Goal: Information Seeking & Learning: Find specific fact

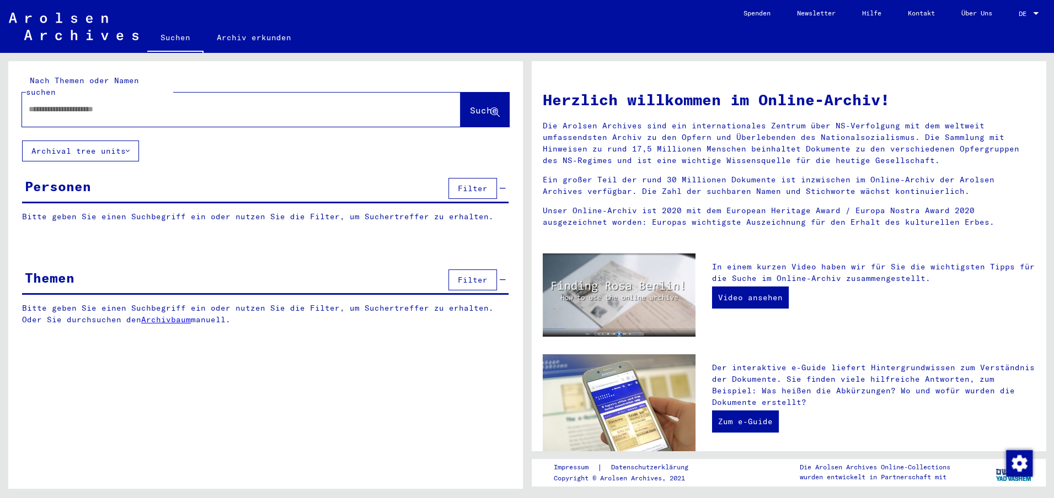
click at [217, 104] on input "text" at bounding box center [228, 110] width 399 height 12
paste input "**********"
type input "**********"
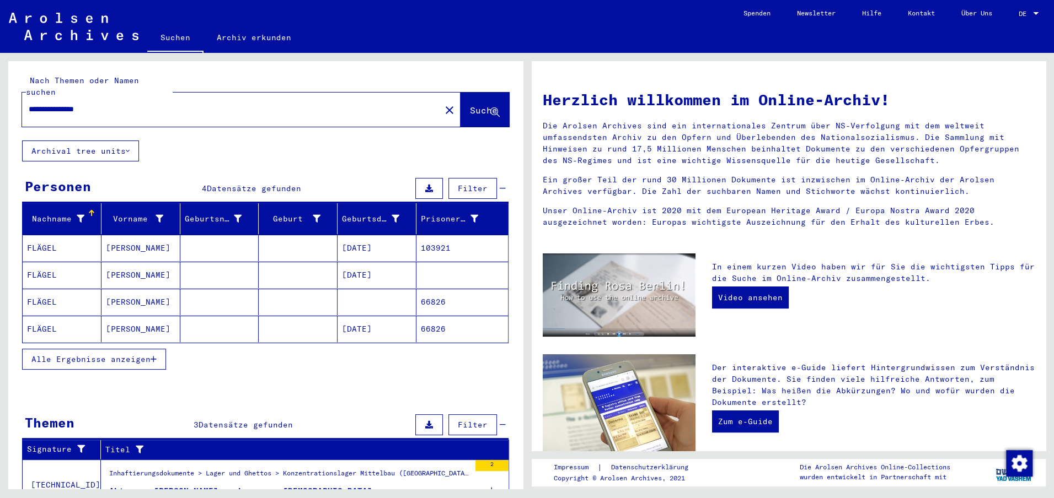
click at [280, 244] on mat-cell at bounding box center [298, 248] width 79 height 26
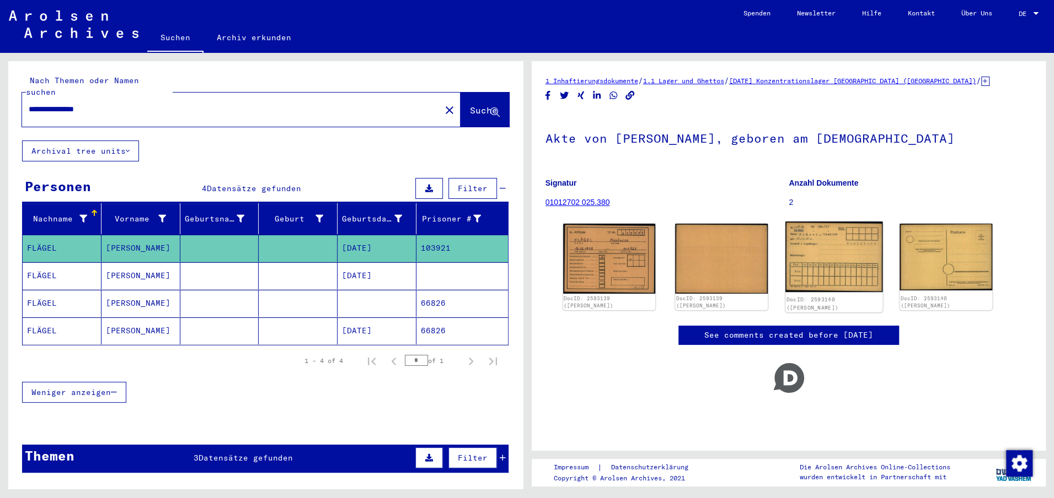
click at [839, 237] on img at bounding box center [833, 257] width 97 height 71
click at [379, 262] on mat-cell "[DATE]" at bounding box center [376, 275] width 79 height 27
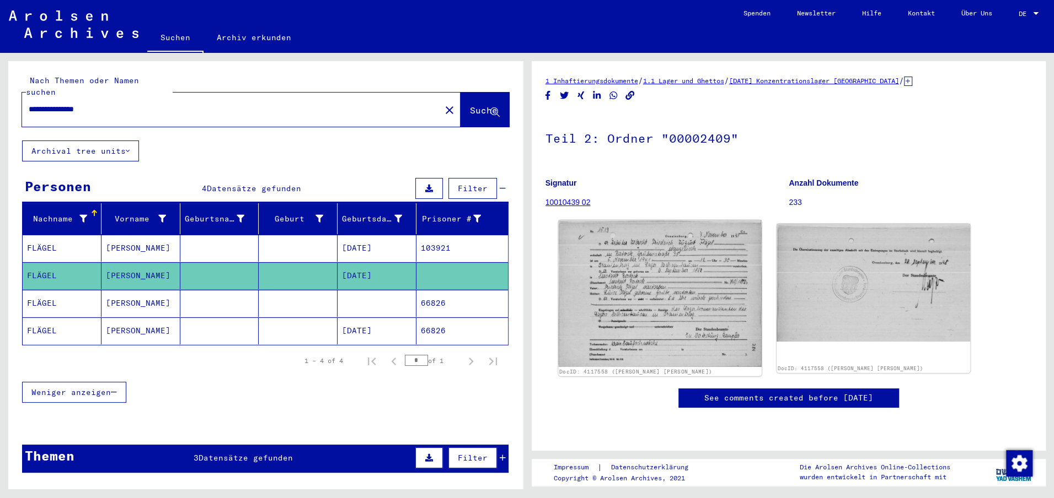
click at [608, 295] on img at bounding box center [659, 293] width 203 height 147
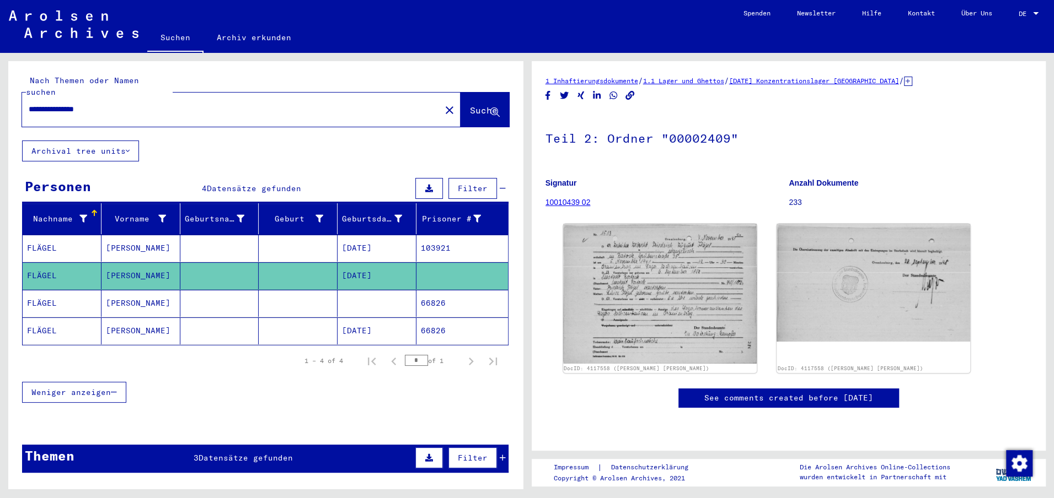
click at [378, 299] on mat-cell at bounding box center [376, 303] width 79 height 27
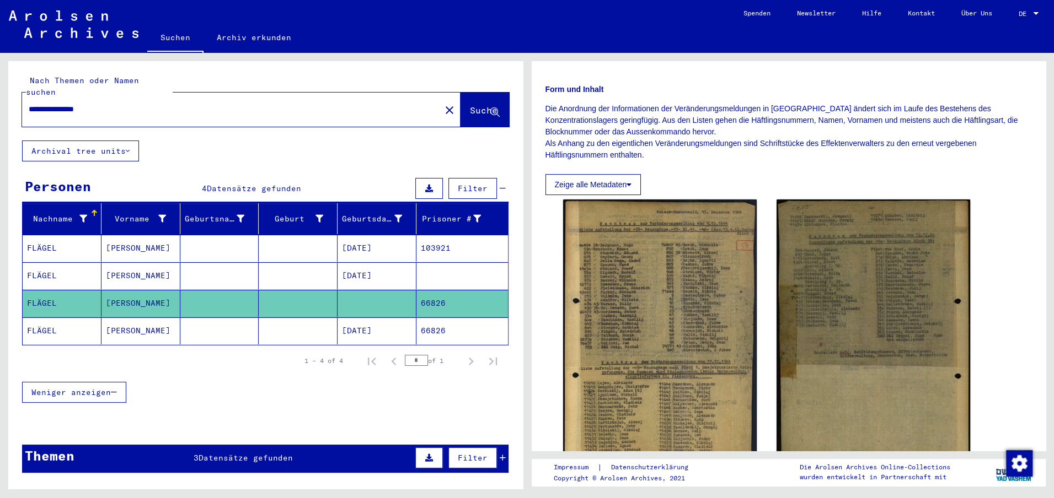
scroll to position [153, 0]
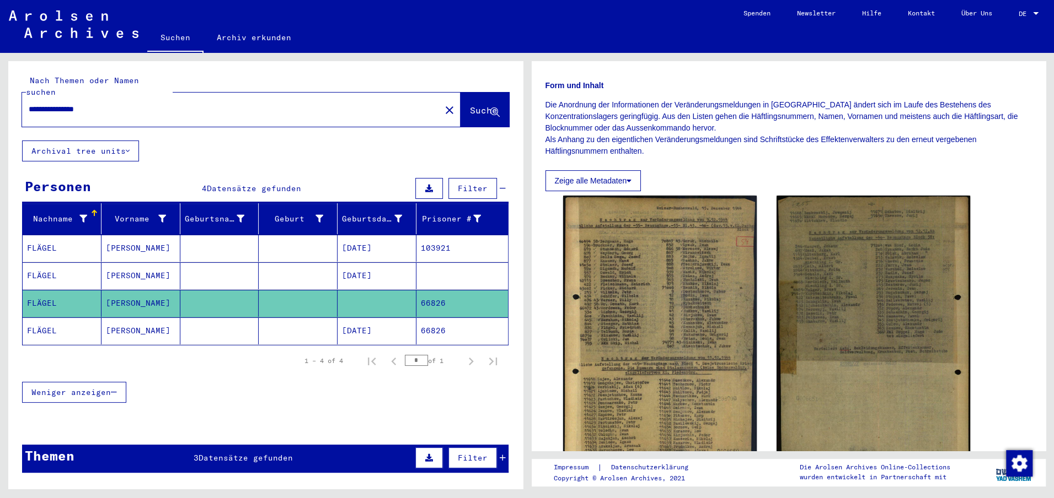
click at [630, 295] on img at bounding box center [660, 335] width 194 height 278
drag, startPoint x: 635, startPoint y: 297, endPoint x: 652, endPoint y: 34, distance: 262.9
click at [0, 0] on mat-sidenav-content "**********" at bounding box center [527, 249] width 1054 height 498
drag, startPoint x: 871, startPoint y: 262, endPoint x: 675, endPoint y: 9, distance: 319.9
click at [0, 0] on mat-sidenav-content "**********" at bounding box center [527, 249] width 1054 height 498
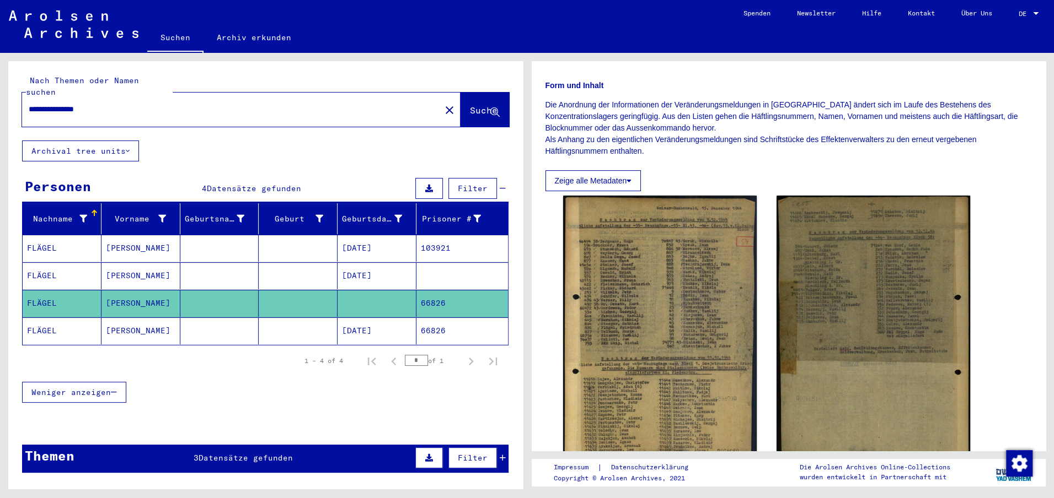
click at [207, 318] on mat-cell at bounding box center [219, 331] width 79 height 27
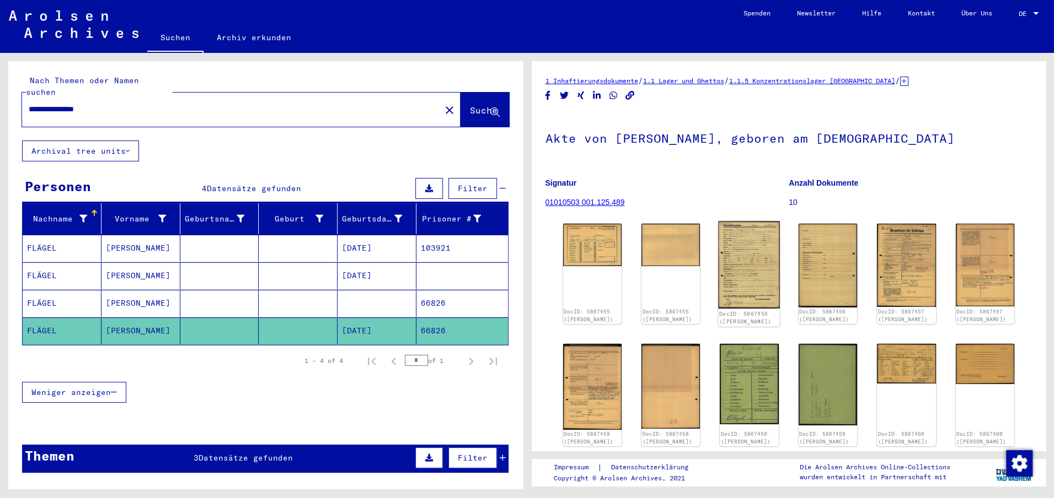
click at [772, 254] on img at bounding box center [749, 265] width 62 height 87
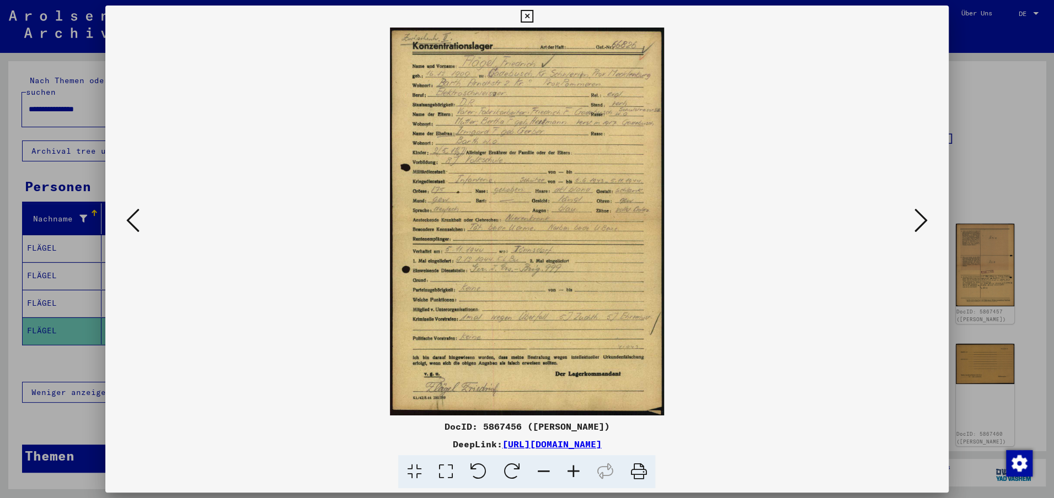
click at [917, 217] on icon at bounding box center [920, 220] width 13 height 26
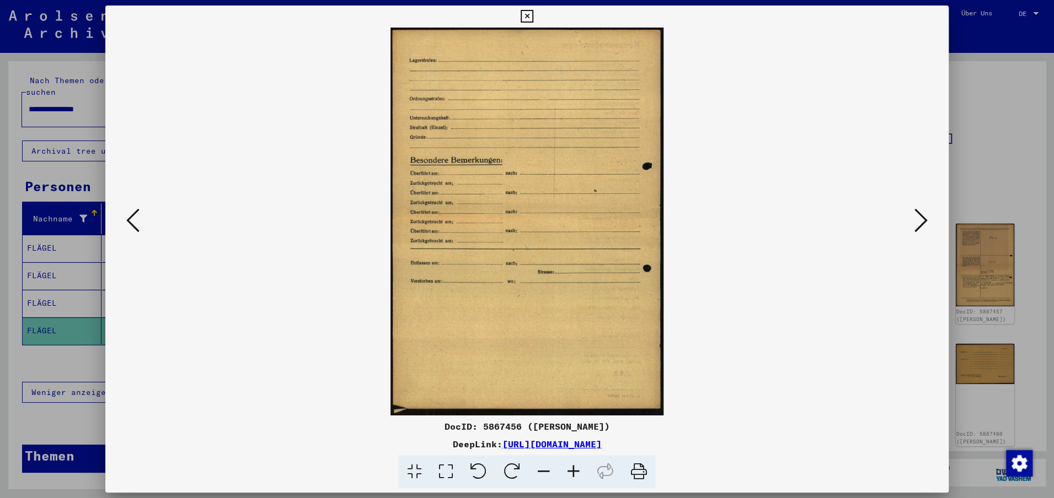
click at [917, 217] on icon at bounding box center [920, 220] width 13 height 26
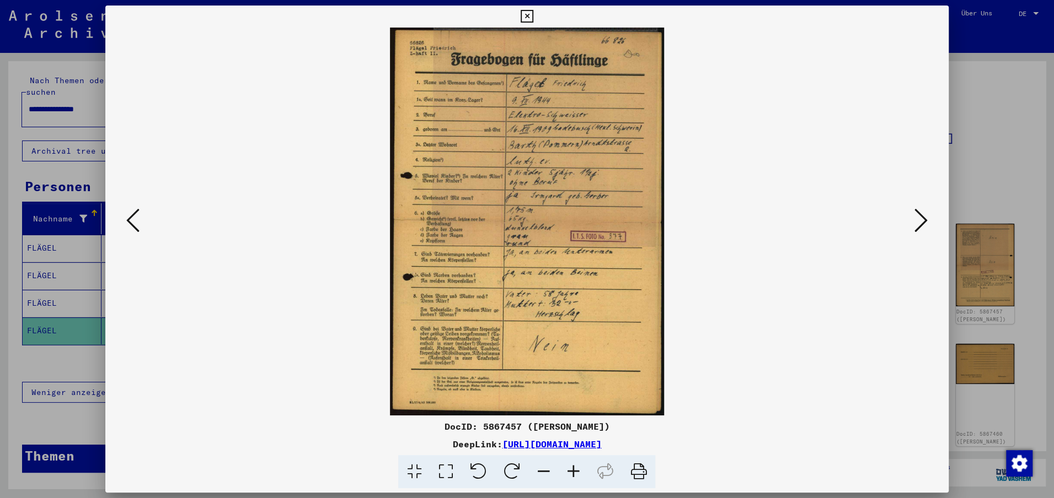
click at [917, 217] on icon at bounding box center [920, 220] width 13 height 26
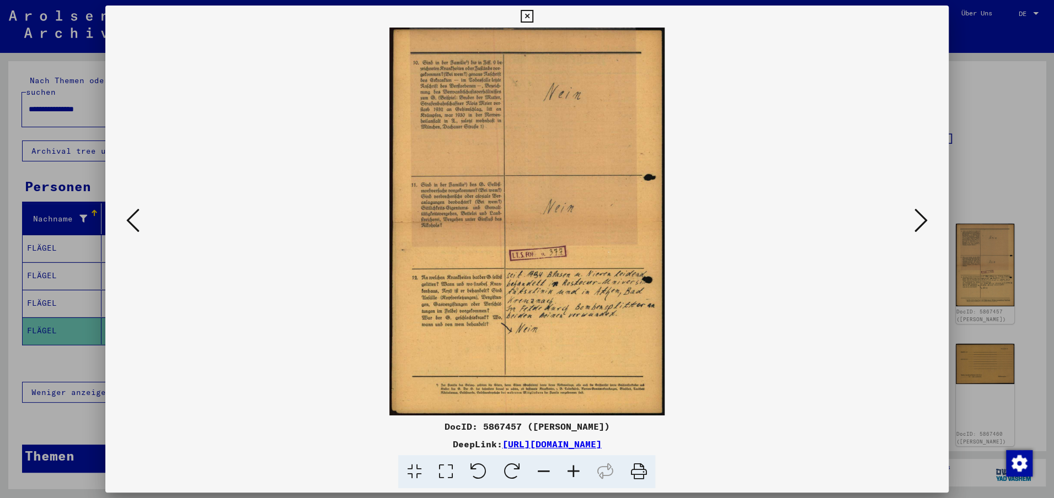
click at [917, 217] on icon at bounding box center [920, 220] width 13 height 26
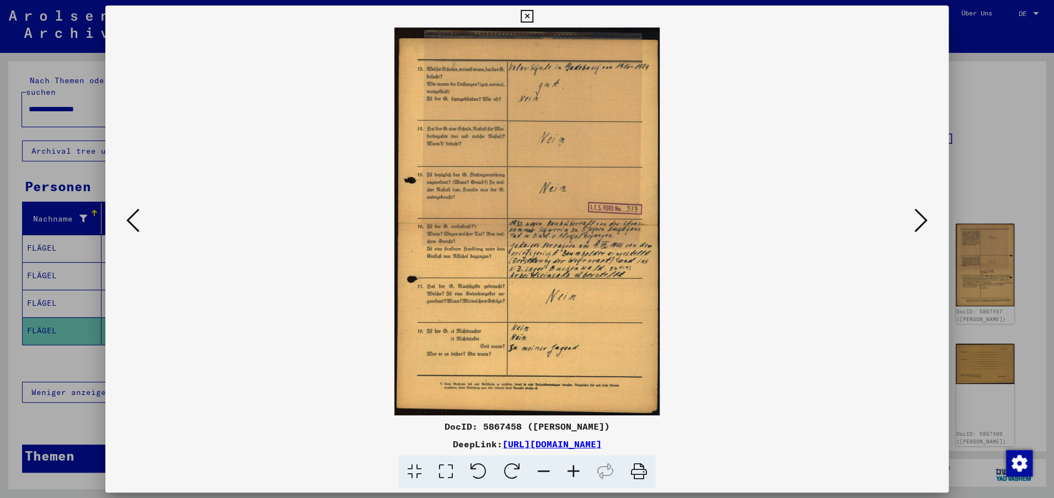
drag, startPoint x: 566, startPoint y: 245, endPoint x: 600, endPoint y: 24, distance: 223.8
click at [0, 0] on div "DocID: 5867458 ([PERSON_NAME]) DeepLink: [URL][DOMAIN_NAME]" at bounding box center [527, 249] width 1054 height 498
click at [920, 221] on icon at bounding box center [920, 220] width 13 height 26
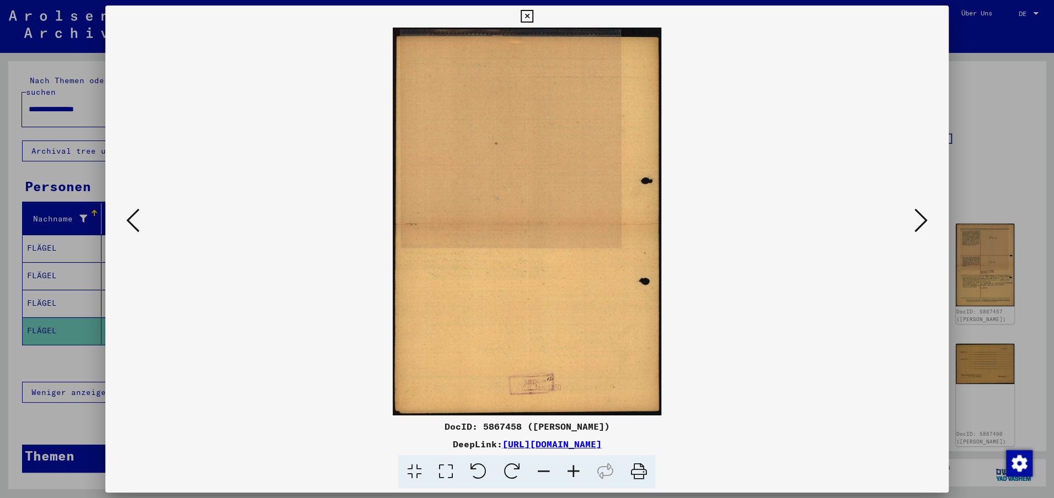
click at [920, 221] on icon at bounding box center [920, 220] width 13 height 26
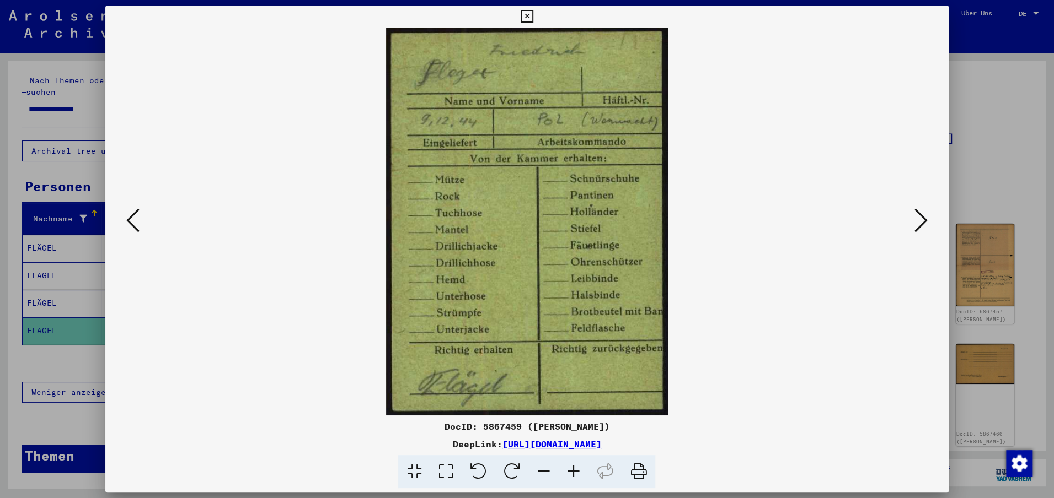
click at [920, 221] on icon at bounding box center [920, 220] width 13 height 26
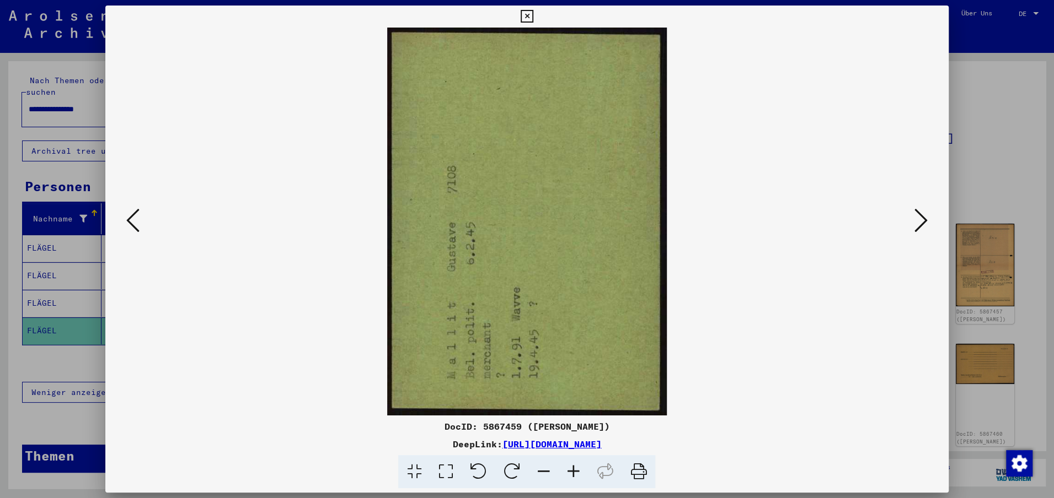
click at [920, 221] on icon at bounding box center [920, 220] width 13 height 26
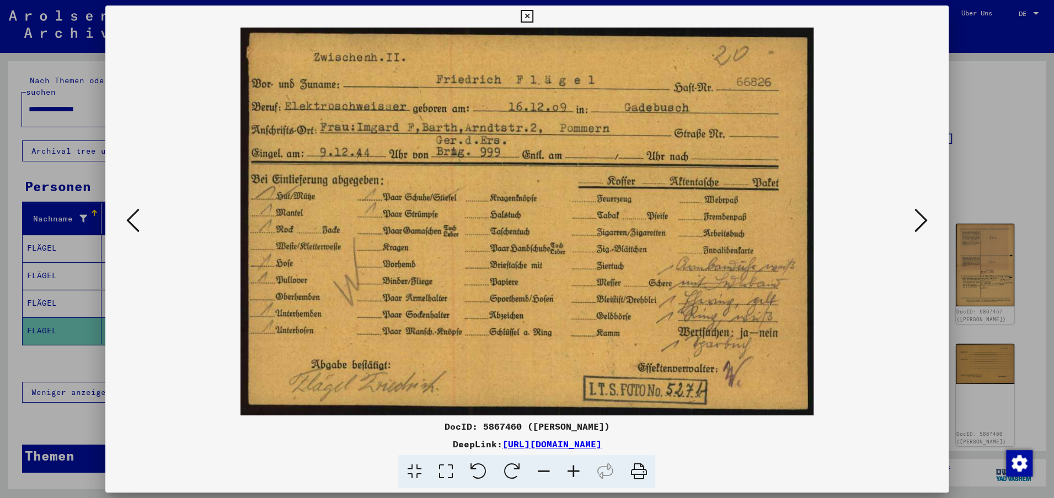
click at [920, 221] on icon at bounding box center [920, 220] width 13 height 26
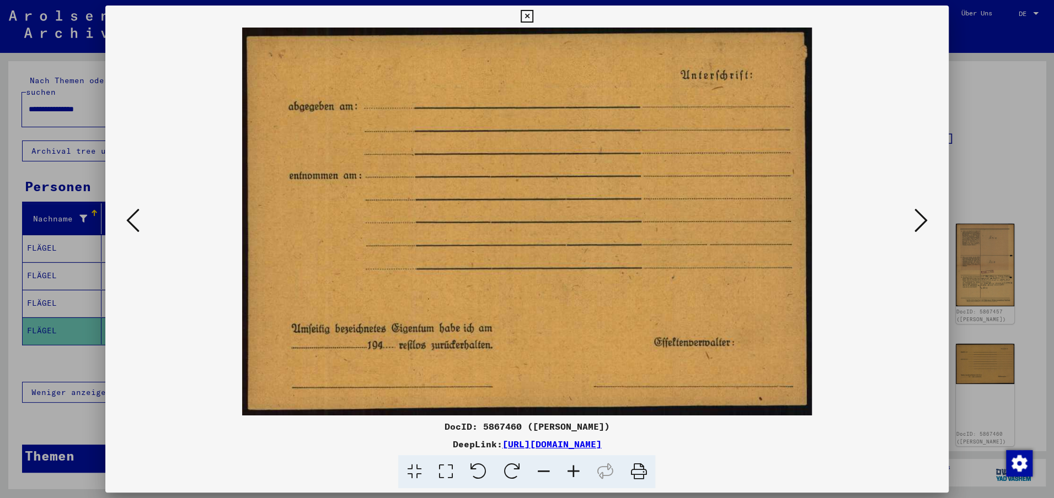
click at [920, 221] on icon at bounding box center [920, 220] width 13 height 26
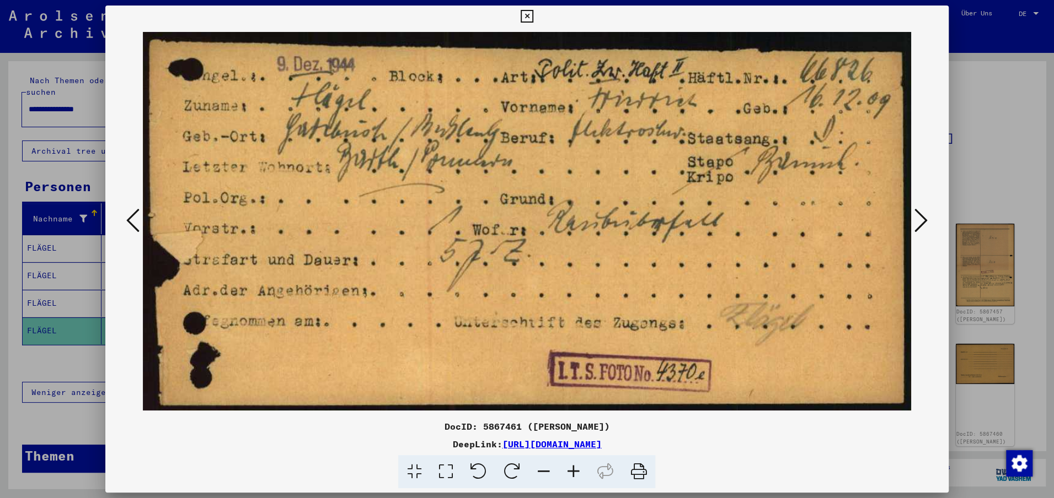
click at [920, 221] on icon at bounding box center [920, 220] width 13 height 26
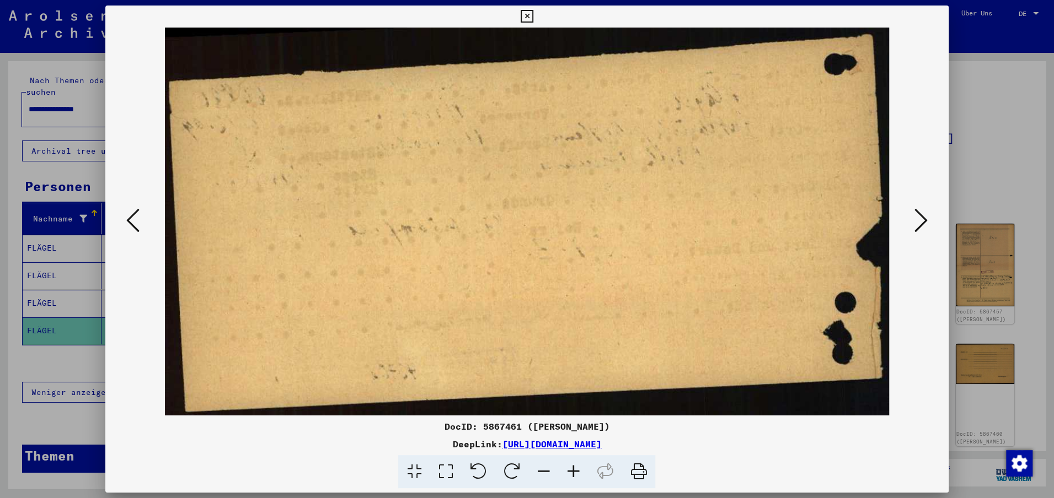
click at [920, 221] on icon at bounding box center [920, 220] width 13 height 26
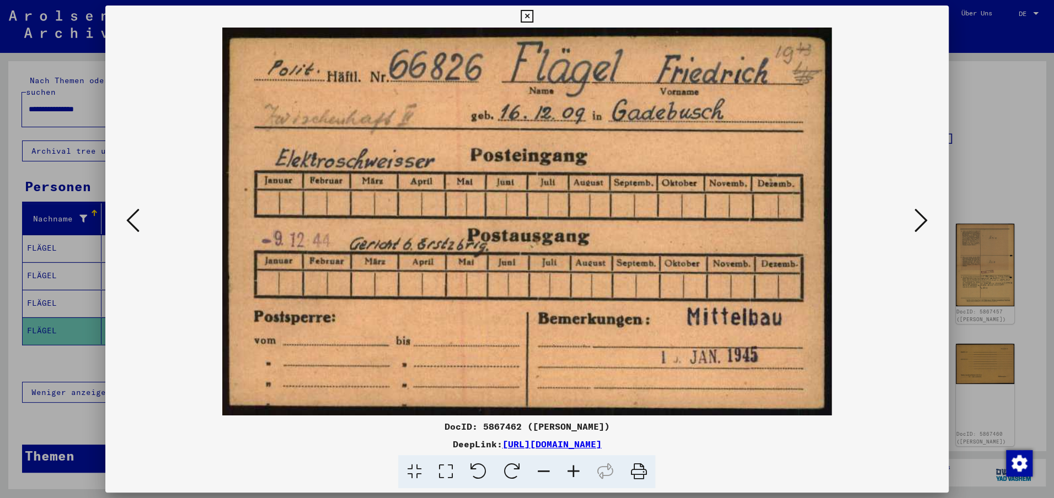
click at [920, 220] on icon at bounding box center [920, 220] width 13 height 26
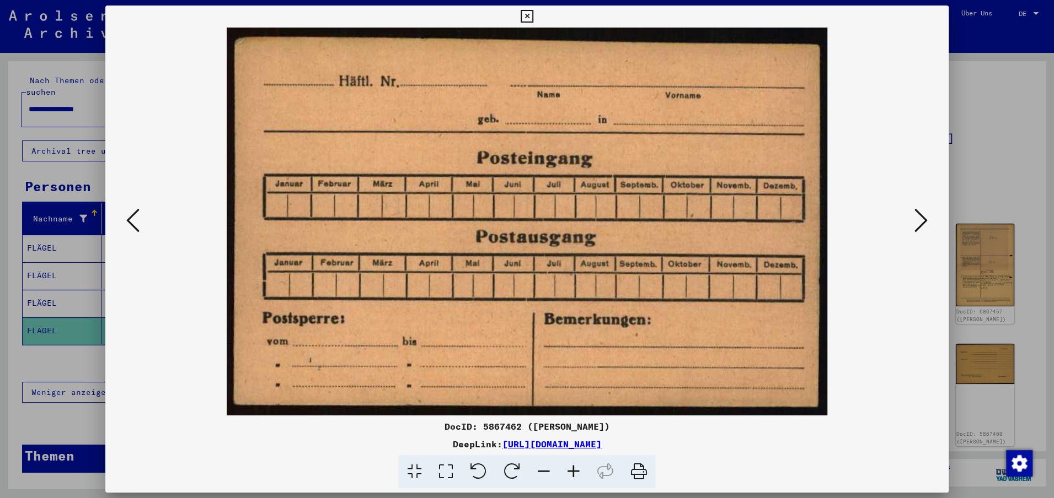
click at [920, 220] on icon at bounding box center [920, 220] width 13 height 26
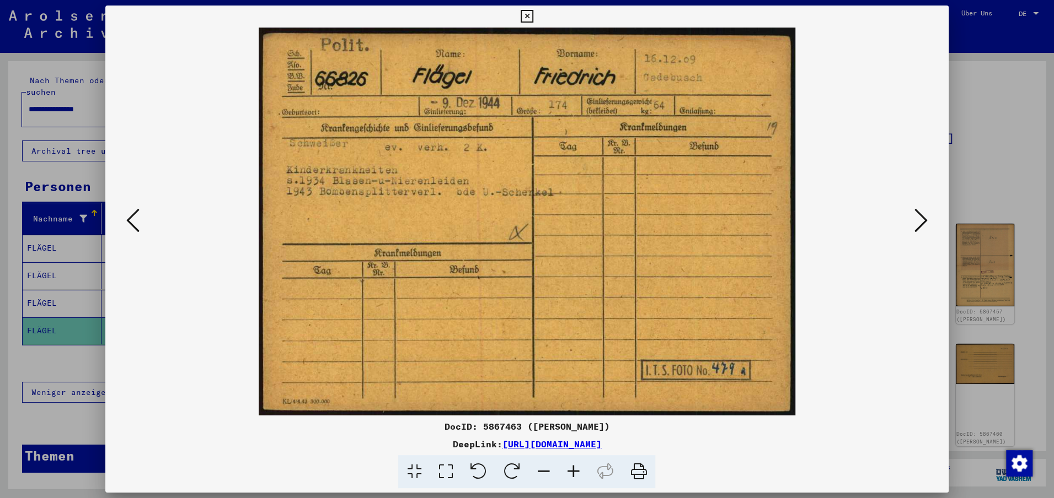
click at [920, 219] on icon at bounding box center [920, 220] width 13 height 26
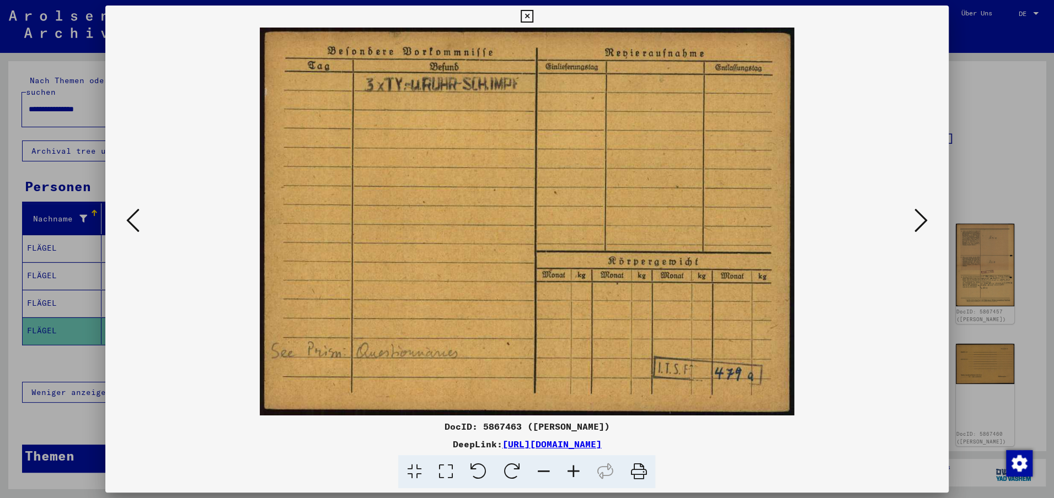
click at [920, 219] on icon at bounding box center [920, 220] width 13 height 26
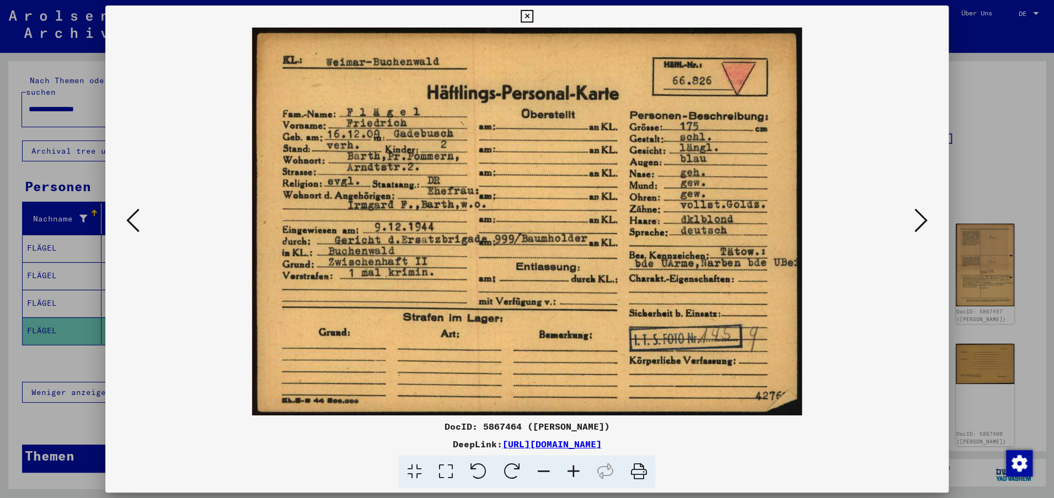
drag, startPoint x: 559, startPoint y: 244, endPoint x: 606, endPoint y: 11, distance: 237.3
click at [0, 0] on div "DocID: 5867464 ([PERSON_NAME]) DeepLink: [URL][DOMAIN_NAME]" at bounding box center [527, 249] width 1054 height 498
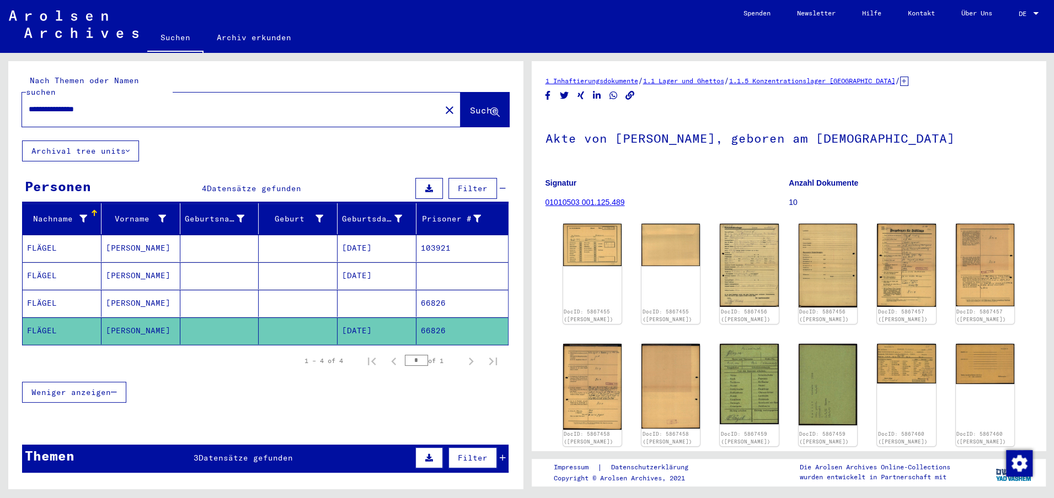
click at [249, 108] on div "**********" at bounding box center [228, 109] width 412 height 25
click at [249, 104] on input "**********" at bounding box center [231, 110] width 405 height 12
click at [162, 104] on input "**********" at bounding box center [231, 110] width 405 height 12
paste input "text"
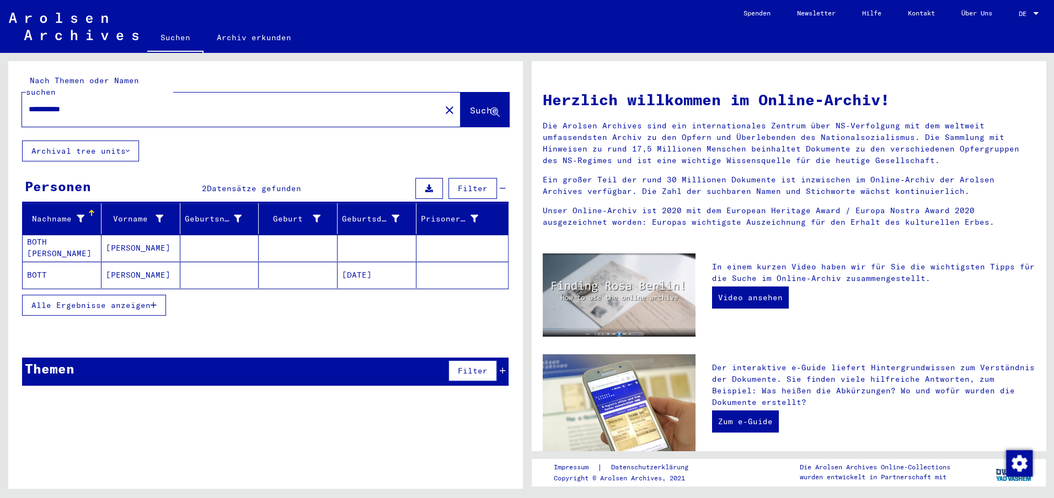
click at [259, 235] on mat-cell at bounding box center [298, 248] width 79 height 26
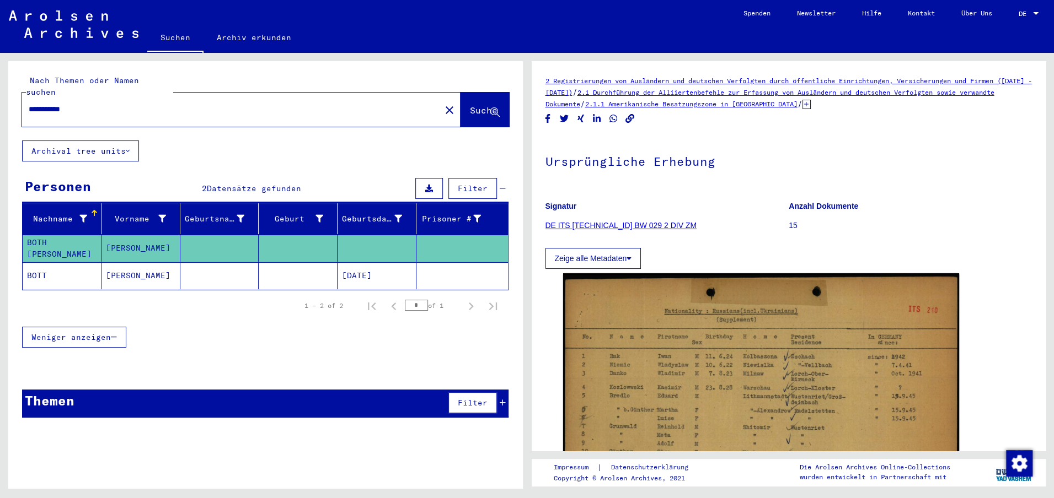
click at [255, 262] on mat-cell at bounding box center [219, 275] width 79 height 27
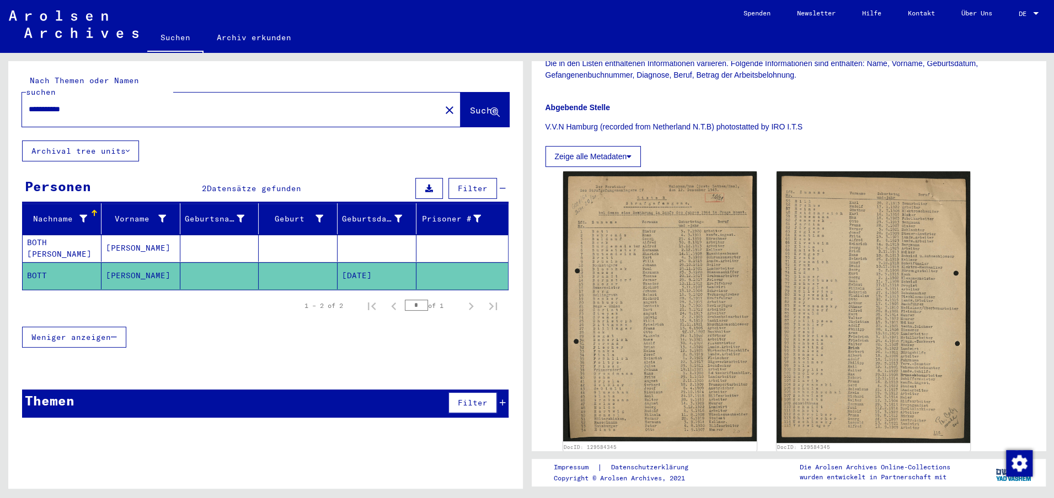
scroll to position [374, 0]
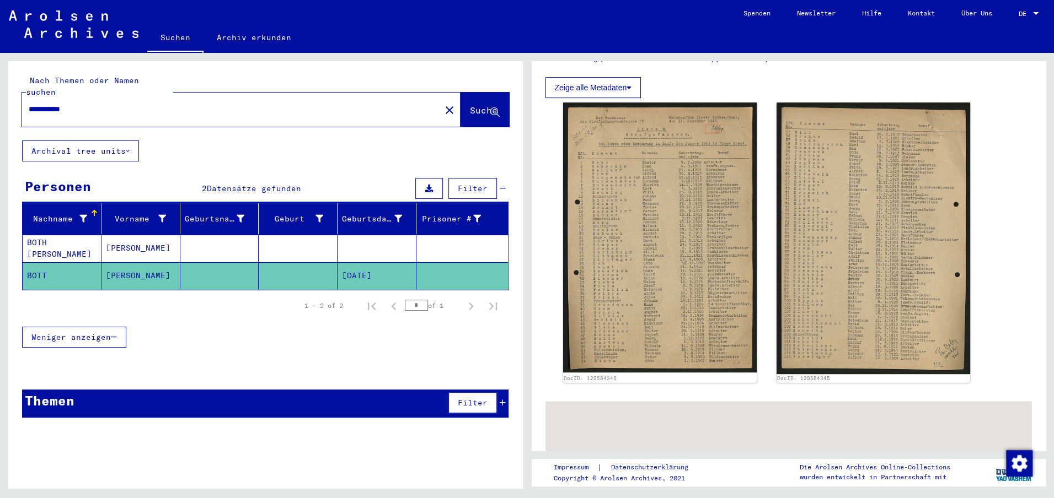
click at [687, 257] on img at bounding box center [660, 238] width 194 height 270
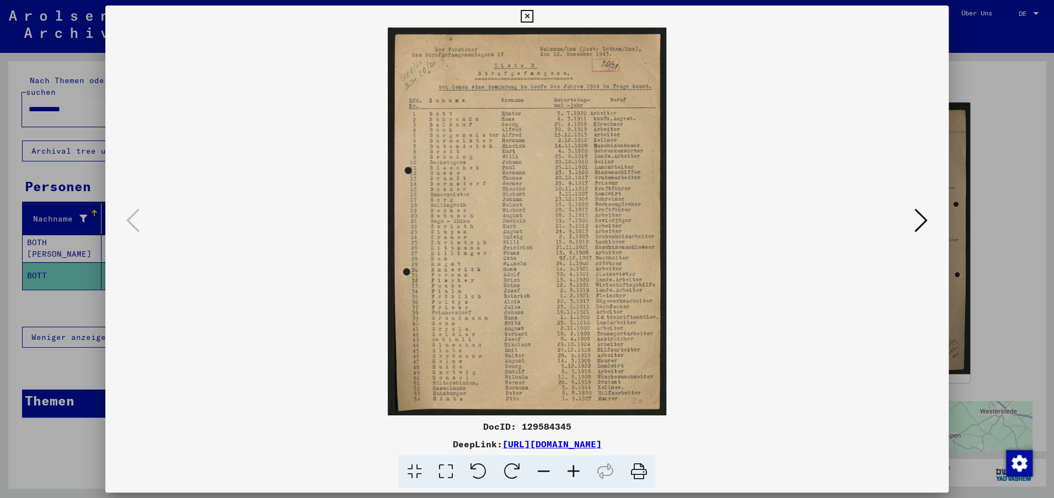
click at [914, 224] on icon at bounding box center [920, 220] width 13 height 26
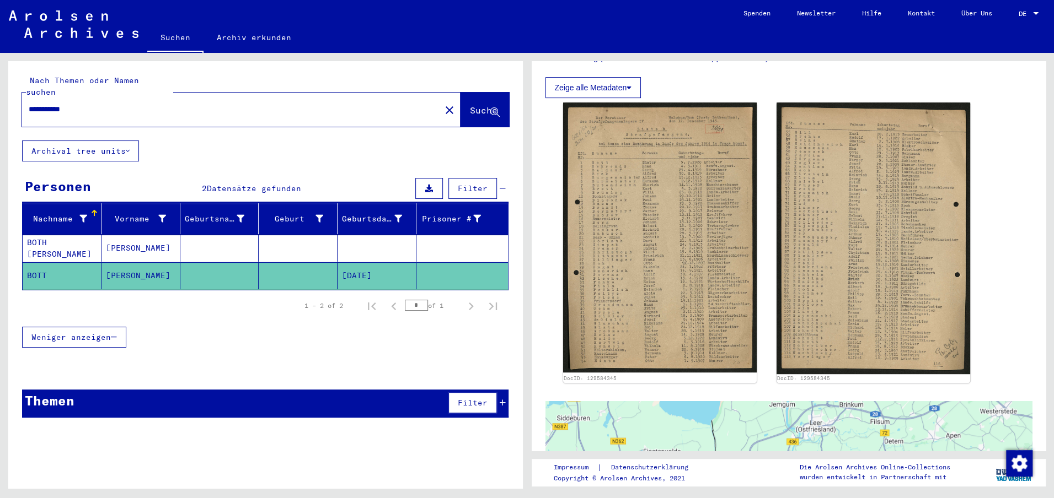
click at [160, 104] on input "**********" at bounding box center [231, 110] width 405 height 12
paste input "*****"
type input "**********"
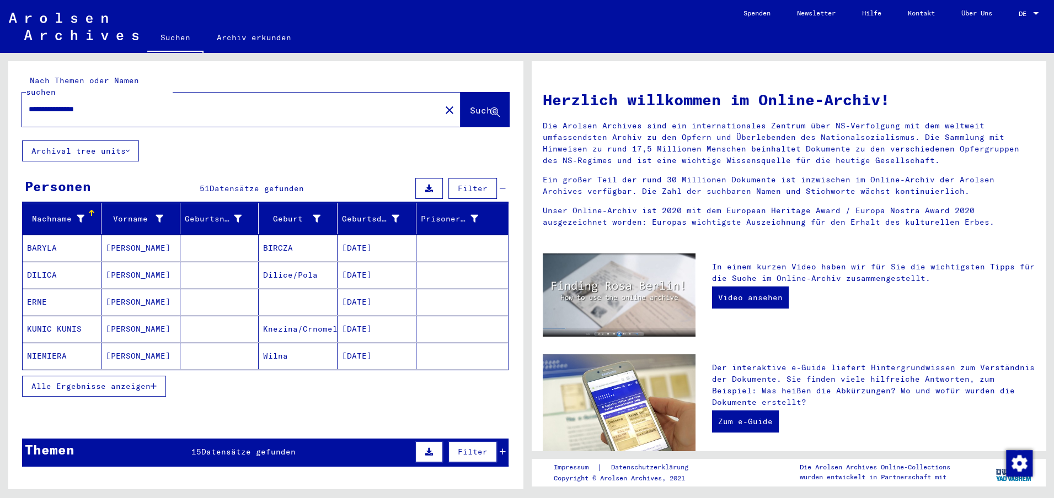
click at [115, 381] on span "Alle Ergebnisse anzeigen" at bounding box center [90, 386] width 119 height 10
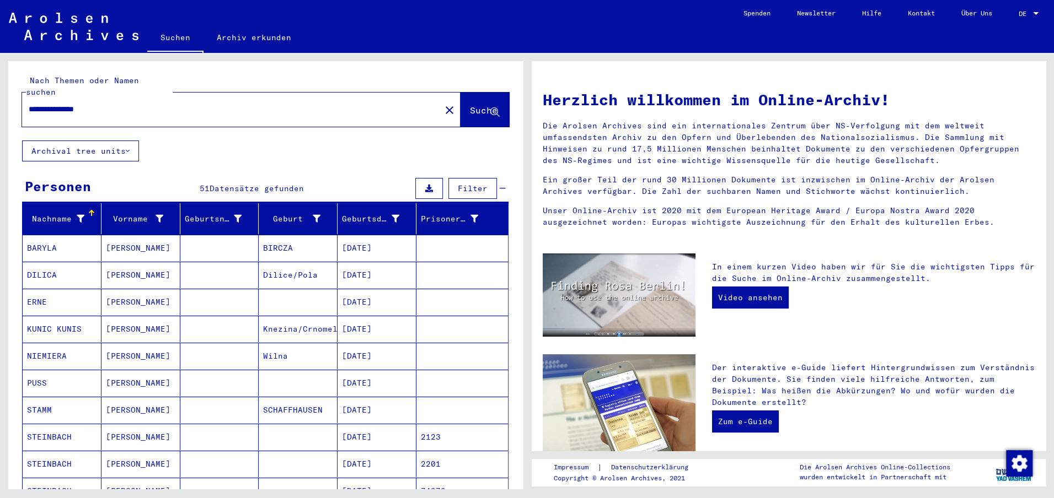
click at [82, 215] on icon at bounding box center [81, 219] width 8 height 8
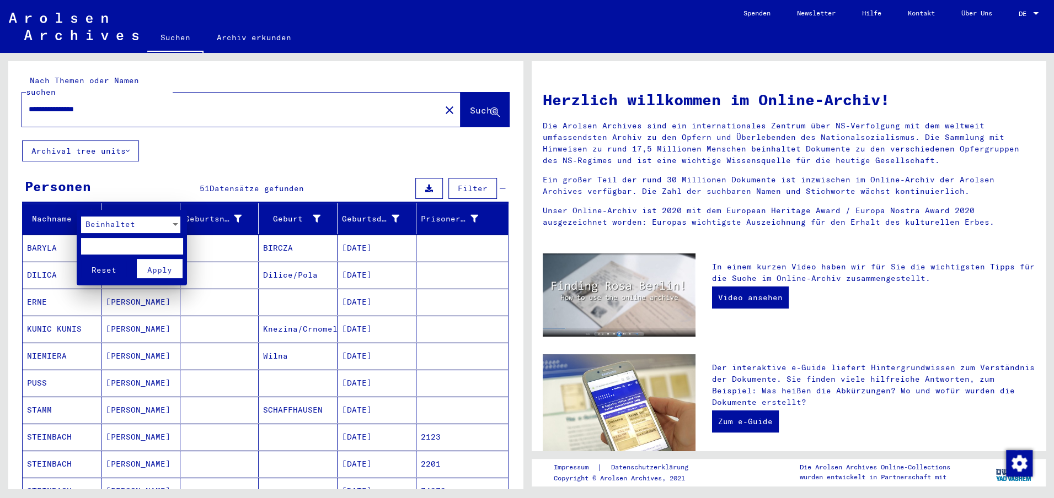
click at [100, 249] on input "text" at bounding box center [132, 246] width 102 height 17
type input "*********"
click at [162, 270] on span "Apply" at bounding box center [159, 270] width 25 height 10
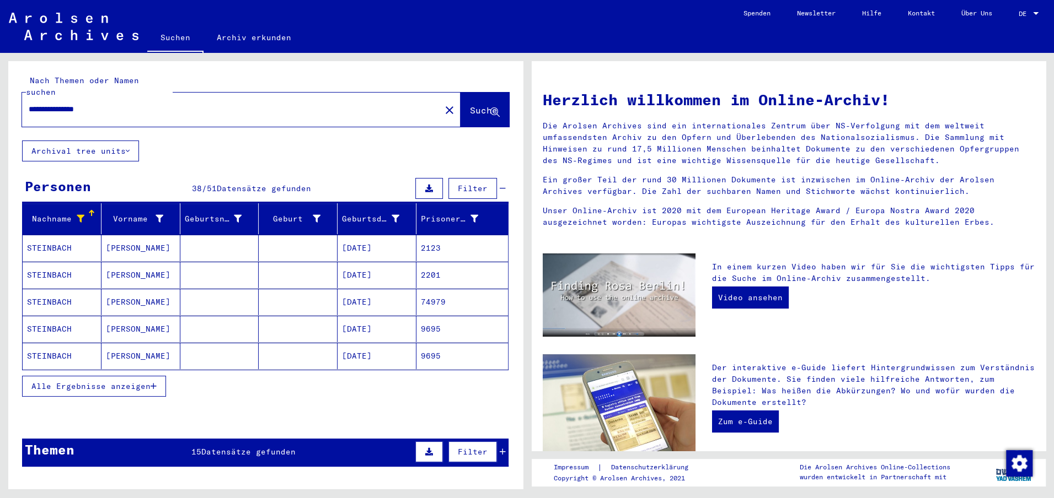
click at [373, 240] on mat-cell "[DATE]" at bounding box center [376, 248] width 79 height 26
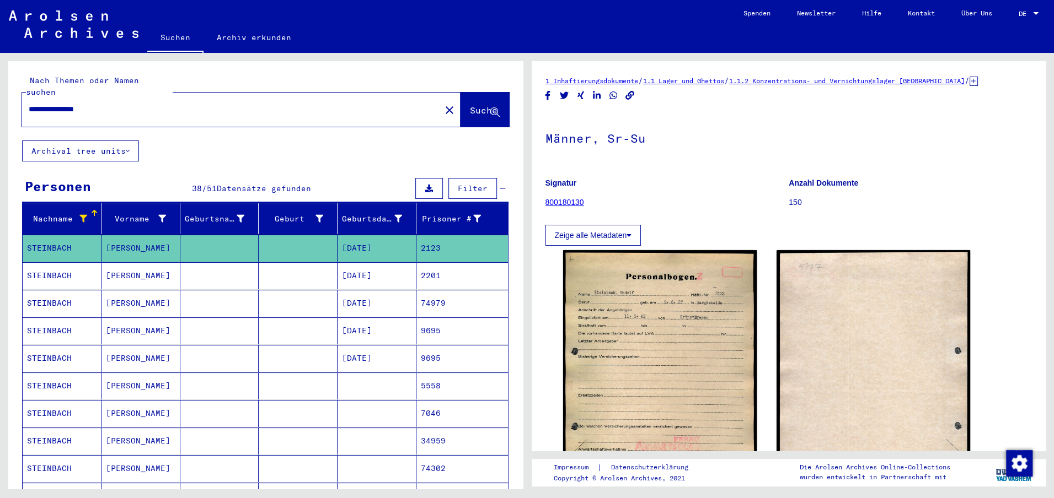
click at [374, 262] on mat-cell "[DATE]" at bounding box center [376, 275] width 79 height 27
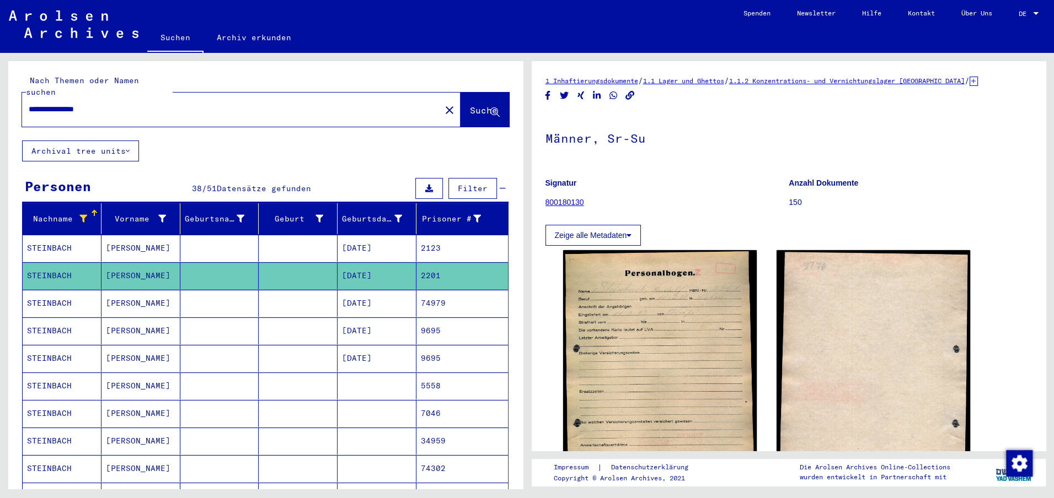
click at [371, 292] on mat-cell "[DATE]" at bounding box center [376, 303] width 79 height 27
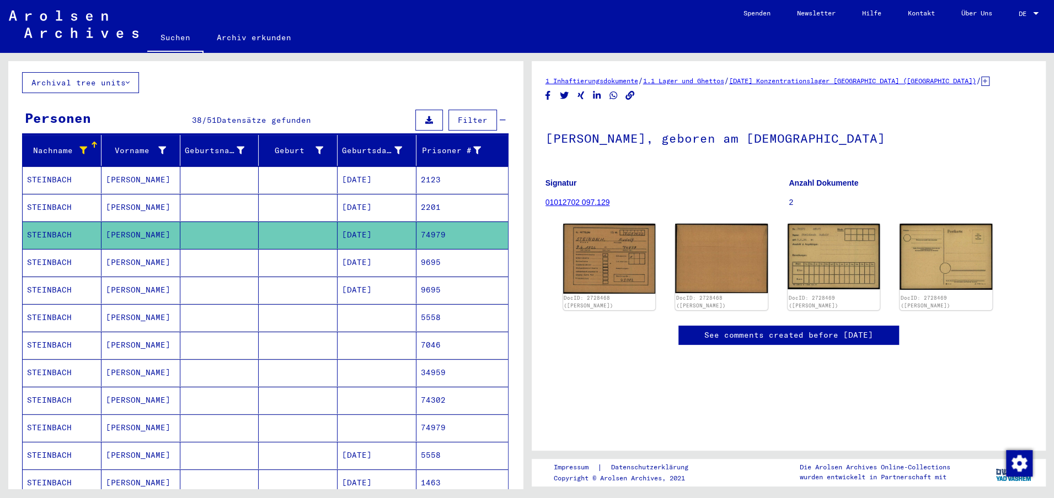
scroll to position [73, 0]
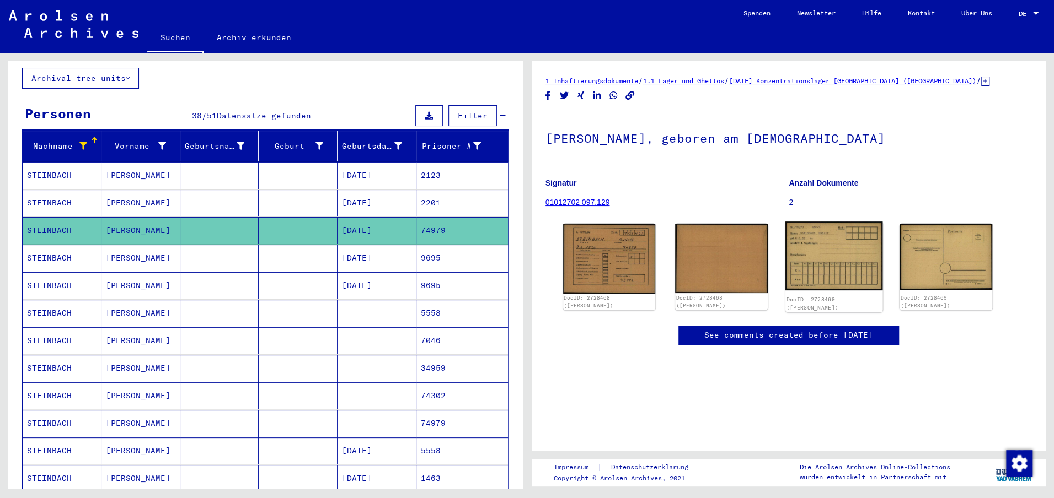
click at [843, 249] on img at bounding box center [833, 256] width 97 height 69
click at [425, 249] on mat-cell "9695" at bounding box center [462, 258] width 92 height 27
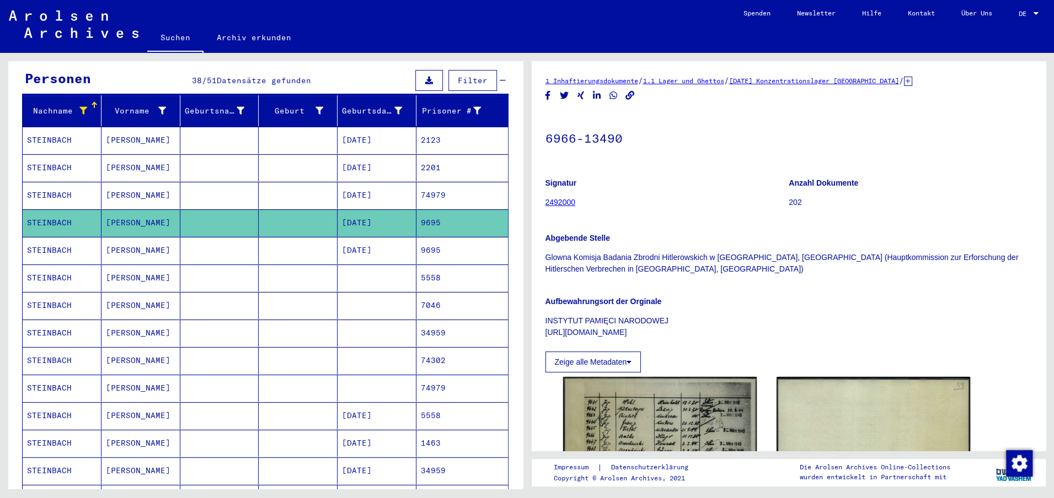
scroll to position [117, 0]
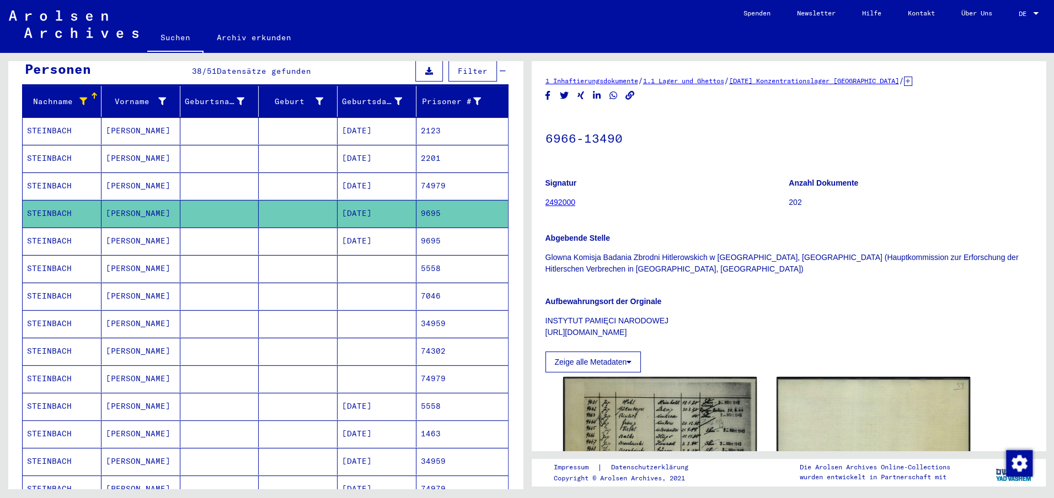
click at [402, 255] on mat-cell at bounding box center [376, 268] width 79 height 27
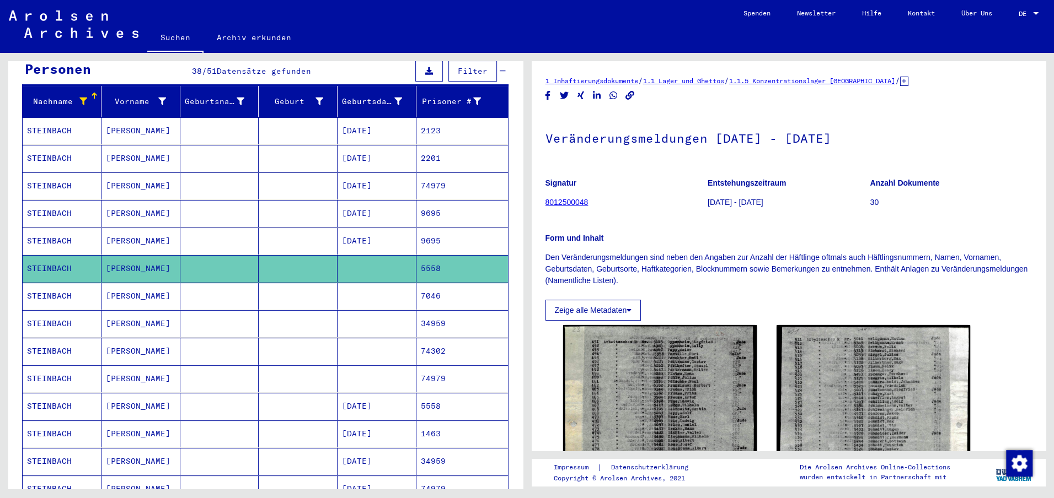
click at [397, 234] on mat-cell "[DATE]" at bounding box center [376, 241] width 79 height 27
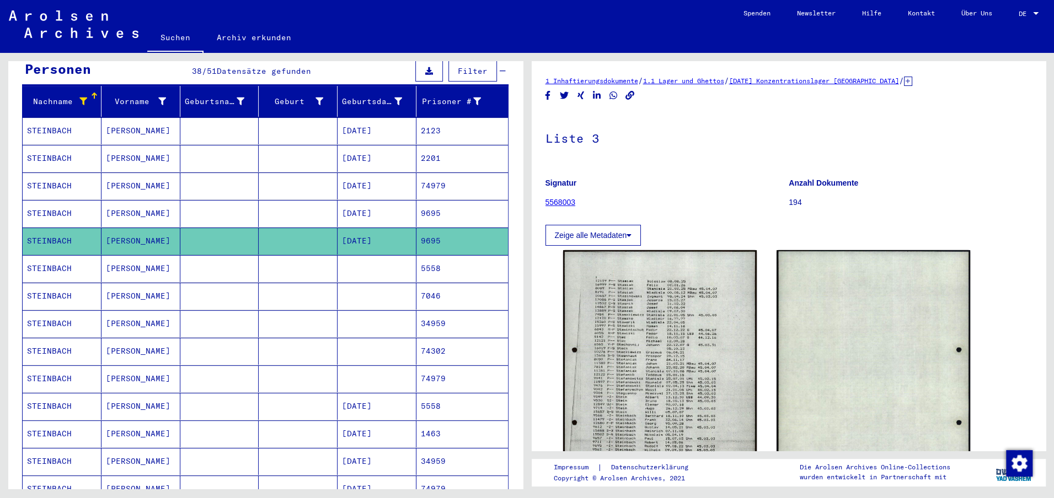
click at [391, 255] on mat-cell at bounding box center [376, 268] width 79 height 27
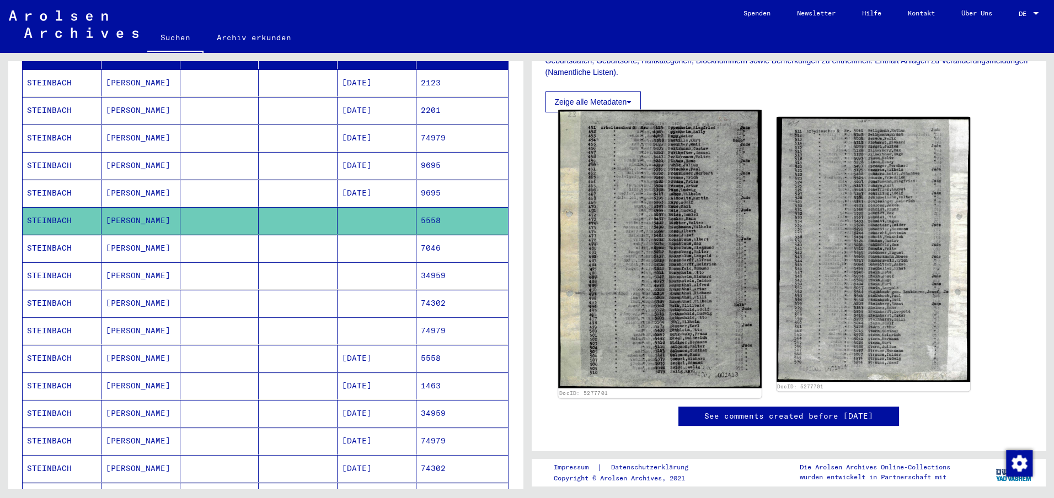
scroll to position [206, 0]
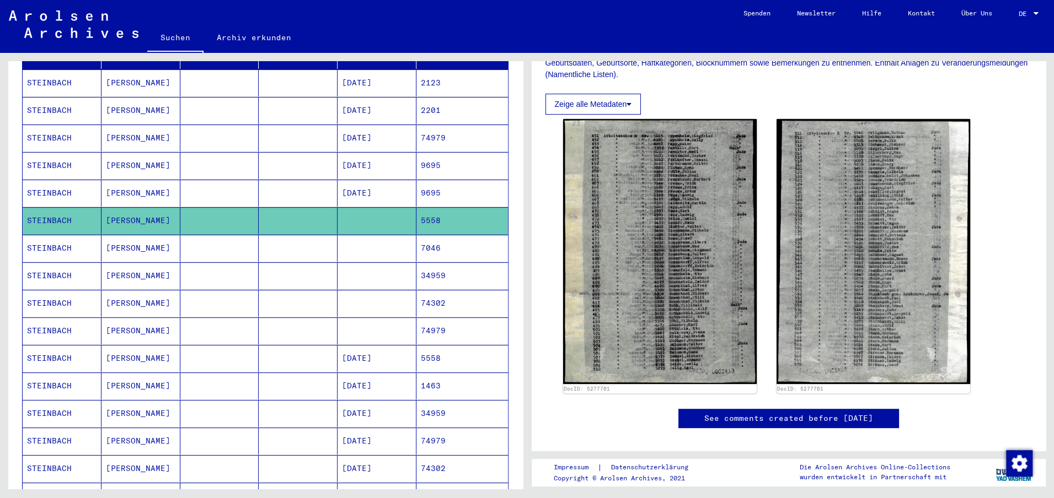
click at [359, 235] on mat-cell at bounding box center [376, 248] width 79 height 27
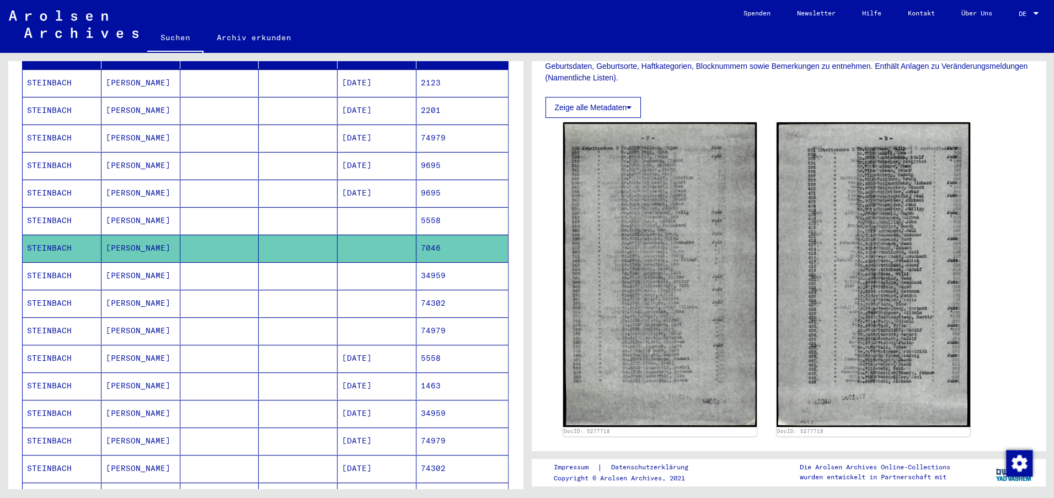
scroll to position [204, 0]
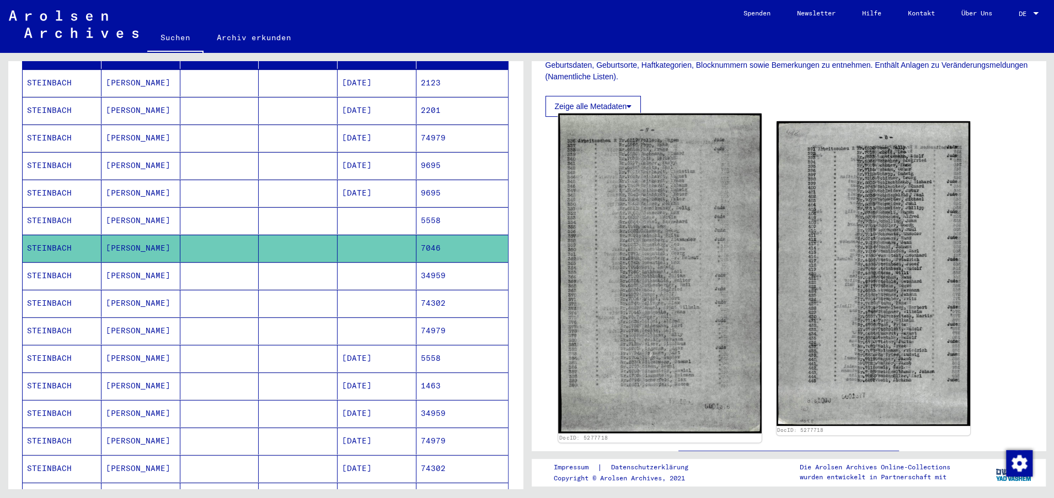
click at [658, 248] on img at bounding box center [659, 274] width 203 height 320
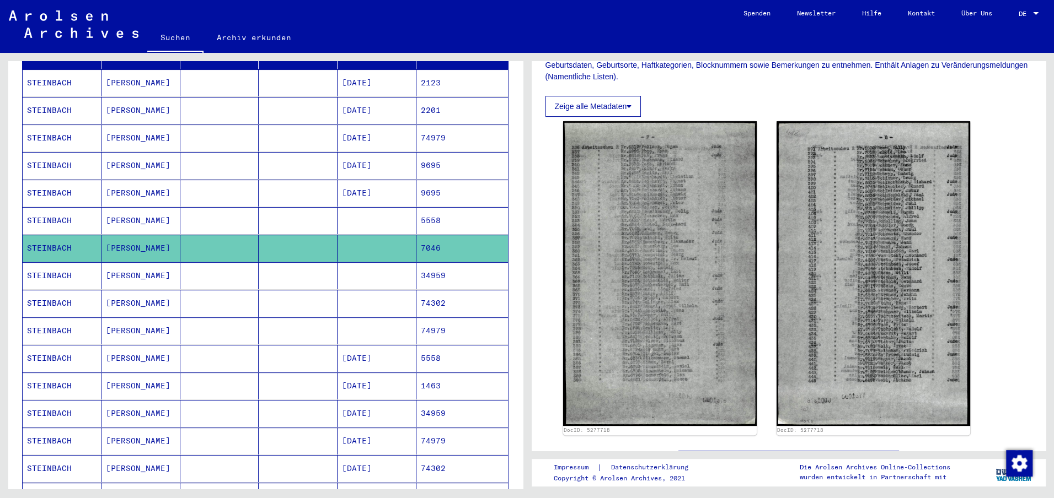
click at [379, 262] on mat-cell at bounding box center [376, 275] width 79 height 27
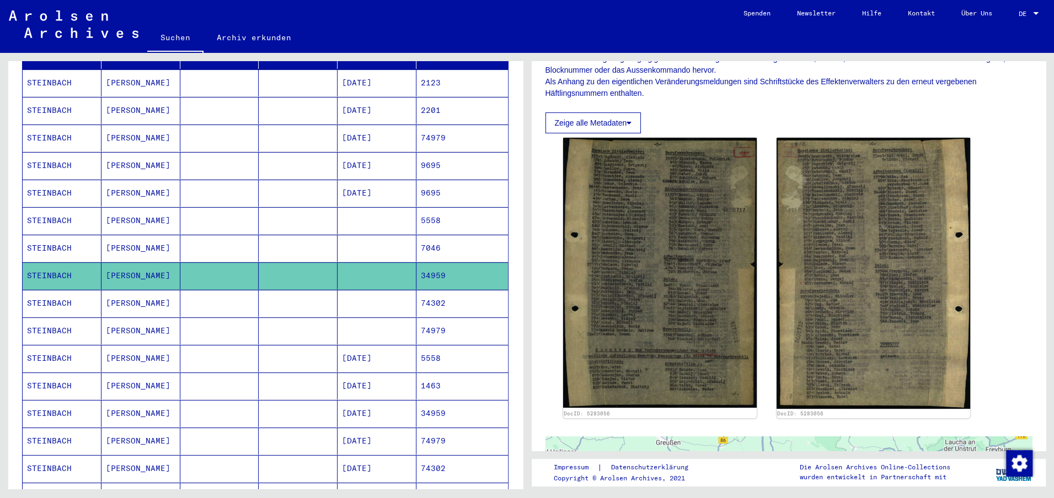
scroll to position [212, 0]
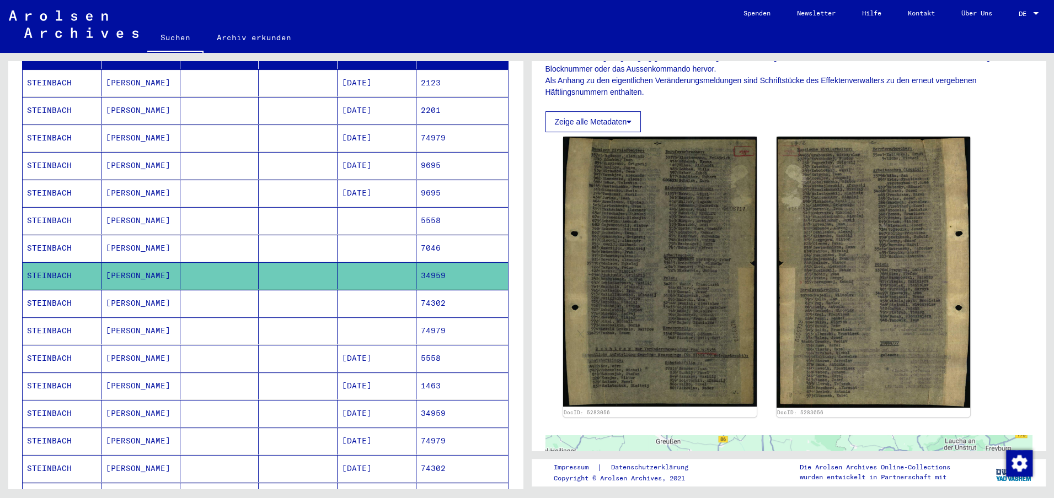
click at [716, 243] on img at bounding box center [660, 272] width 194 height 270
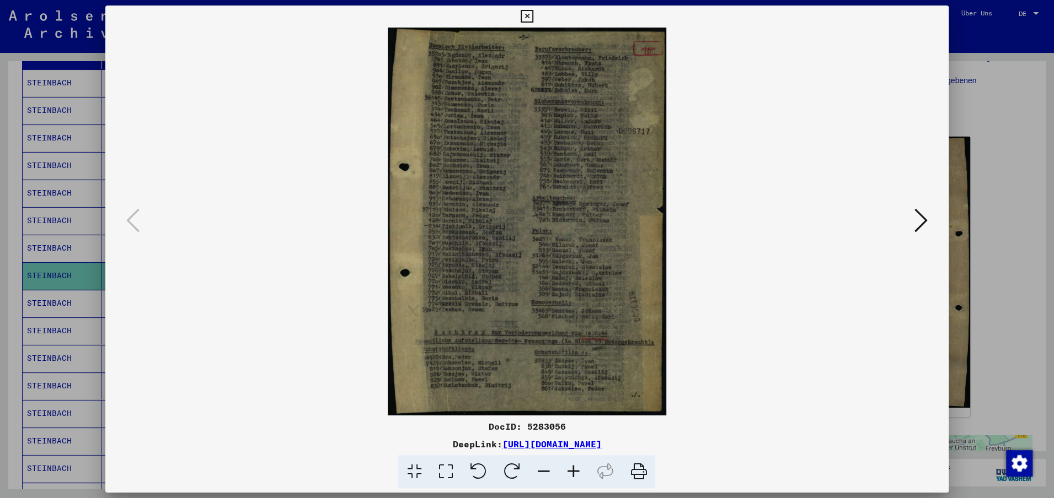
click at [916, 221] on icon at bounding box center [920, 220] width 13 height 26
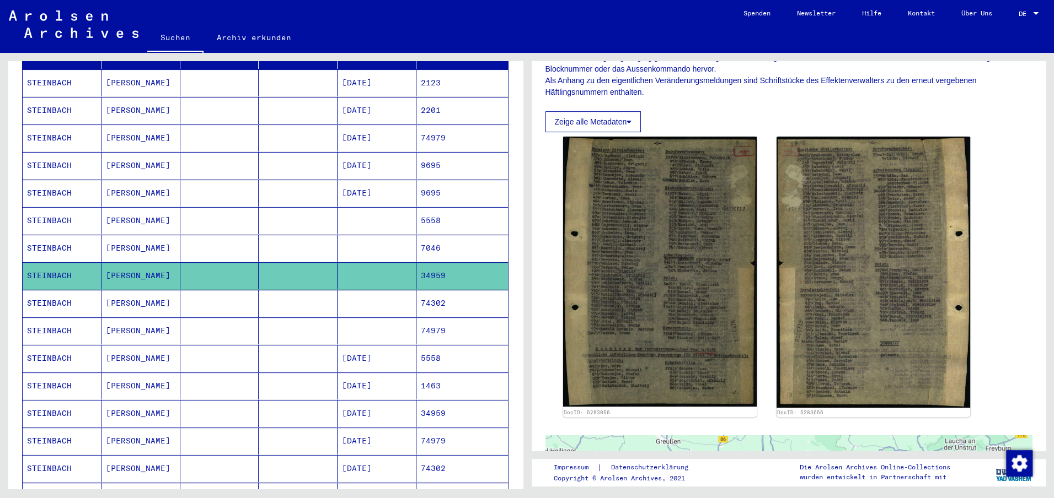
click at [333, 290] on mat-cell at bounding box center [298, 303] width 79 height 27
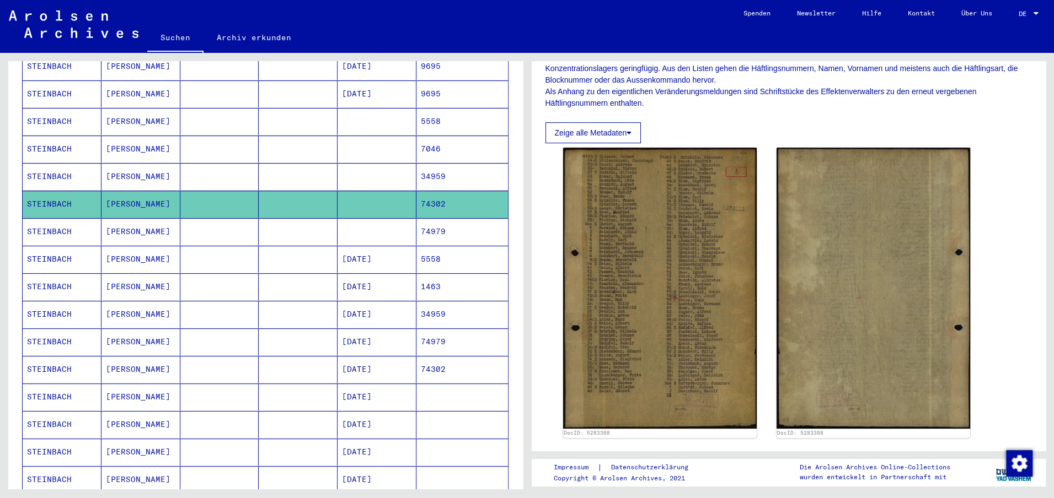
scroll to position [201, 0]
click at [597, 269] on img at bounding box center [660, 287] width 194 height 281
click at [394, 219] on mat-cell at bounding box center [376, 231] width 79 height 27
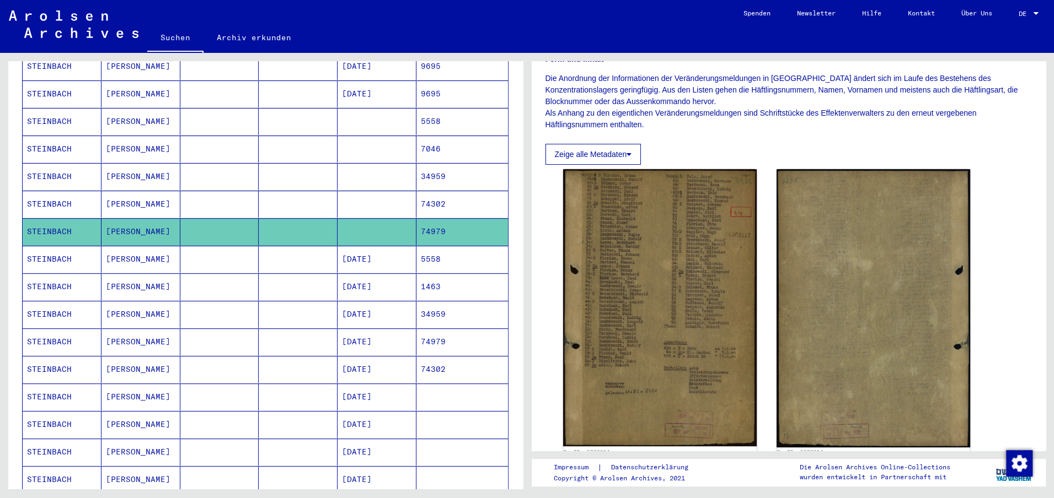
click at [418, 246] on mat-cell "5558" at bounding box center [462, 259] width 92 height 27
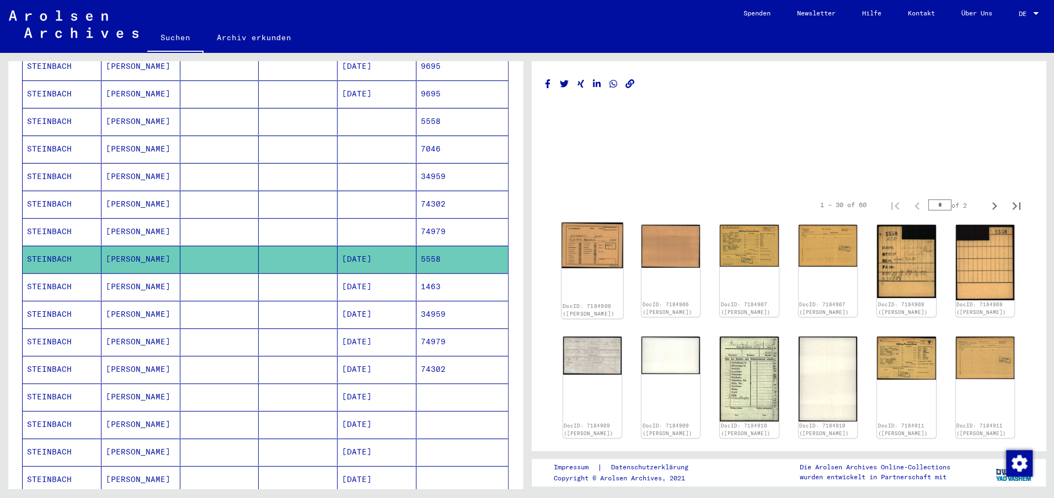
click at [600, 244] on img at bounding box center [592, 245] width 62 height 45
click at [750, 247] on img at bounding box center [749, 245] width 62 height 44
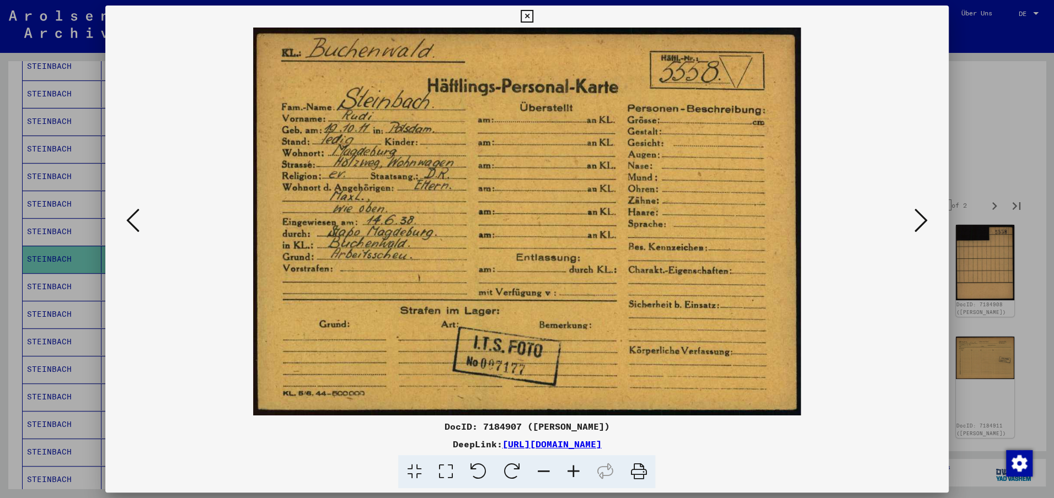
click at [915, 215] on icon at bounding box center [920, 220] width 13 height 26
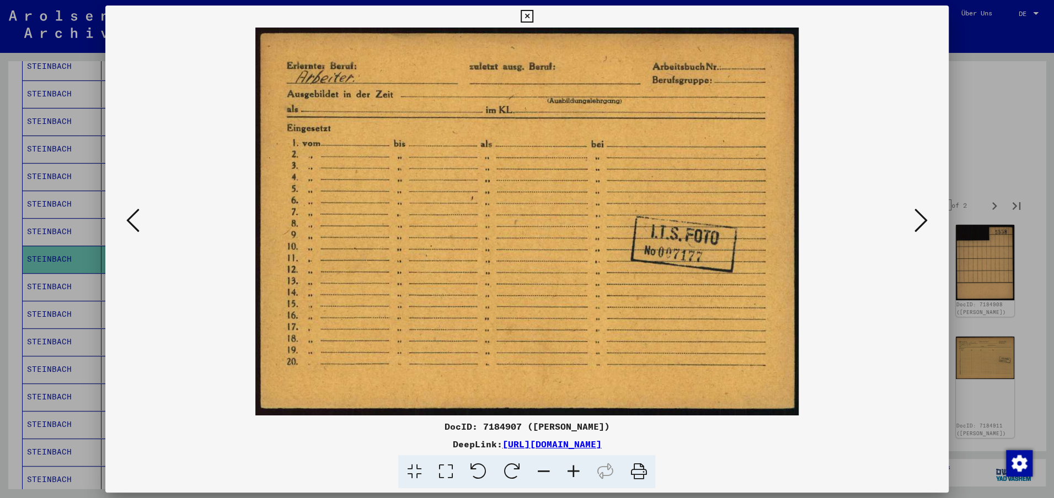
click at [915, 215] on icon at bounding box center [920, 220] width 13 height 26
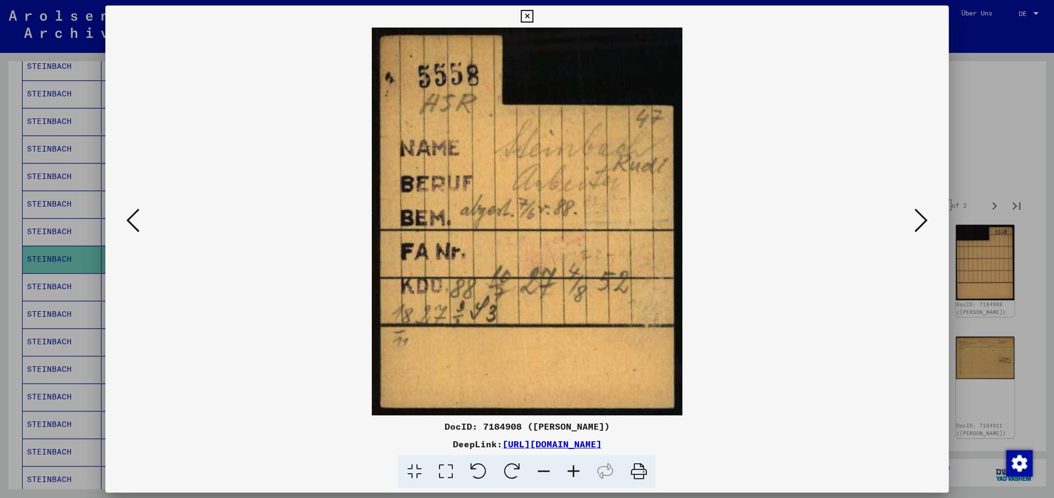
click at [915, 215] on icon at bounding box center [920, 220] width 13 height 26
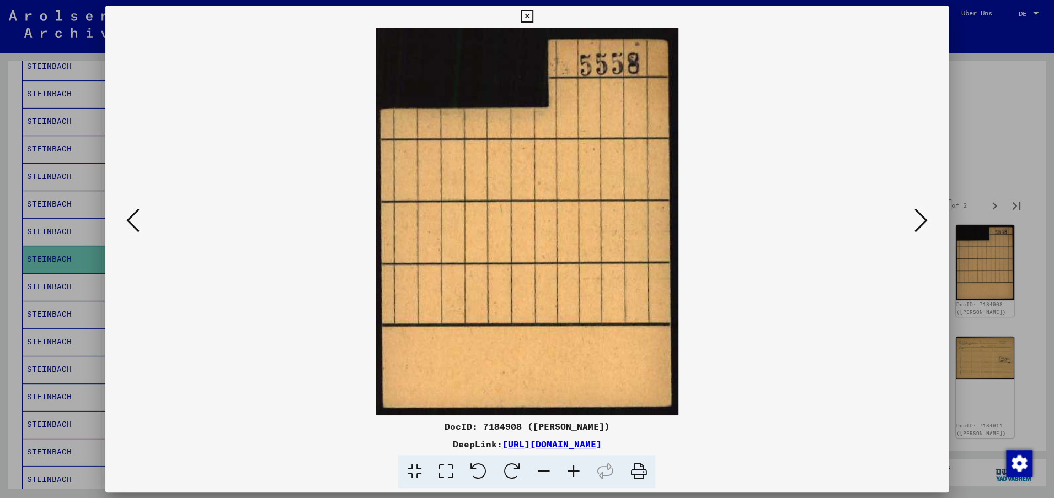
click at [915, 215] on icon at bounding box center [920, 220] width 13 height 26
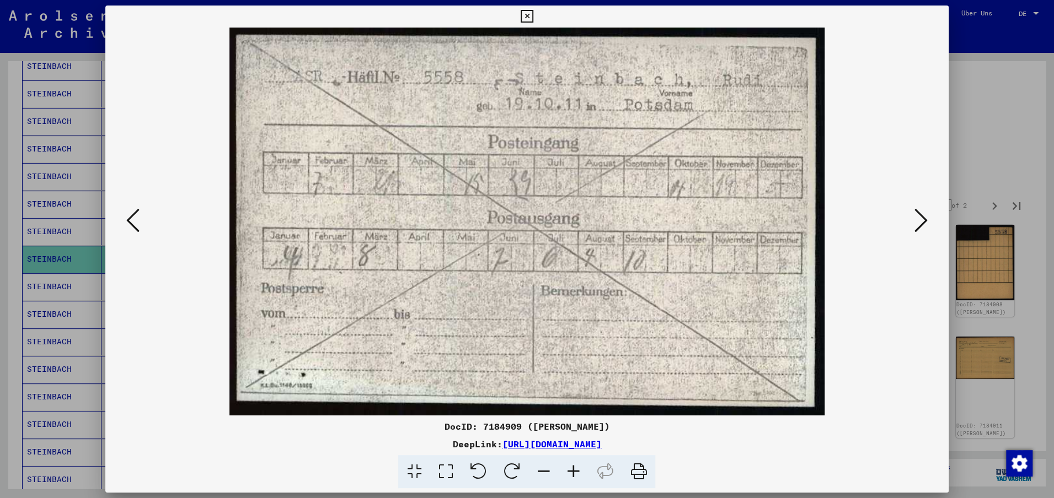
click at [918, 216] on icon at bounding box center [920, 220] width 13 height 26
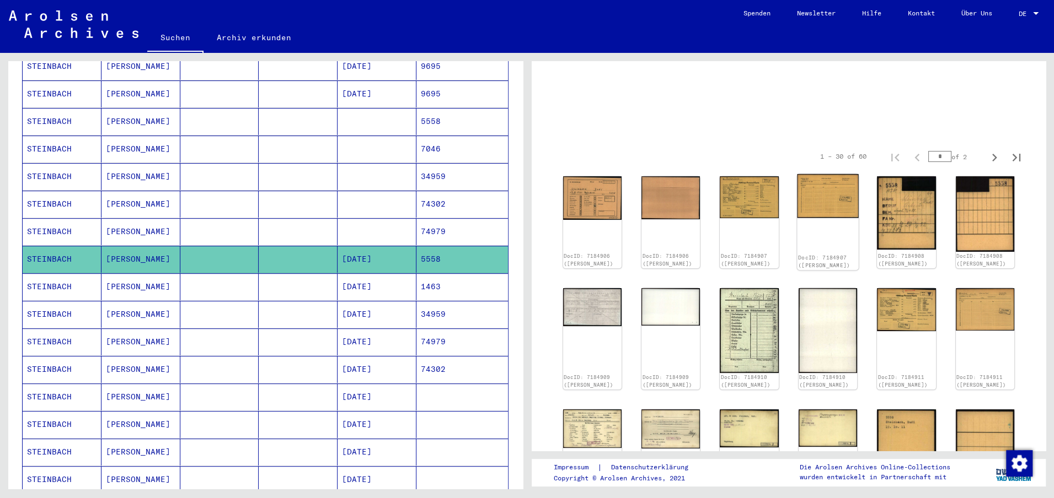
scroll to position [76, 0]
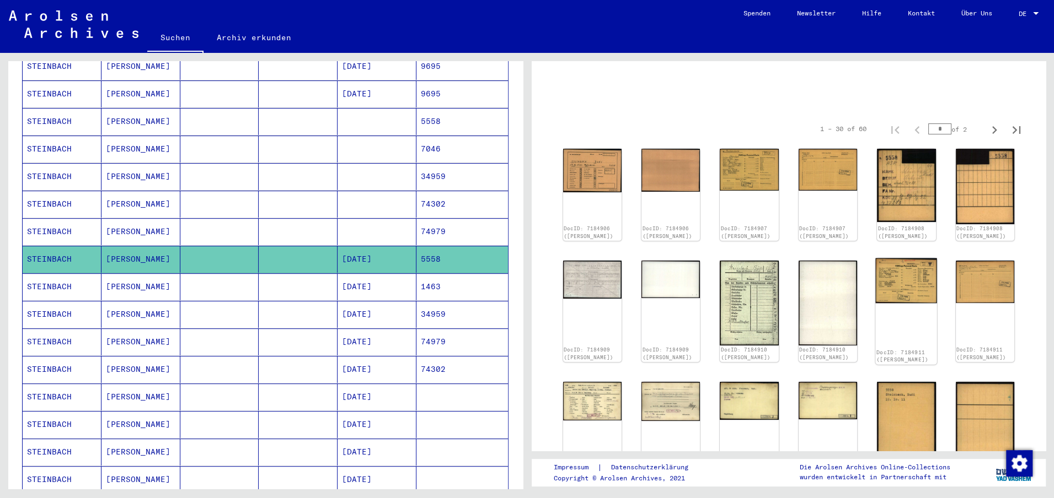
click at [917, 287] on img at bounding box center [906, 280] width 62 height 45
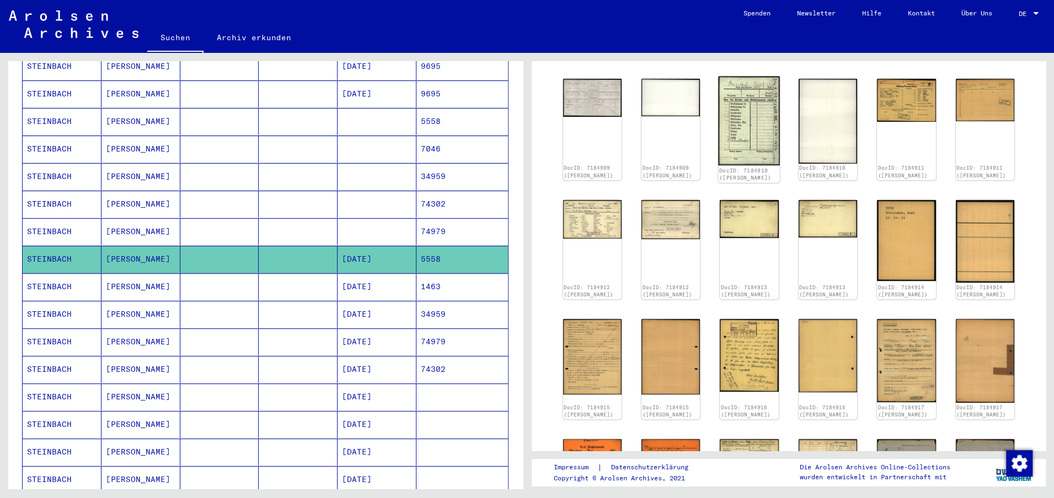
scroll to position [261, 0]
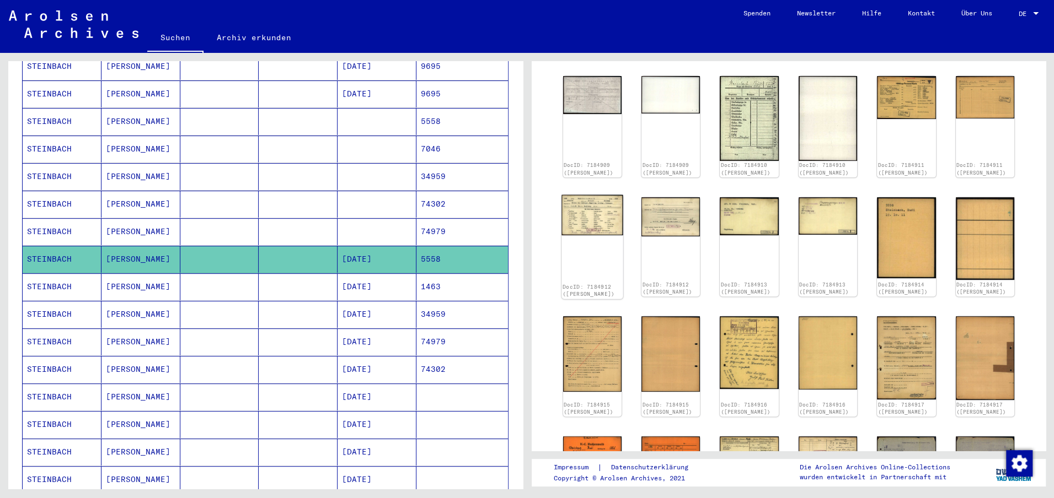
click at [588, 218] on img at bounding box center [592, 215] width 62 height 41
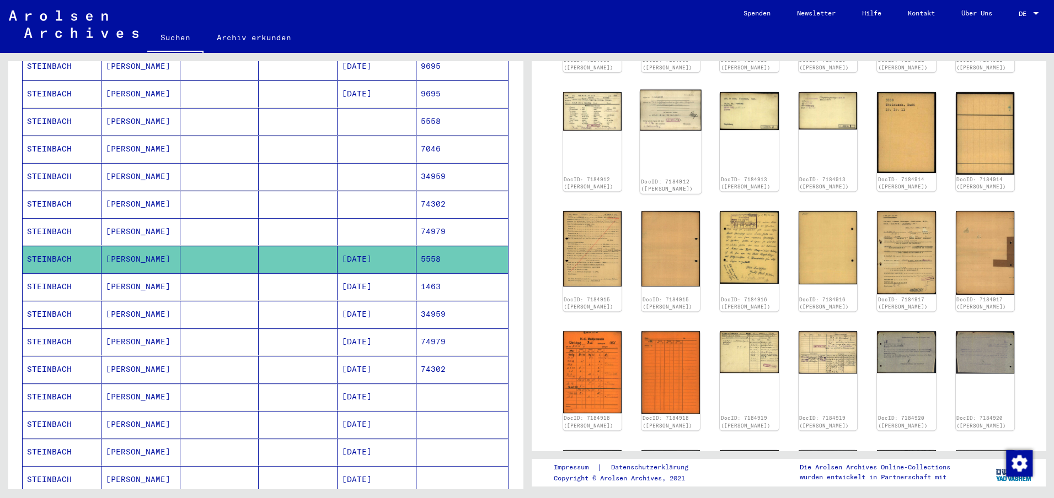
scroll to position [378, 0]
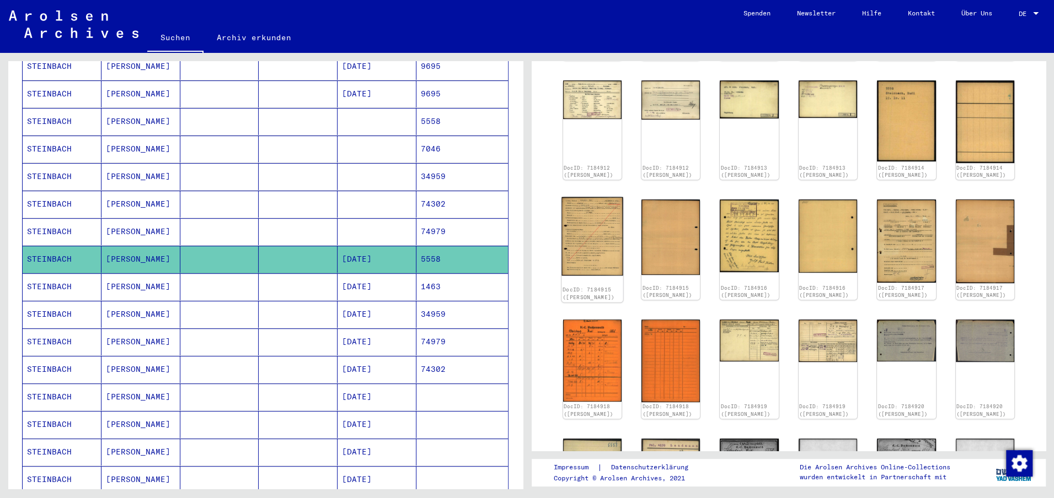
click at [589, 230] on img at bounding box center [592, 236] width 62 height 79
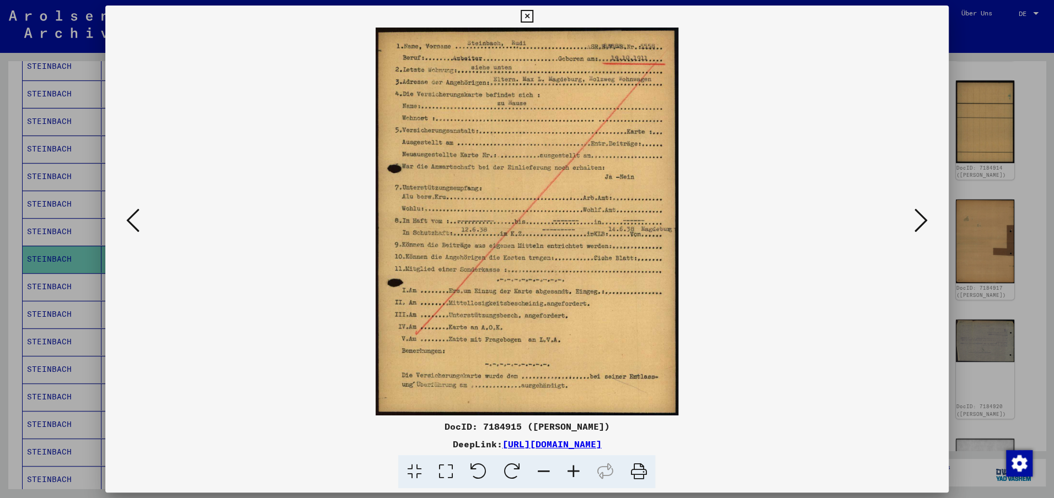
click at [917, 223] on icon at bounding box center [920, 220] width 13 height 26
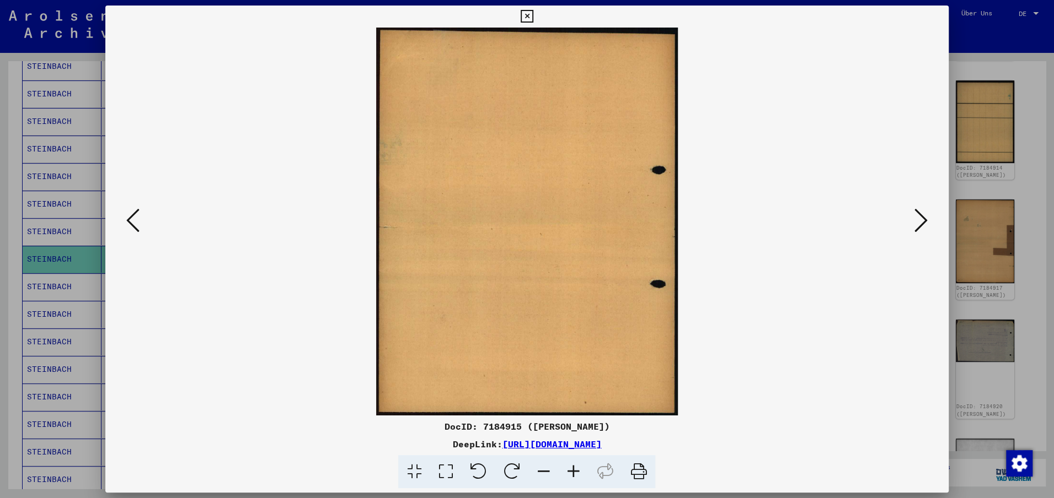
click at [917, 223] on icon at bounding box center [920, 220] width 13 height 26
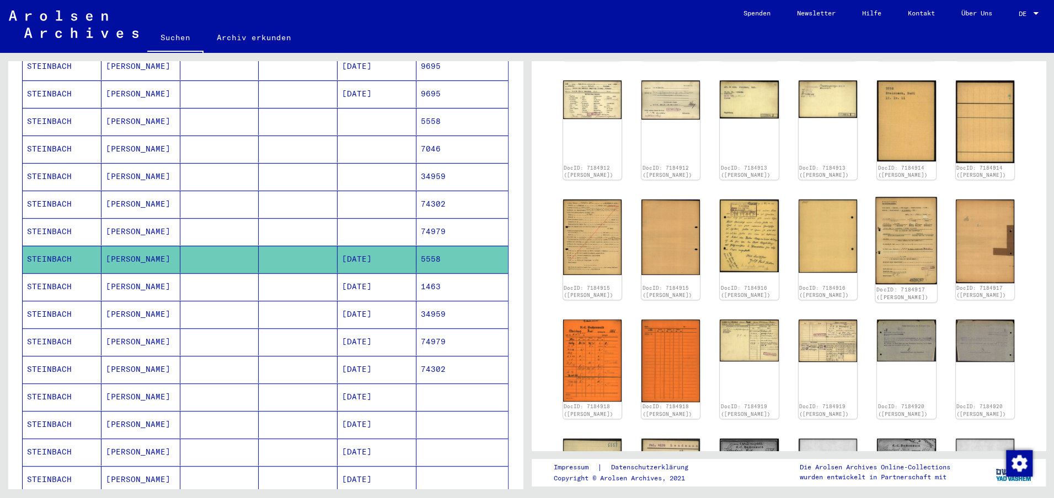
click at [914, 236] on img at bounding box center [906, 241] width 62 height 88
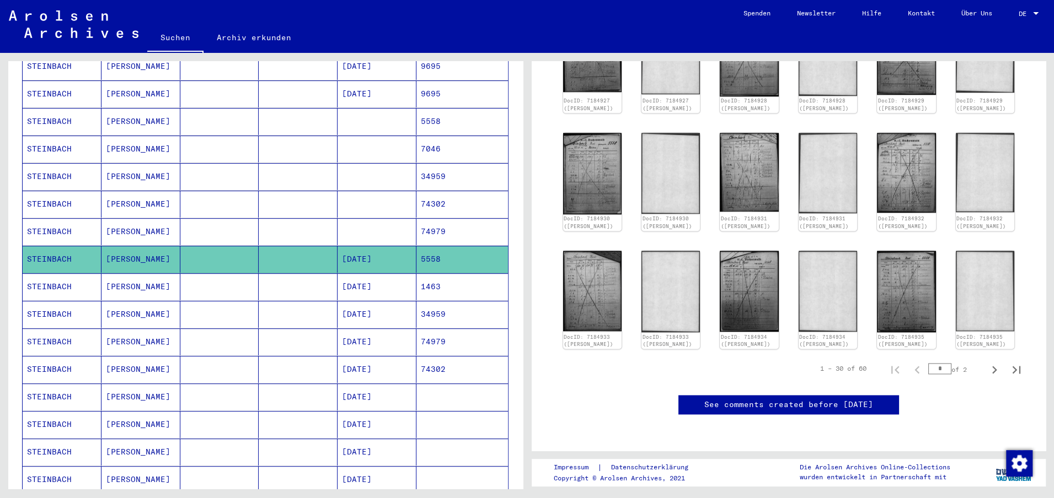
scroll to position [1152, 0]
click at [992, 362] on icon "Next page" at bounding box center [993, 369] width 15 height 15
type input "*"
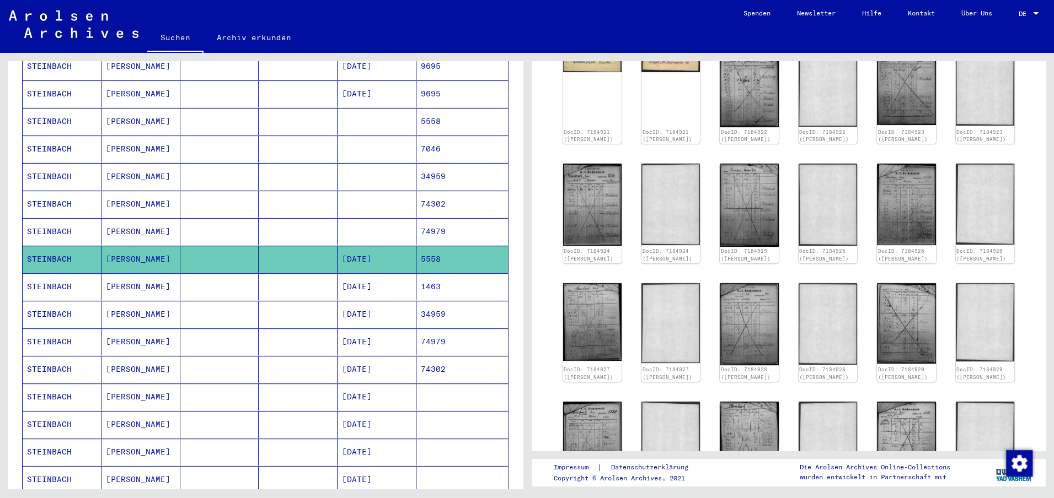
scroll to position [0, 0]
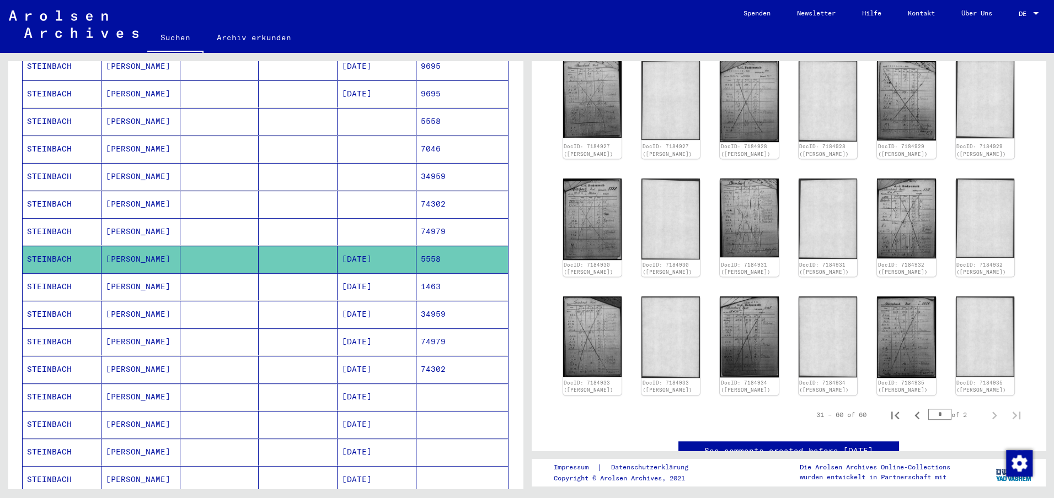
click at [343, 273] on mat-cell "[DATE]" at bounding box center [376, 286] width 79 height 27
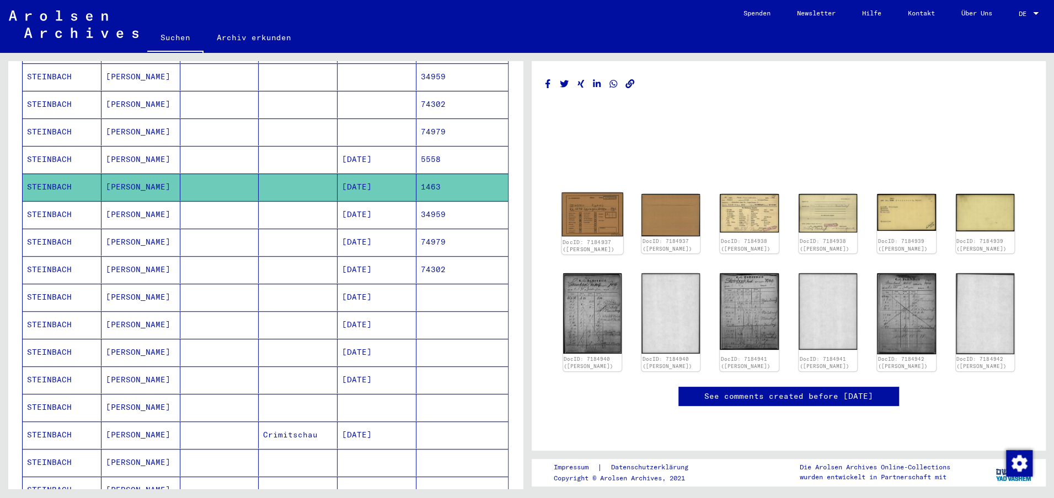
click at [604, 201] on img at bounding box center [592, 215] width 62 height 44
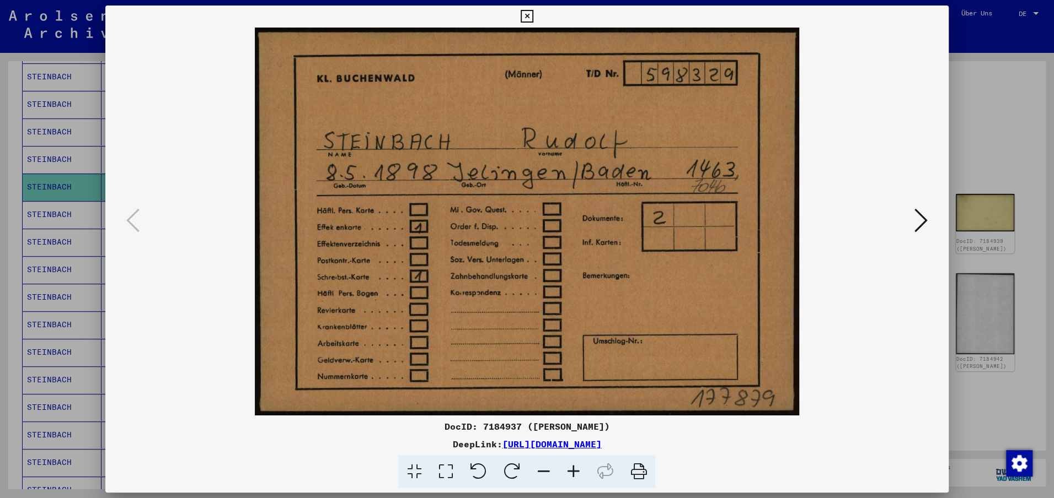
click at [920, 214] on icon at bounding box center [920, 220] width 13 height 26
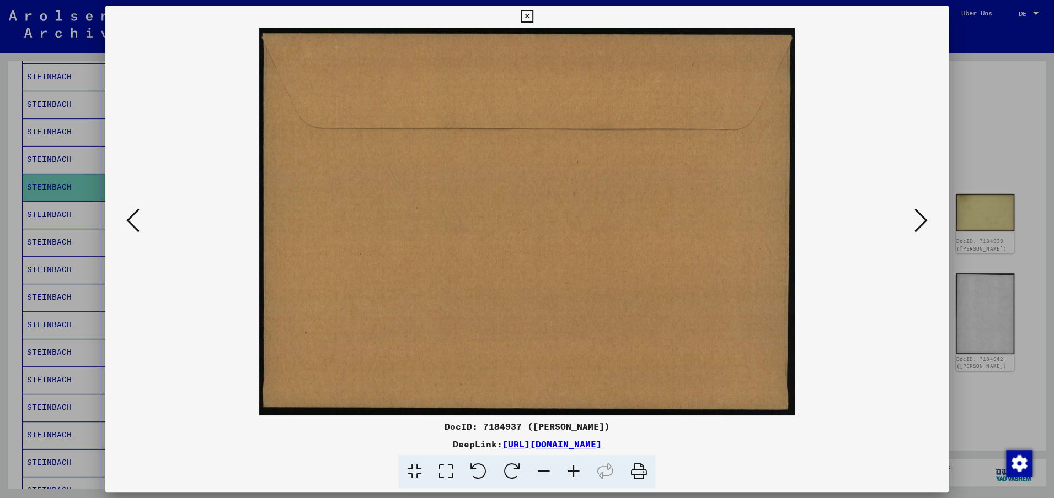
click at [920, 214] on icon at bounding box center [920, 220] width 13 height 26
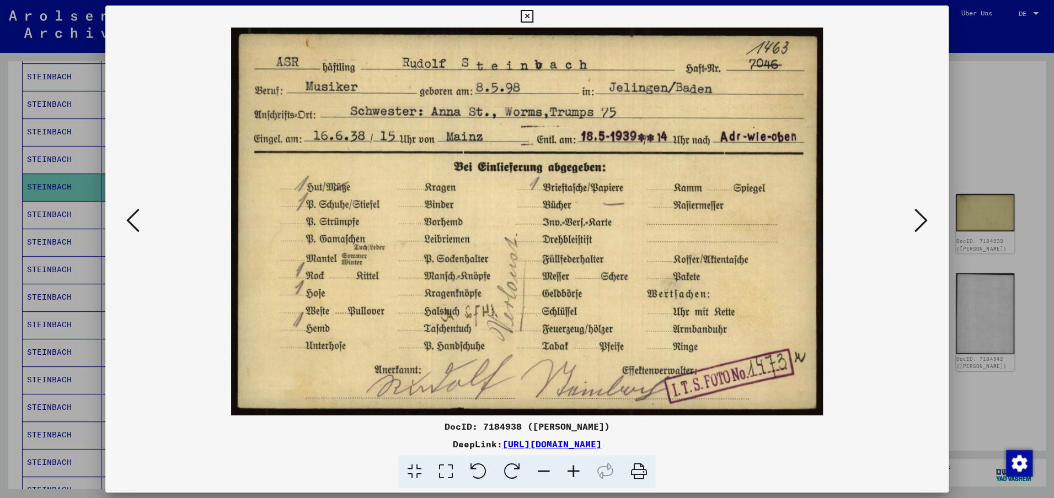
click at [920, 214] on icon at bounding box center [920, 220] width 13 height 26
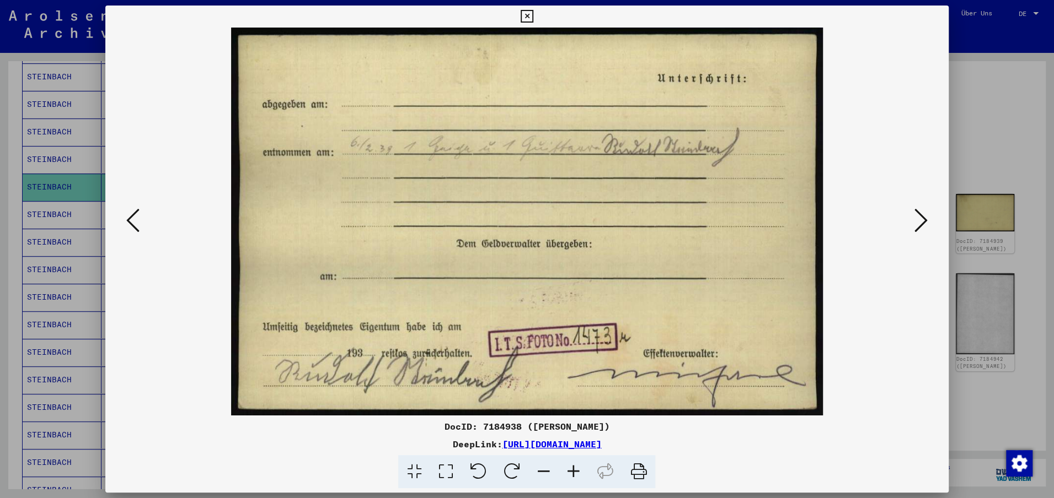
click at [920, 214] on icon at bounding box center [920, 220] width 13 height 26
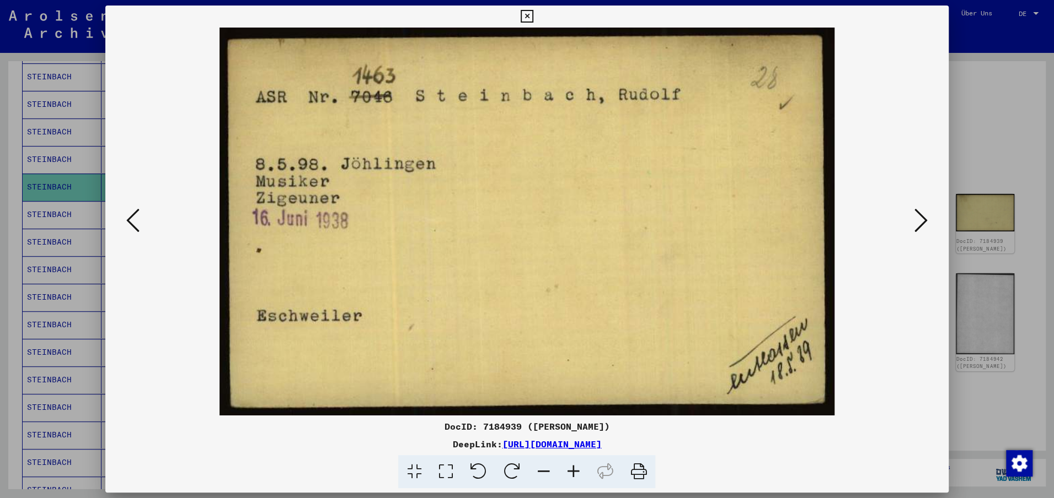
click at [920, 214] on icon at bounding box center [920, 220] width 13 height 26
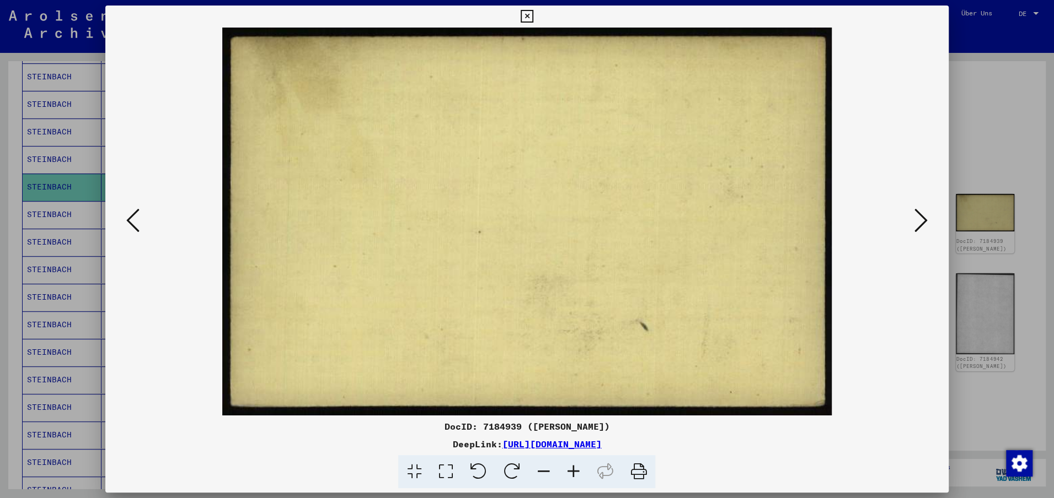
click at [920, 214] on icon at bounding box center [920, 220] width 13 height 26
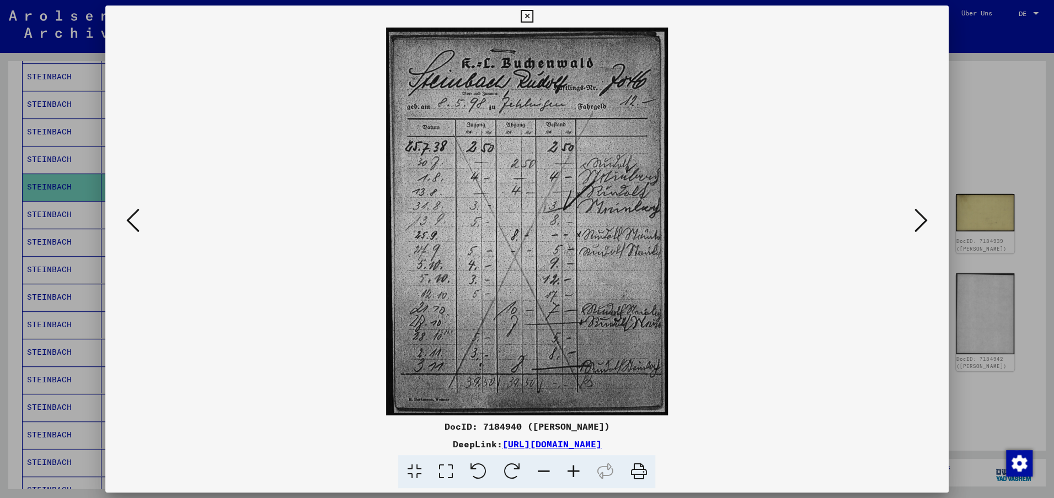
click at [920, 214] on icon at bounding box center [920, 220] width 13 height 26
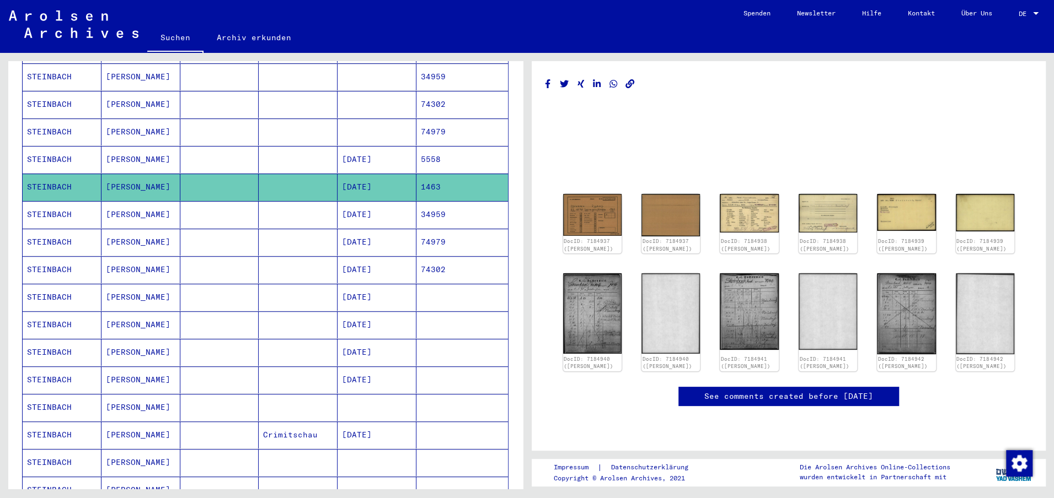
click at [396, 201] on mat-cell "[DATE]" at bounding box center [376, 214] width 79 height 27
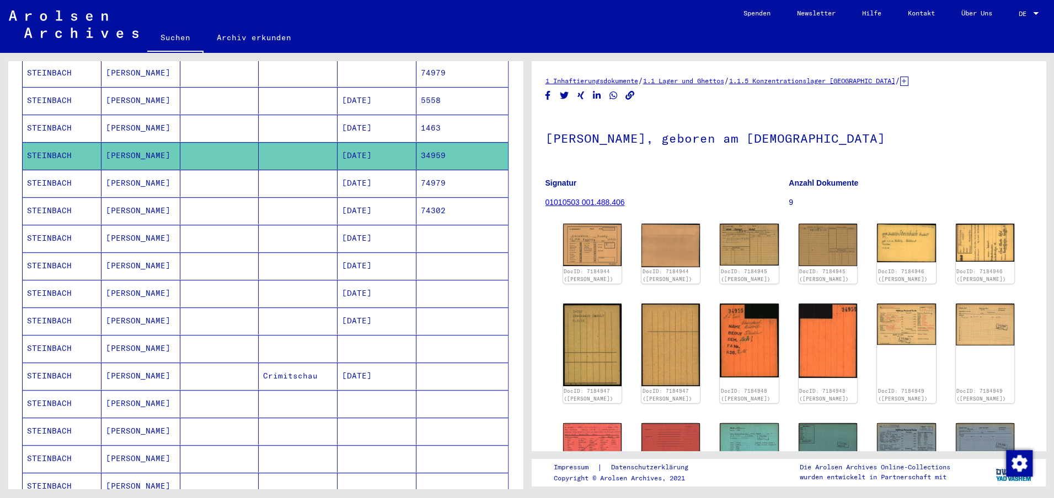
scroll to position [426, 0]
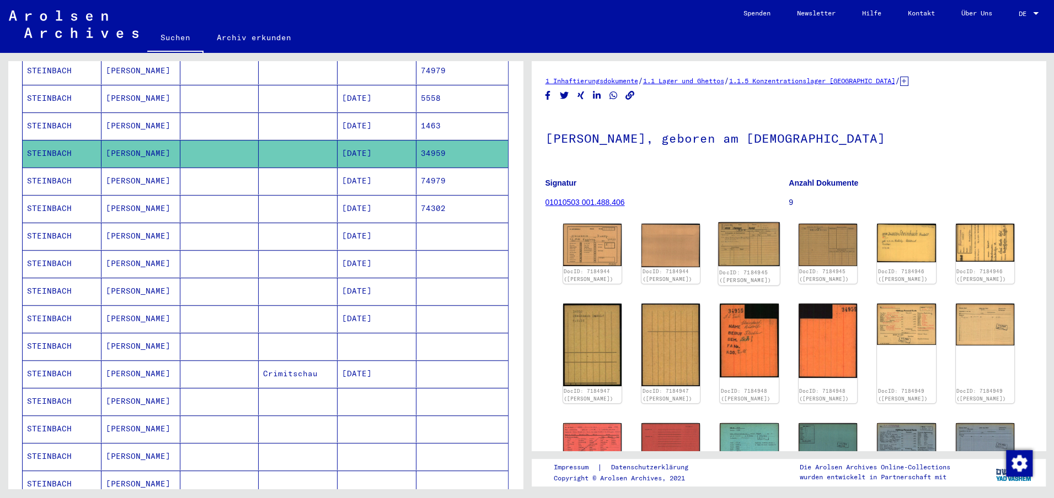
click at [751, 249] on img at bounding box center [749, 245] width 62 height 44
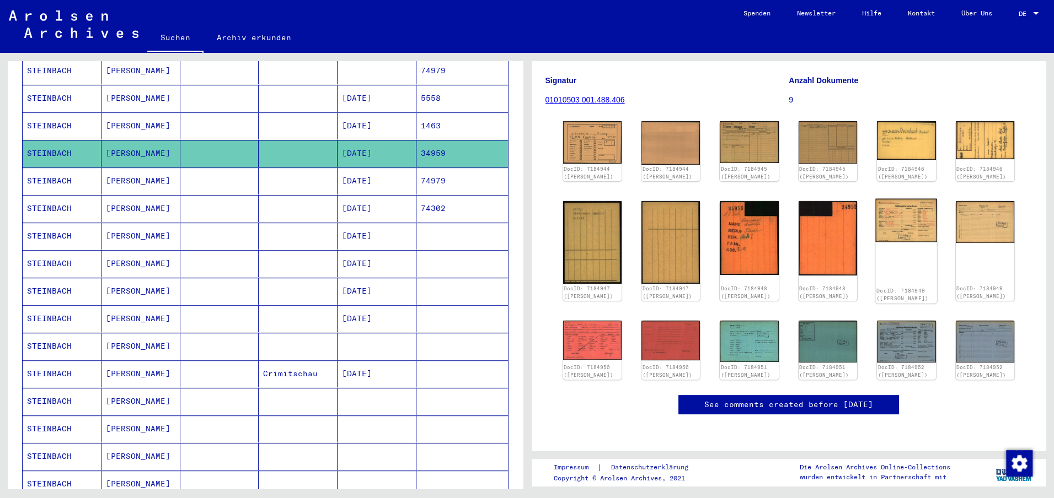
scroll to position [126, 0]
click at [913, 198] on img at bounding box center [906, 220] width 62 height 44
click at [402, 169] on mat-cell "[DATE]" at bounding box center [376, 181] width 79 height 27
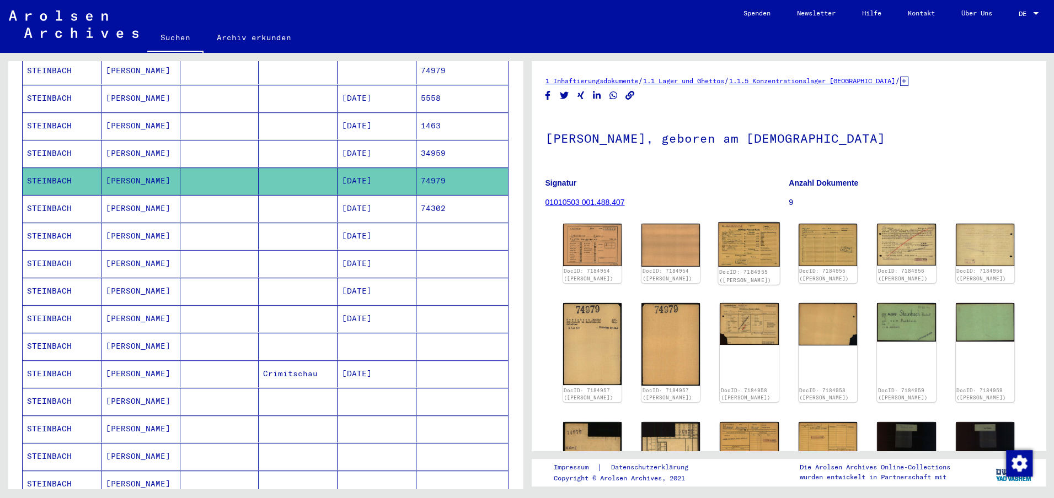
click at [753, 244] on img at bounding box center [749, 245] width 62 height 45
click at [370, 200] on mat-cell "[DATE]" at bounding box center [376, 208] width 79 height 27
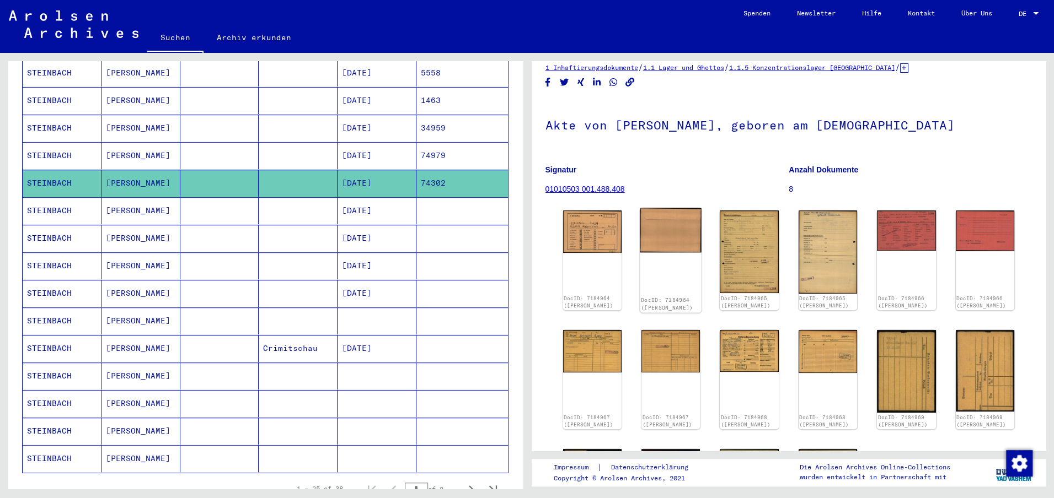
scroll to position [20, 0]
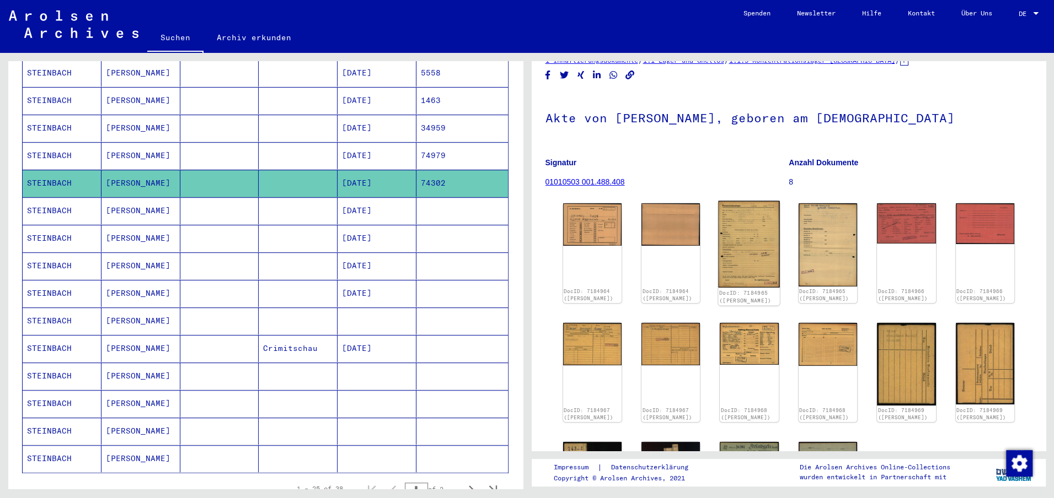
click at [751, 251] on img at bounding box center [749, 244] width 62 height 87
click at [373, 197] on mat-cell "[DATE]" at bounding box center [376, 210] width 79 height 27
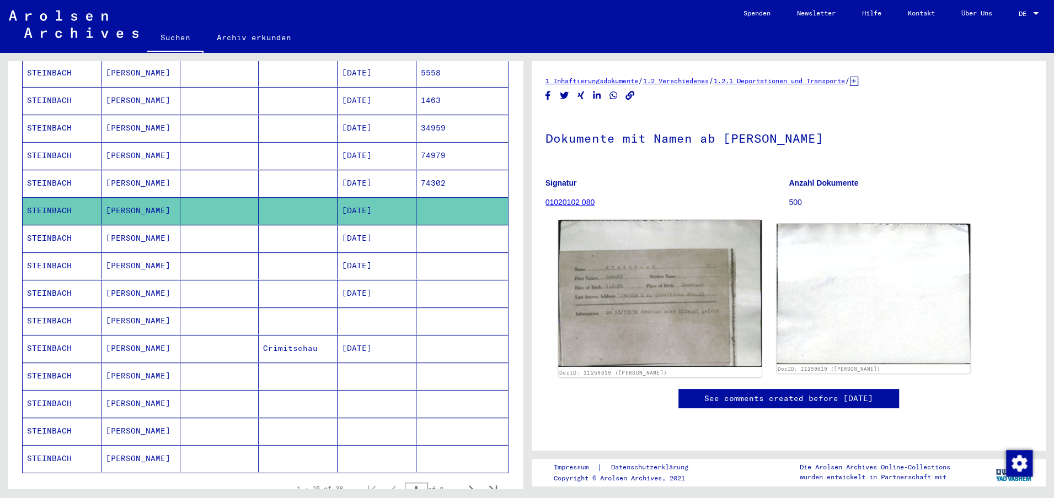
click at [636, 284] on img at bounding box center [659, 293] width 203 height 147
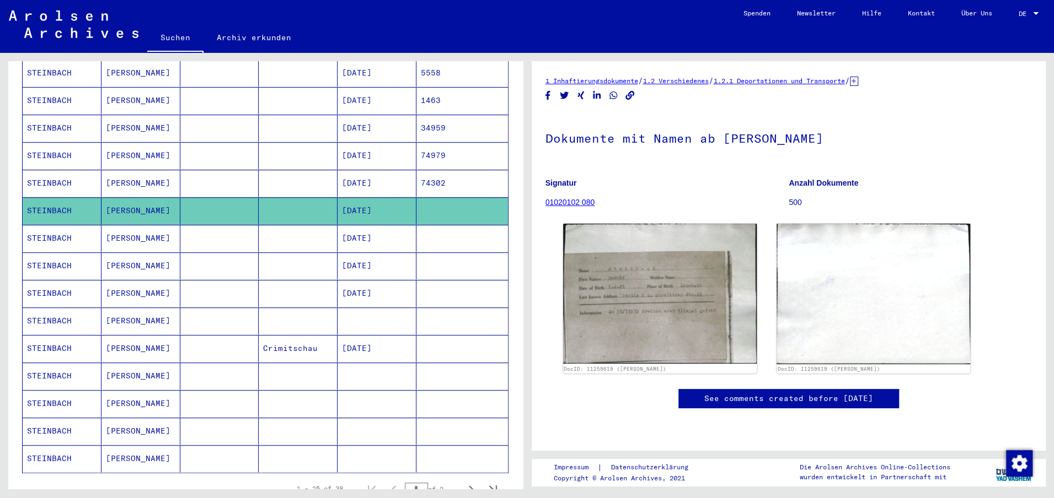
click at [415, 225] on mat-cell "[DATE]" at bounding box center [376, 238] width 79 height 27
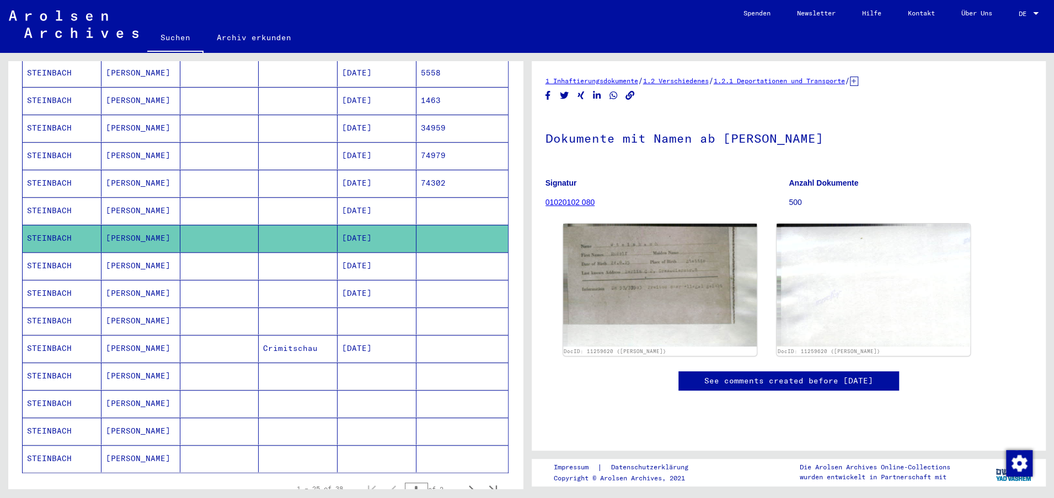
click at [381, 252] on mat-cell "[DATE]" at bounding box center [376, 265] width 79 height 27
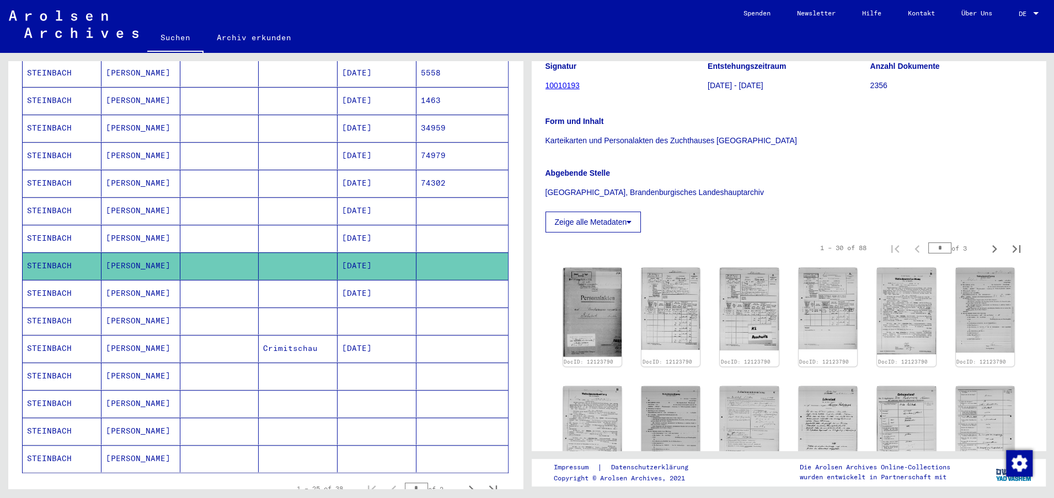
scroll to position [157, 0]
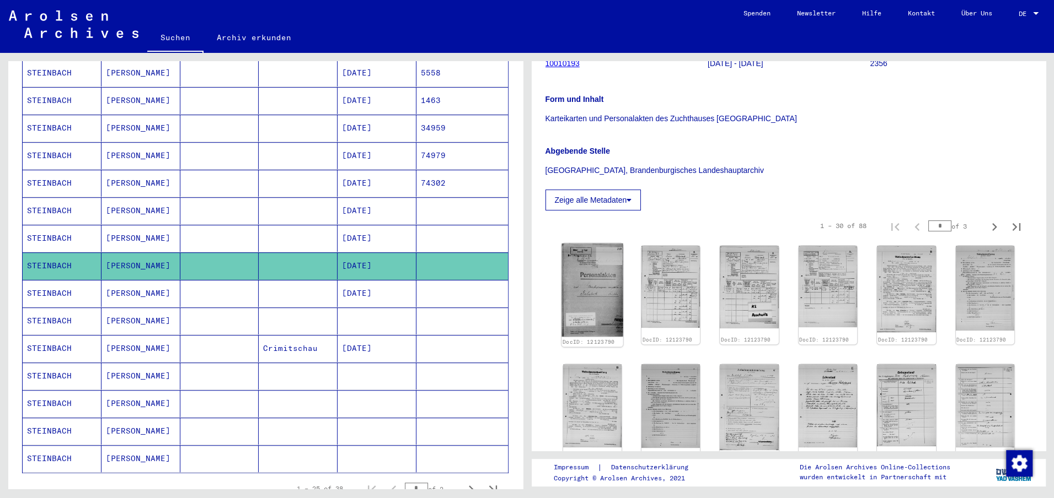
click at [588, 262] on img at bounding box center [592, 291] width 62 height 94
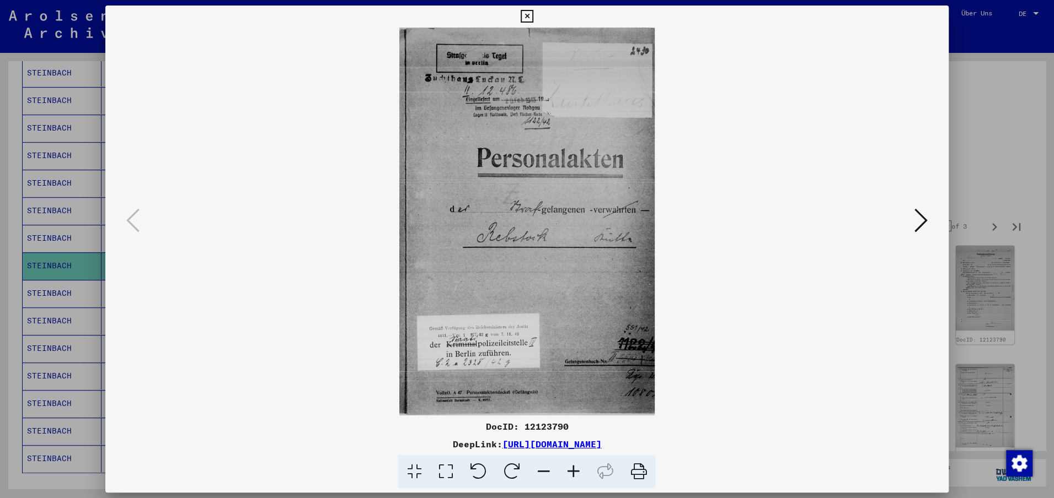
click at [925, 225] on icon at bounding box center [920, 220] width 13 height 26
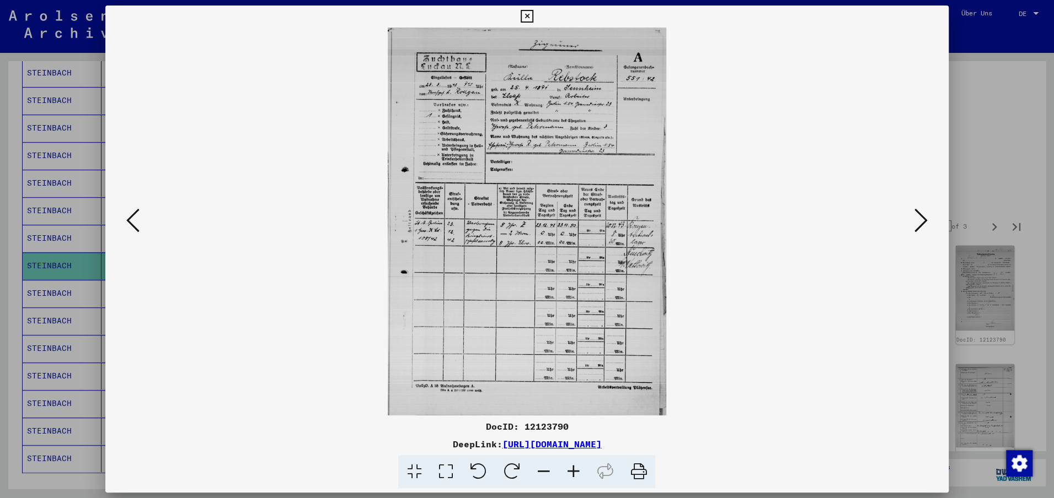
click at [925, 225] on icon at bounding box center [920, 220] width 13 height 26
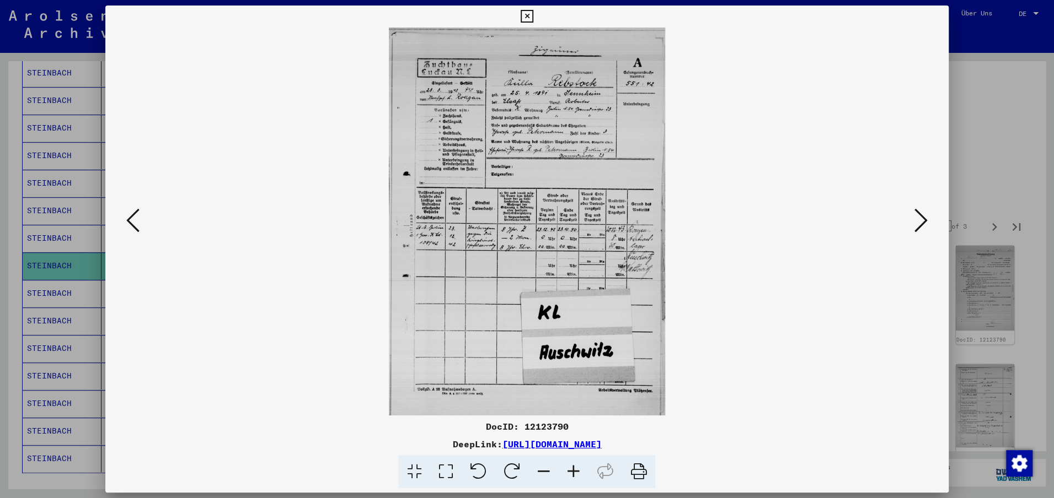
click at [925, 225] on icon at bounding box center [920, 220] width 13 height 26
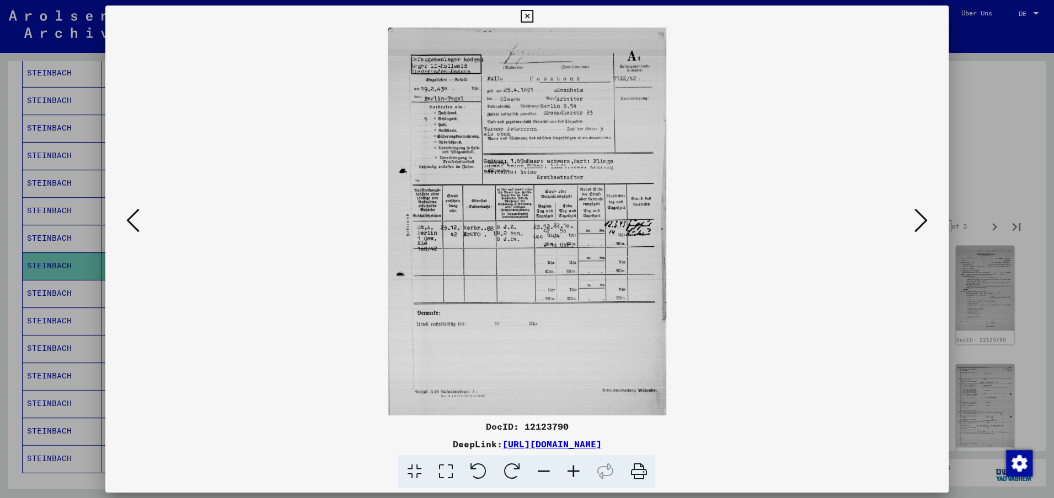
click at [925, 225] on icon at bounding box center [920, 220] width 13 height 26
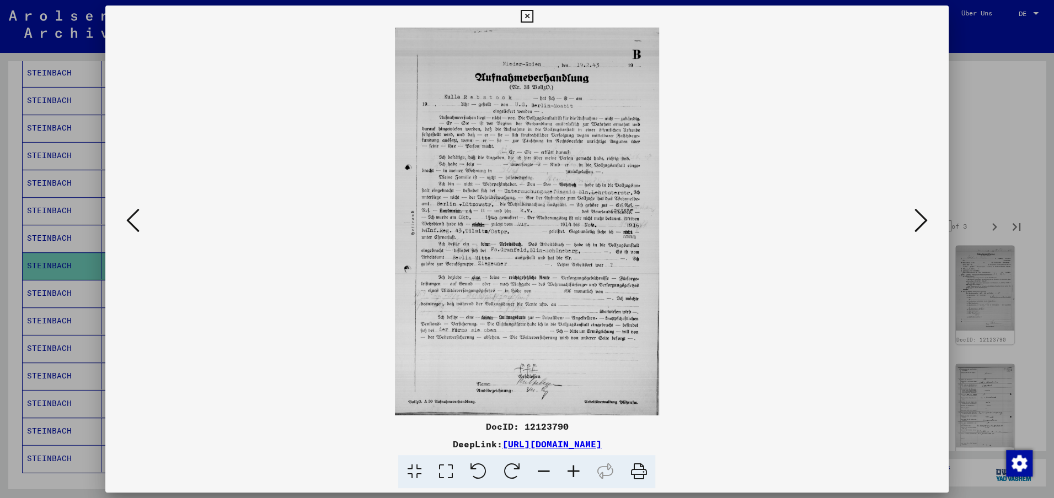
click at [925, 225] on icon at bounding box center [920, 220] width 13 height 26
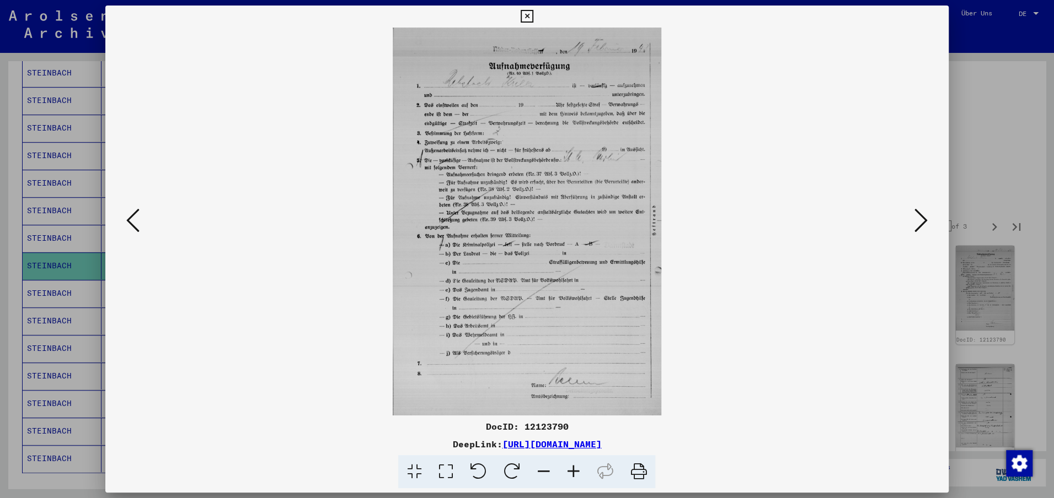
click at [925, 225] on icon at bounding box center [920, 220] width 13 height 26
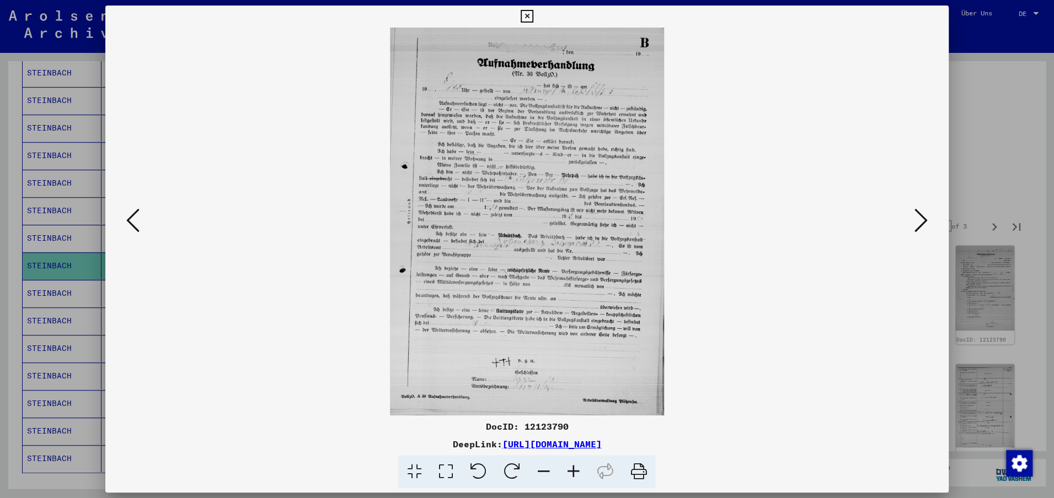
click at [925, 225] on icon at bounding box center [920, 220] width 13 height 26
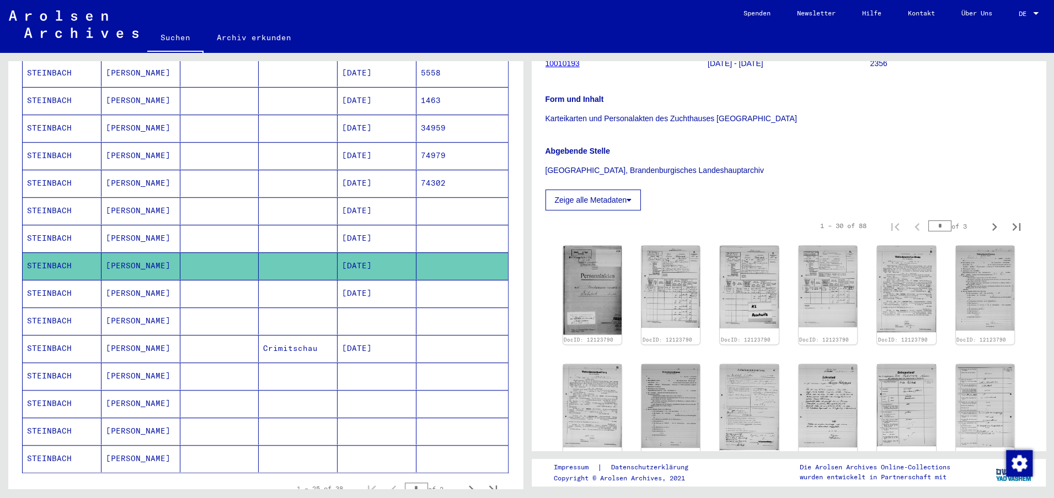
click at [383, 280] on mat-cell "[DATE]" at bounding box center [376, 293] width 79 height 27
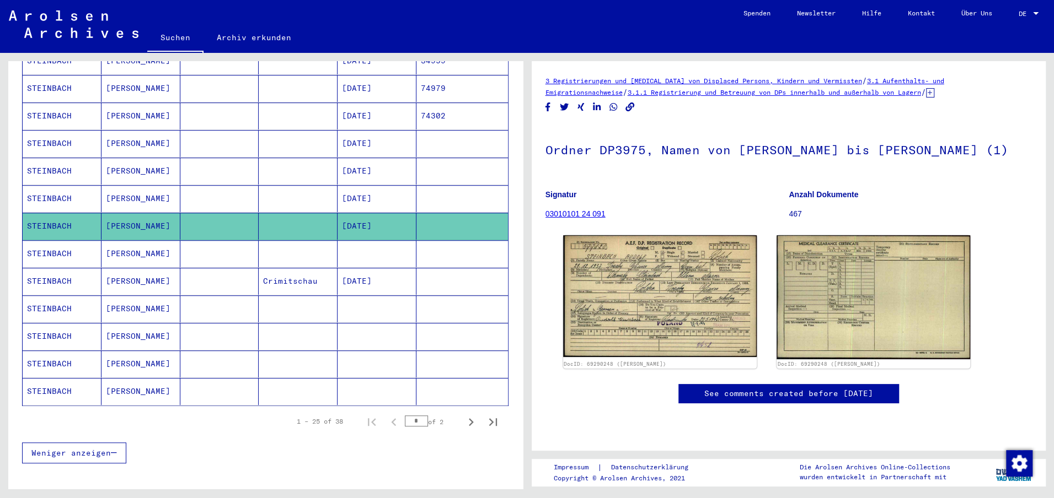
click at [377, 240] on mat-cell at bounding box center [376, 253] width 79 height 27
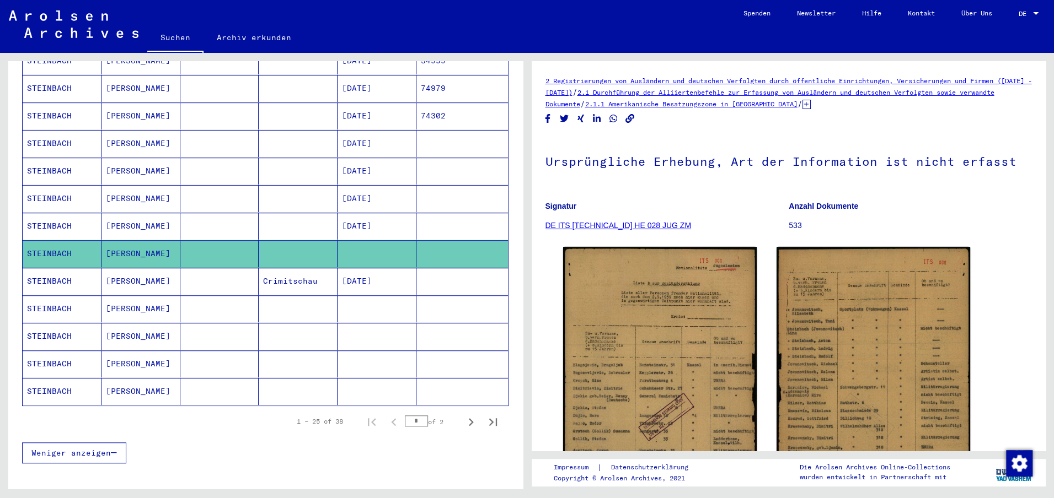
click at [377, 268] on mat-cell "[DATE]" at bounding box center [376, 281] width 79 height 27
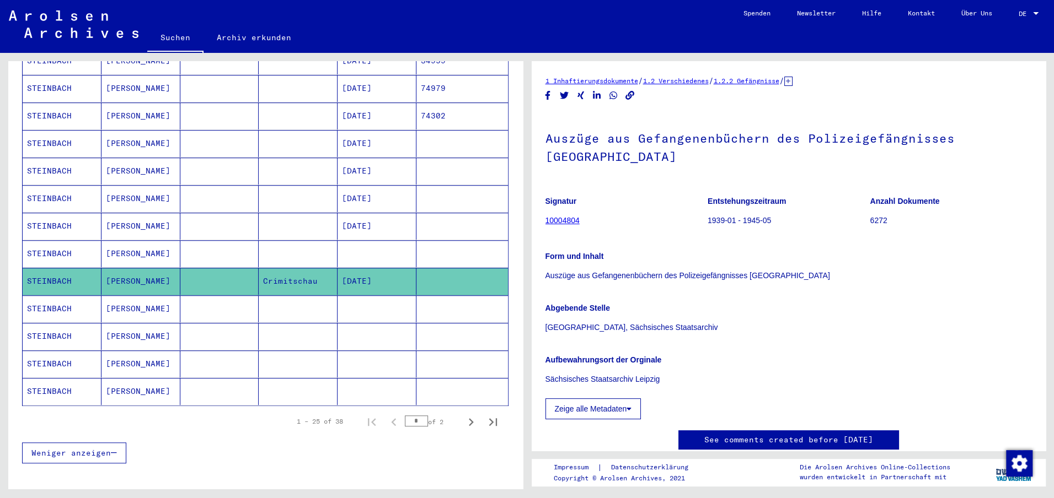
click at [374, 295] on mat-cell at bounding box center [376, 308] width 79 height 27
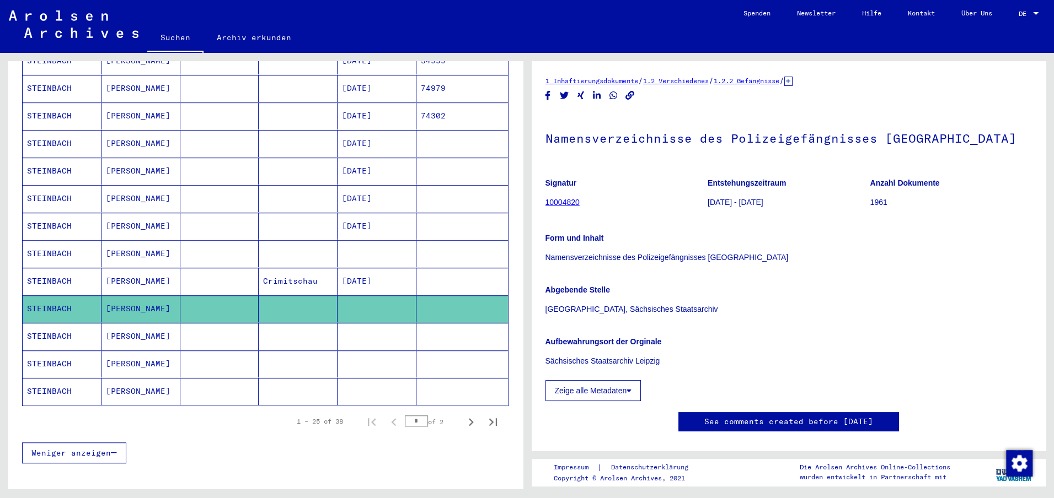
click at [371, 323] on mat-cell at bounding box center [376, 336] width 79 height 27
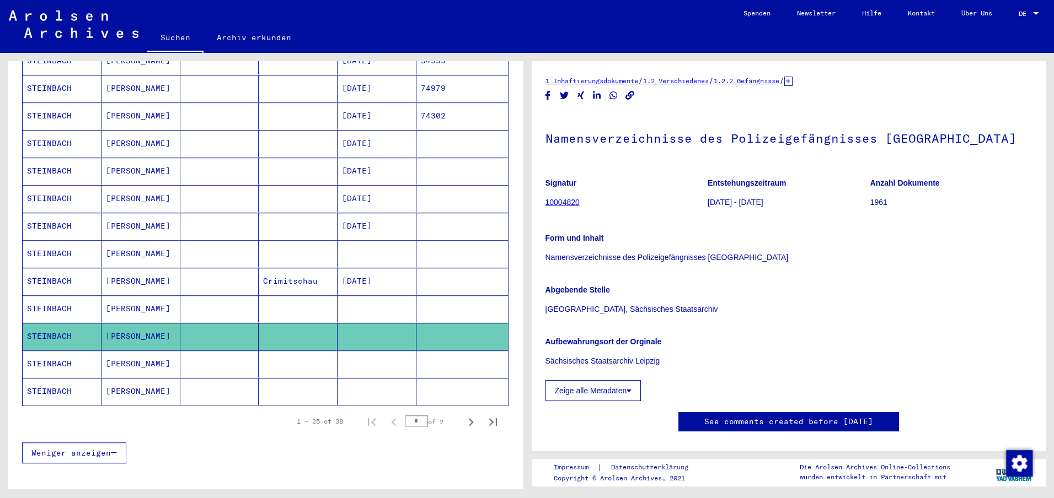
click at [368, 351] on mat-cell at bounding box center [376, 364] width 79 height 27
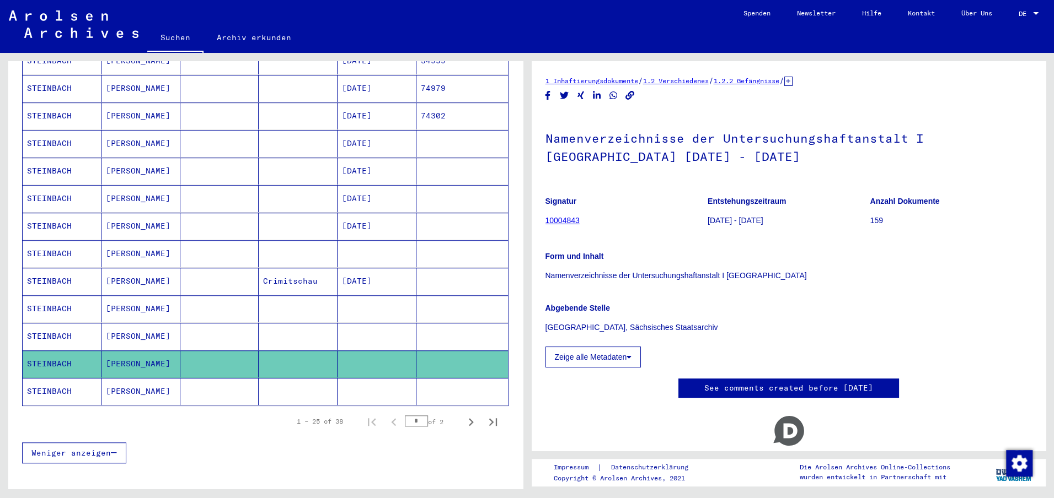
click at [366, 378] on mat-cell at bounding box center [376, 391] width 79 height 27
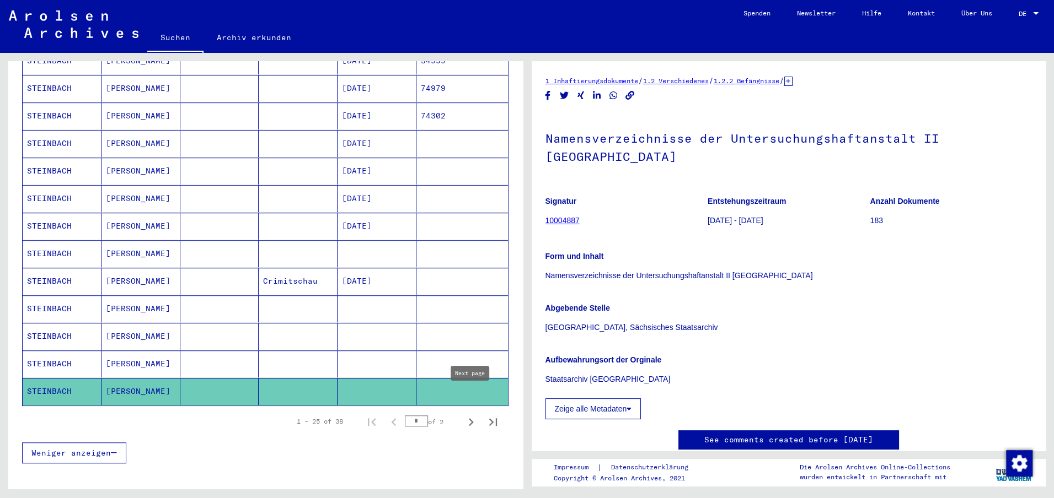
click at [471, 415] on icon "Next page" at bounding box center [470, 422] width 15 height 15
type input "*"
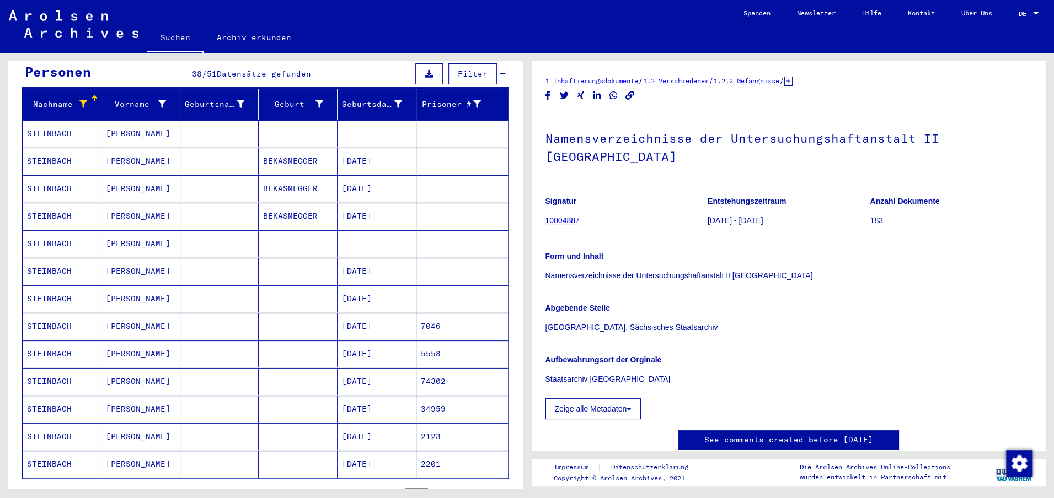
scroll to position [112, 0]
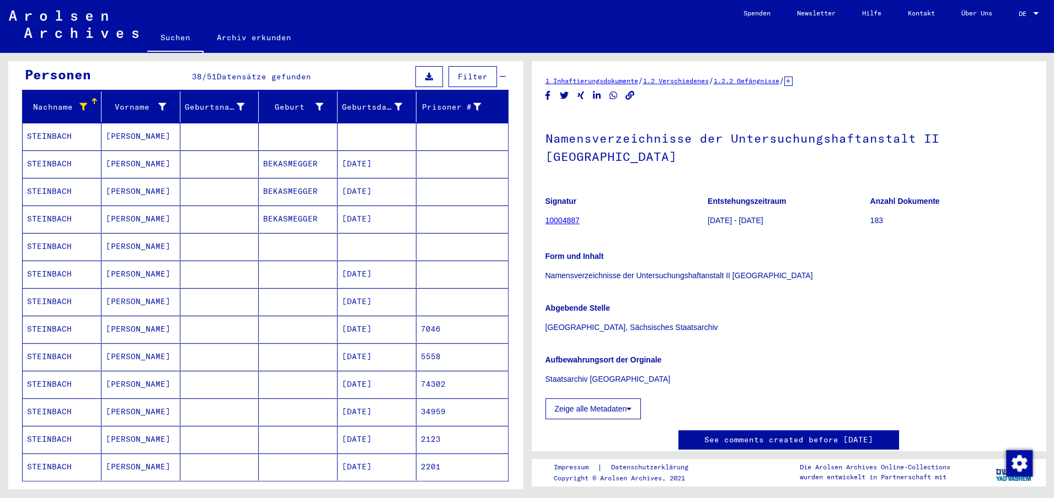
click at [375, 123] on mat-cell at bounding box center [376, 136] width 79 height 27
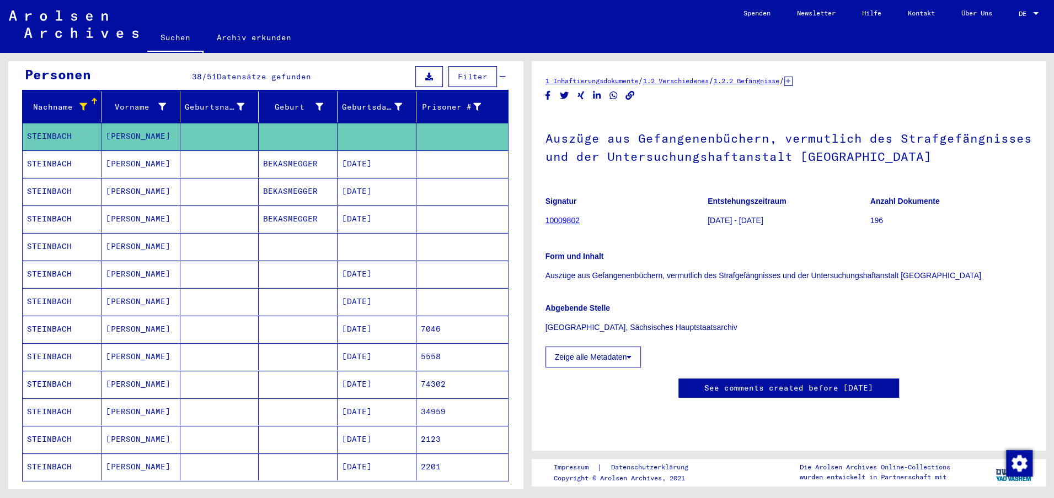
click at [373, 151] on mat-cell "[DATE]" at bounding box center [376, 164] width 79 height 27
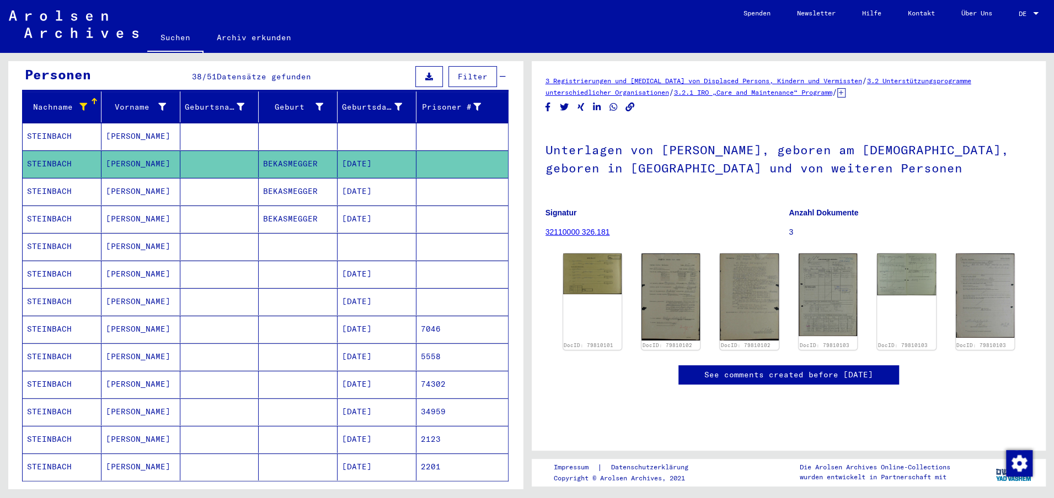
click at [372, 130] on mat-cell at bounding box center [376, 136] width 79 height 27
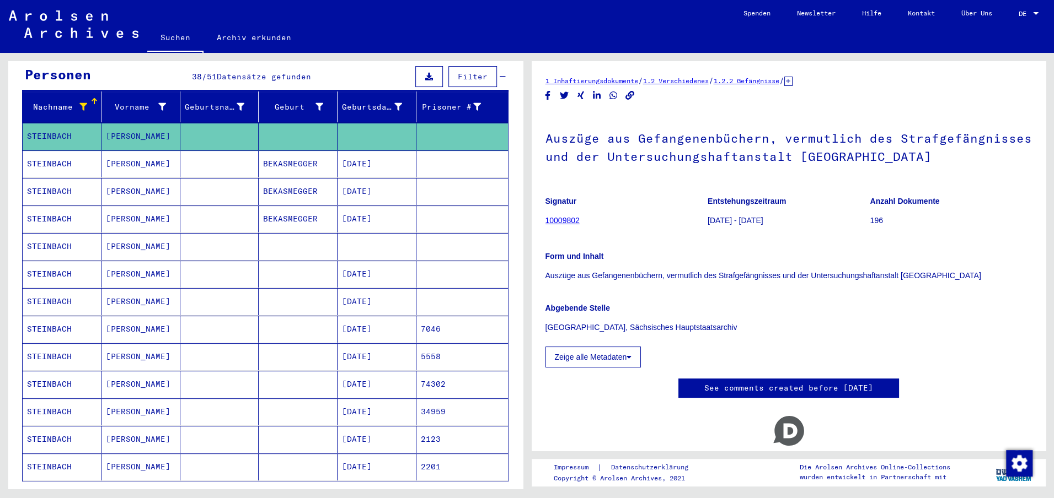
click at [370, 178] on mat-cell "[DATE]" at bounding box center [376, 191] width 79 height 27
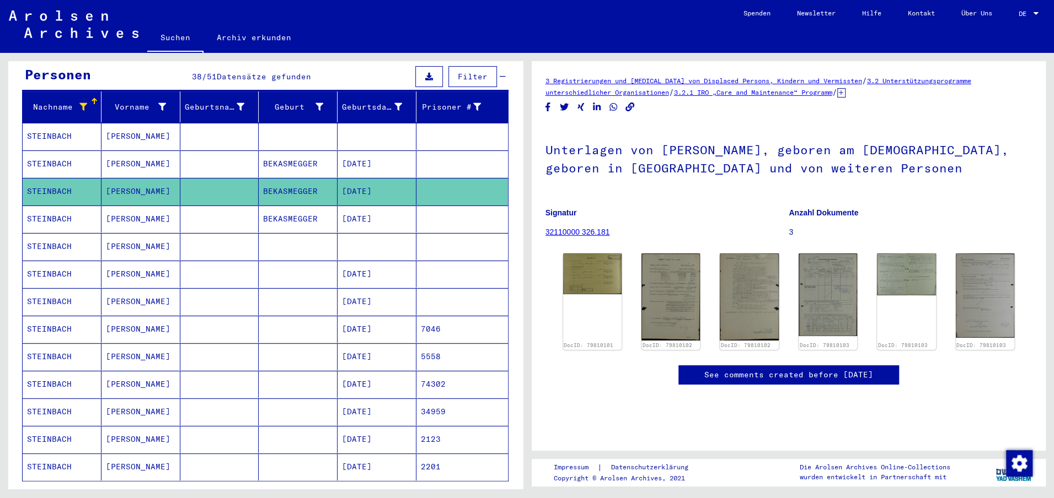
click at [370, 206] on mat-cell "[DATE]" at bounding box center [376, 219] width 79 height 27
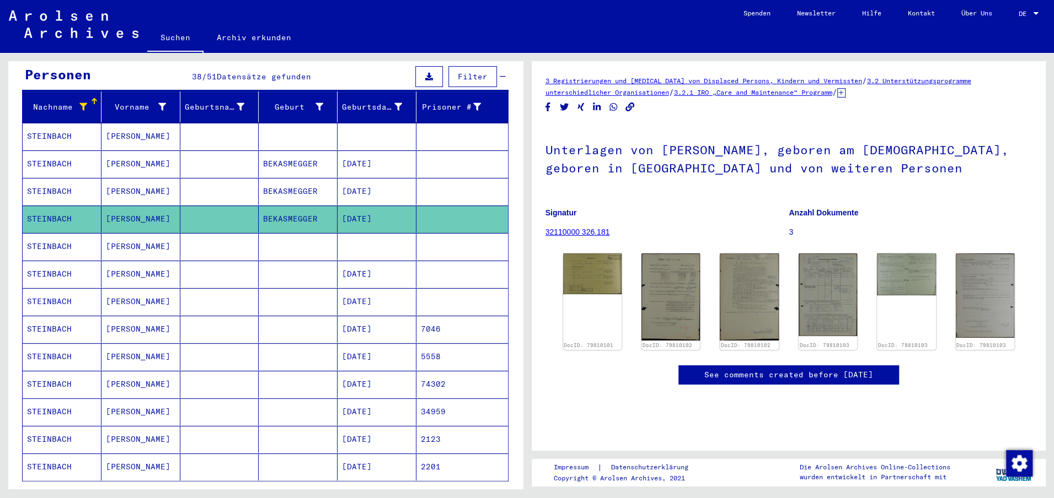
click at [377, 233] on mat-cell at bounding box center [376, 246] width 79 height 27
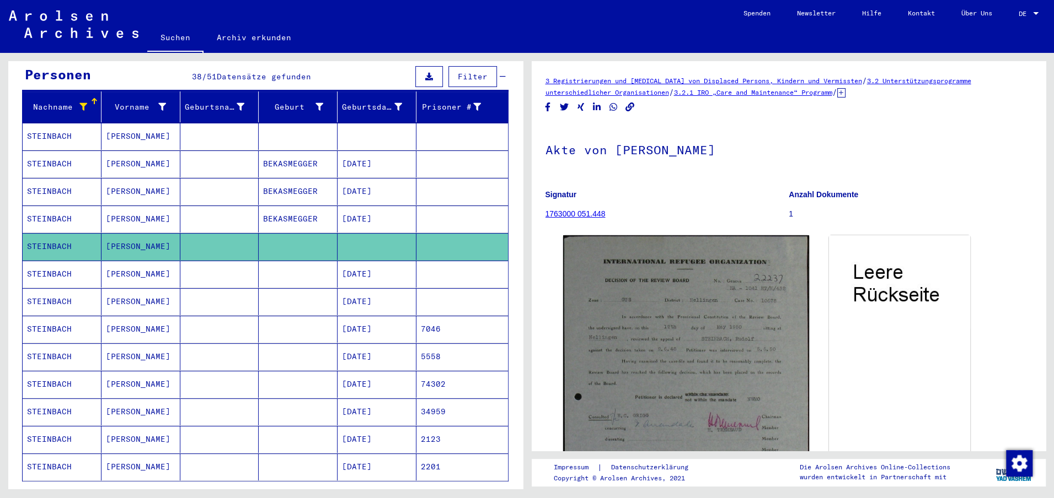
click at [375, 262] on mat-cell "[DATE]" at bounding box center [376, 274] width 79 height 27
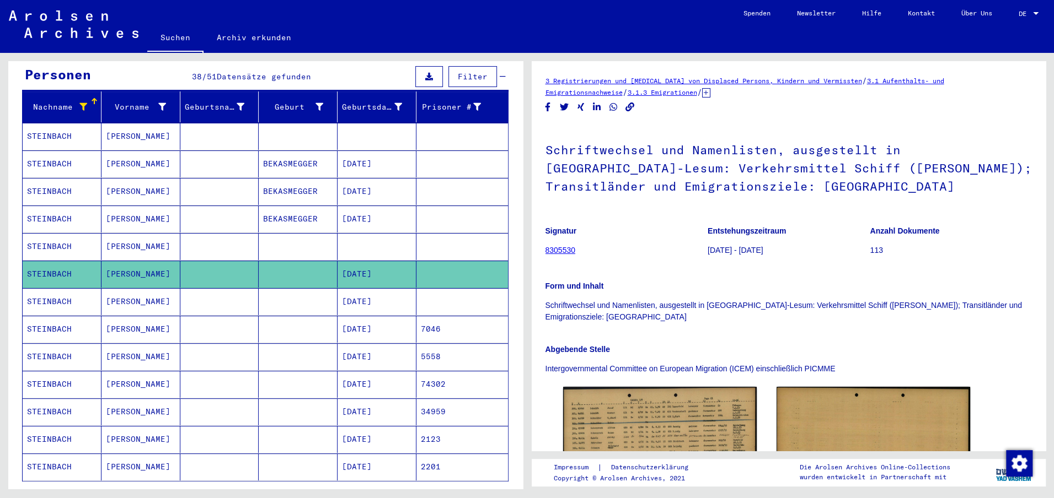
click at [375, 288] on mat-cell "[DATE]" at bounding box center [376, 301] width 79 height 27
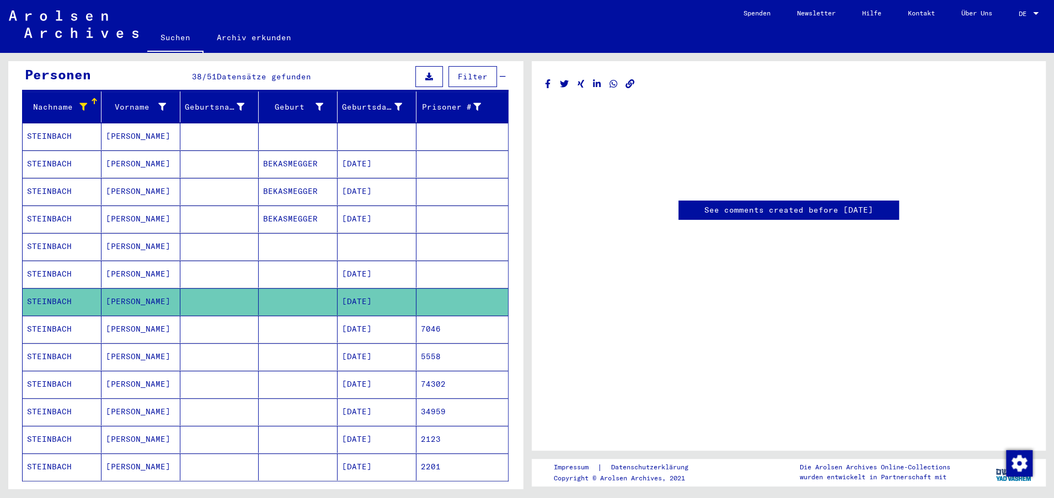
click at [379, 316] on mat-cell "[DATE]" at bounding box center [376, 329] width 79 height 27
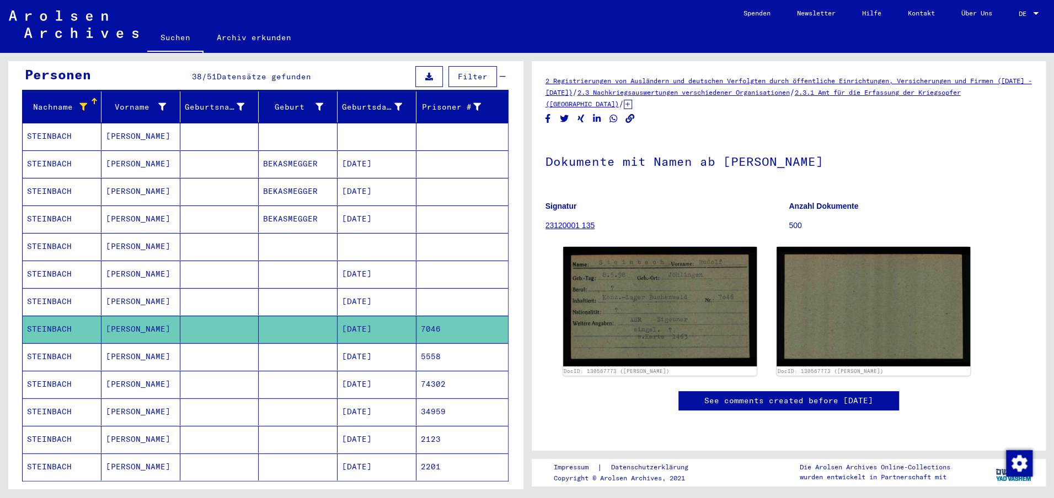
click at [379, 343] on mat-cell "[DATE]" at bounding box center [376, 356] width 79 height 27
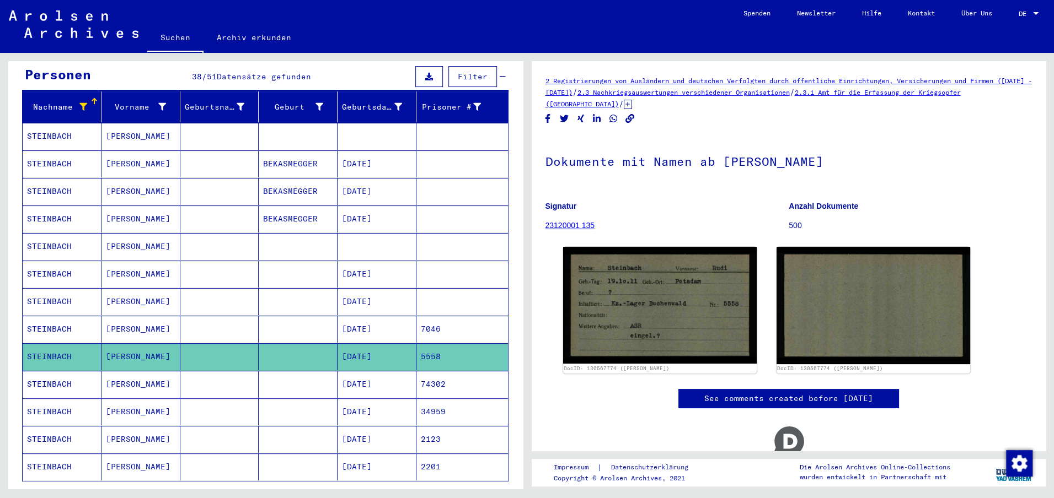
click at [377, 371] on mat-cell "[DATE]" at bounding box center [376, 384] width 79 height 27
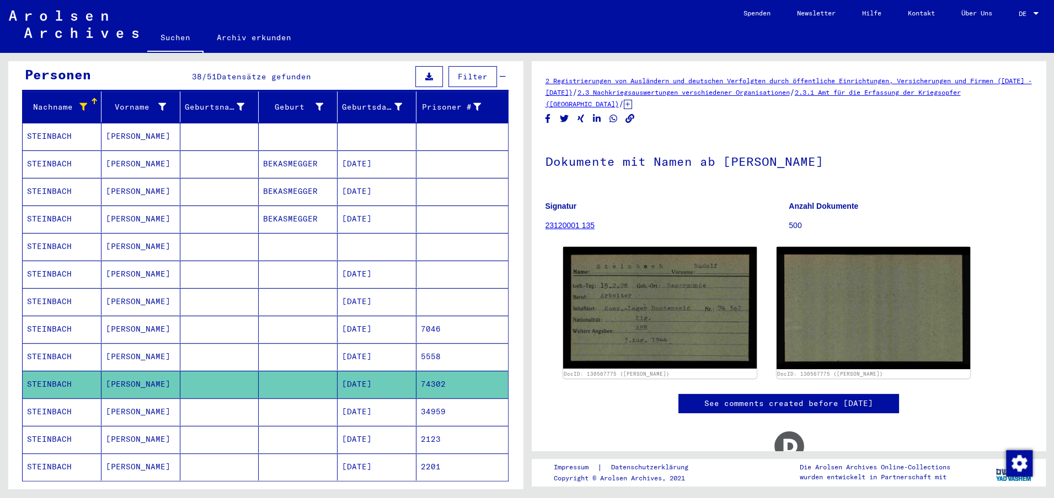
click at [377, 399] on mat-cell "[DATE]" at bounding box center [376, 412] width 79 height 27
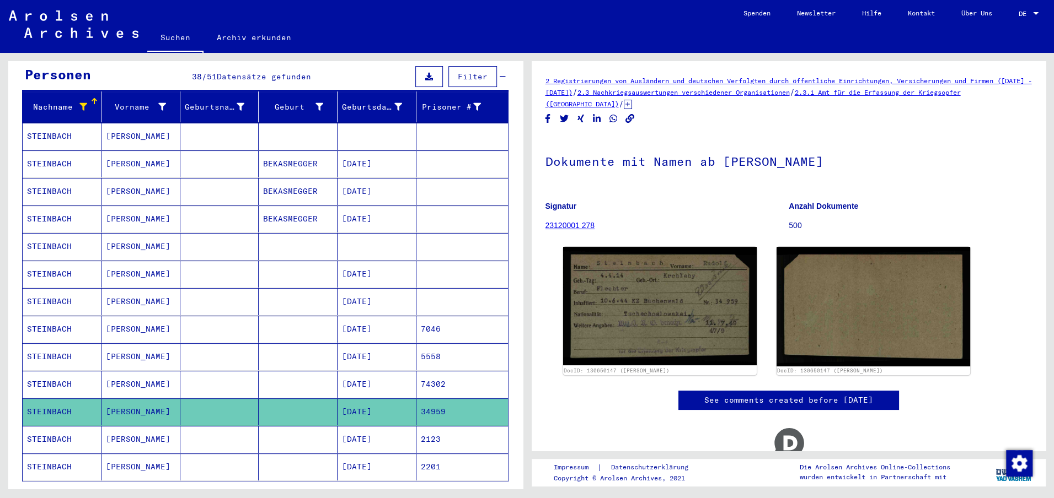
click at [377, 426] on mat-cell "[DATE]" at bounding box center [376, 439] width 79 height 27
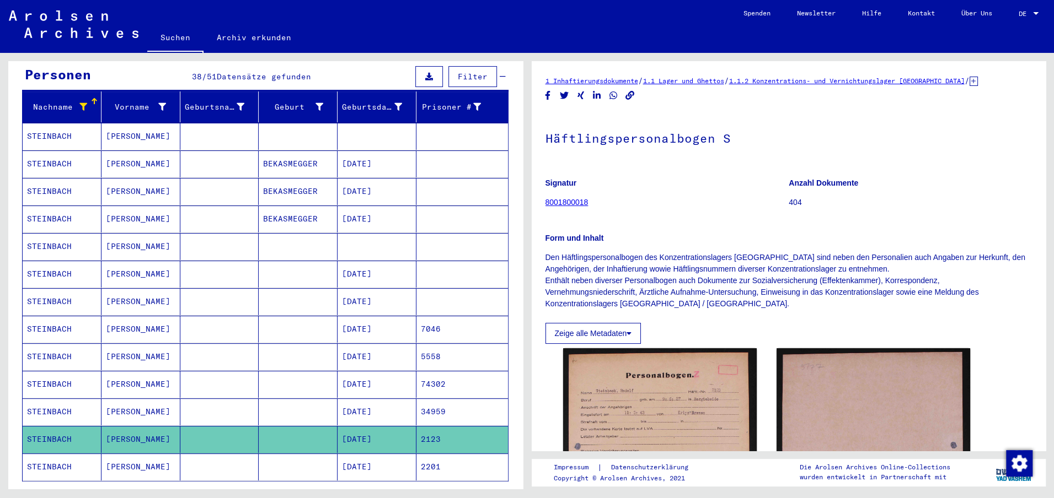
click at [377, 454] on mat-cell "[DATE]" at bounding box center [376, 467] width 79 height 27
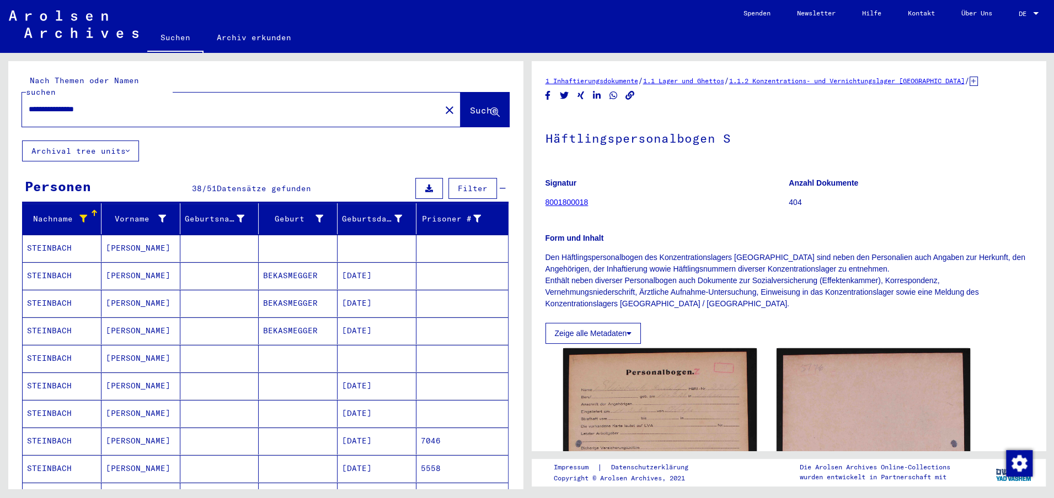
click at [159, 104] on input "**********" at bounding box center [231, 110] width 405 height 12
paste input "text"
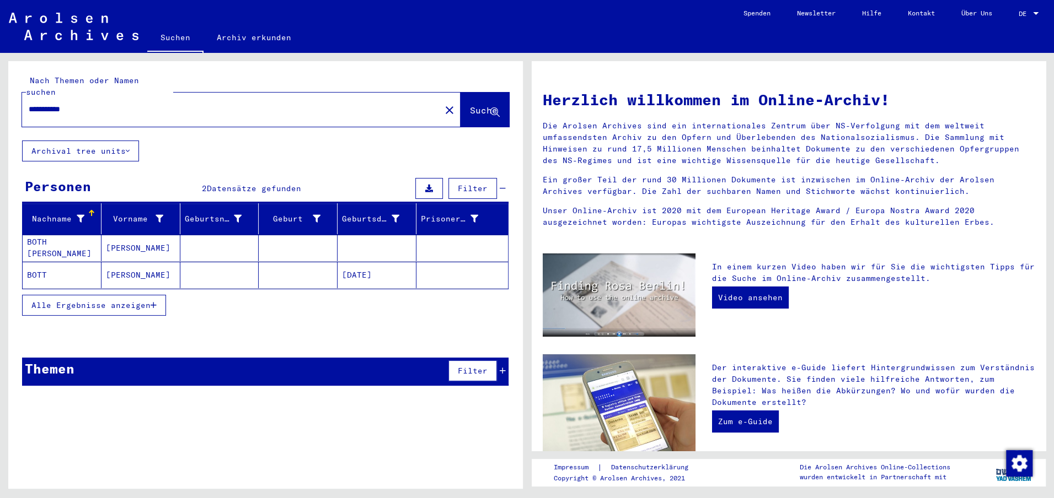
click at [225, 262] on mat-cell at bounding box center [219, 275] width 79 height 26
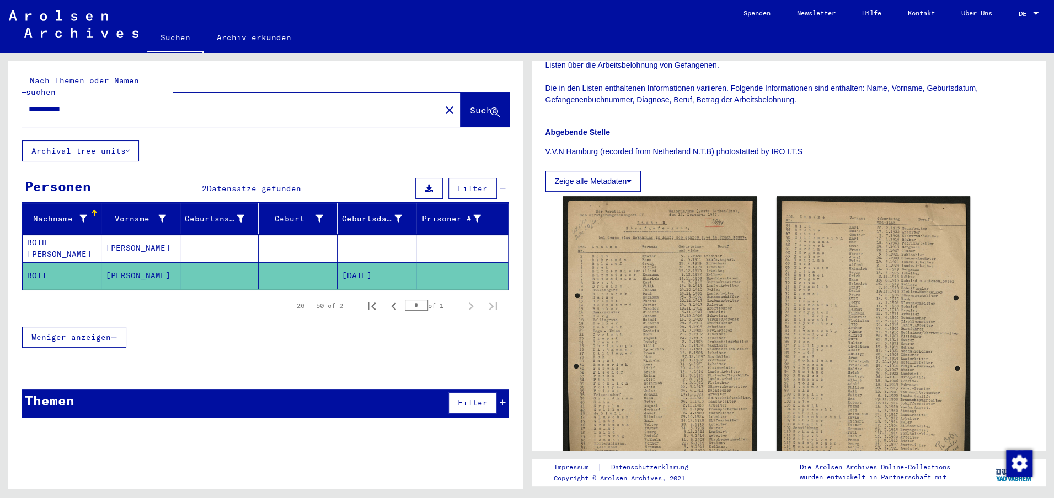
scroll to position [281, 0]
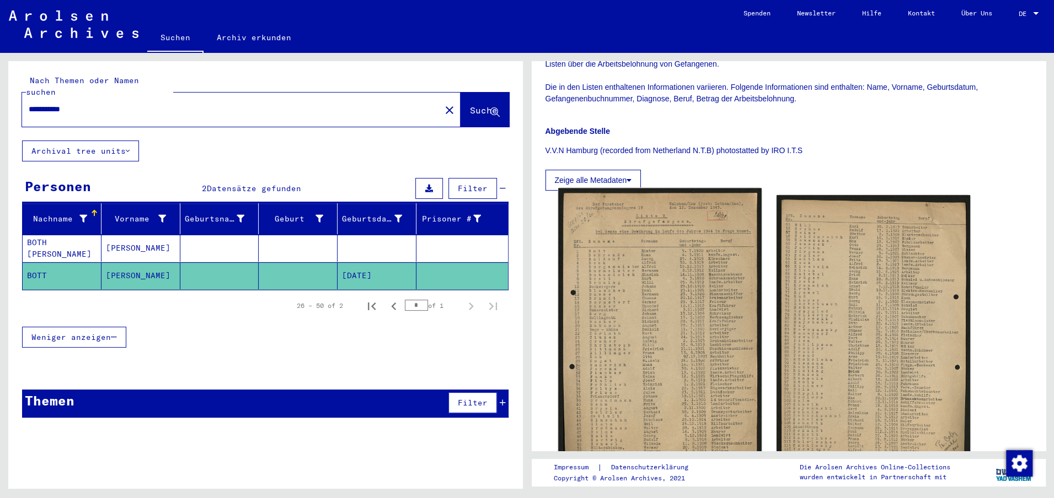
click at [696, 252] on img at bounding box center [659, 330] width 203 height 284
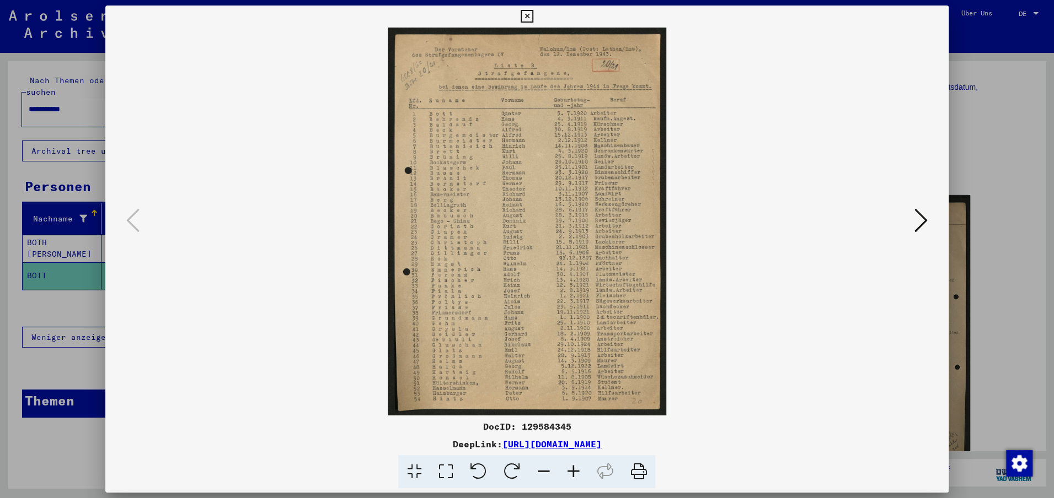
click at [926, 221] on icon at bounding box center [920, 220] width 13 height 26
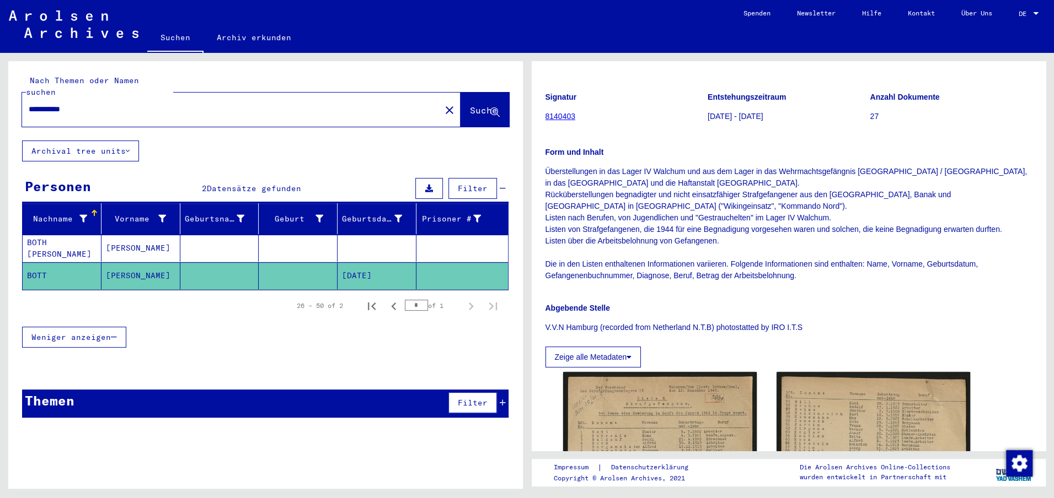
scroll to position [103, 0]
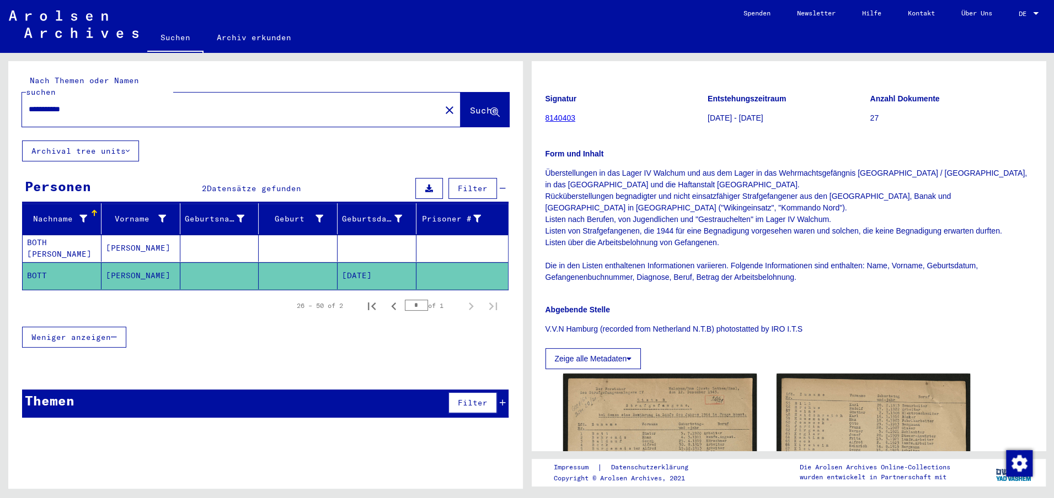
click at [206, 104] on input "**********" at bounding box center [231, 110] width 405 height 12
type input "**********"
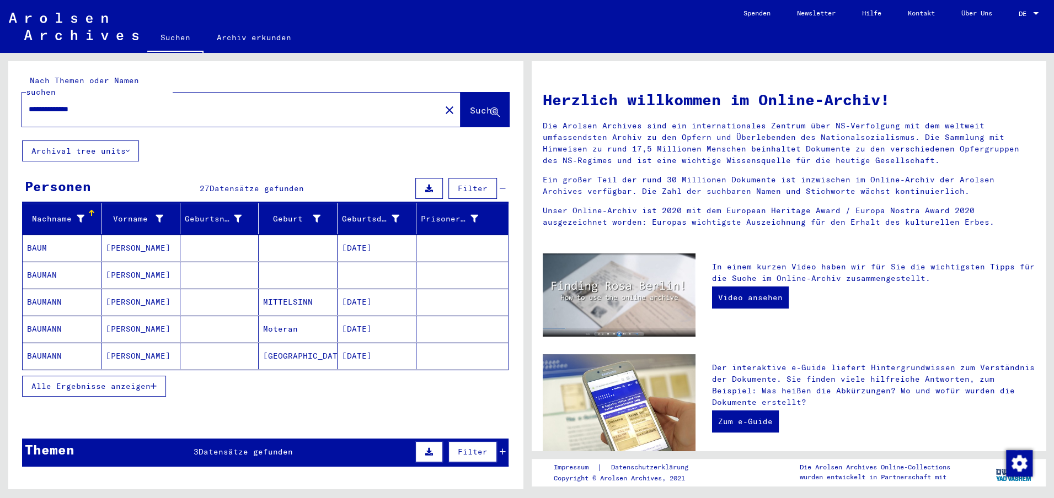
click at [130, 376] on button "Alle Ergebnisse anzeigen" at bounding box center [94, 386] width 144 height 21
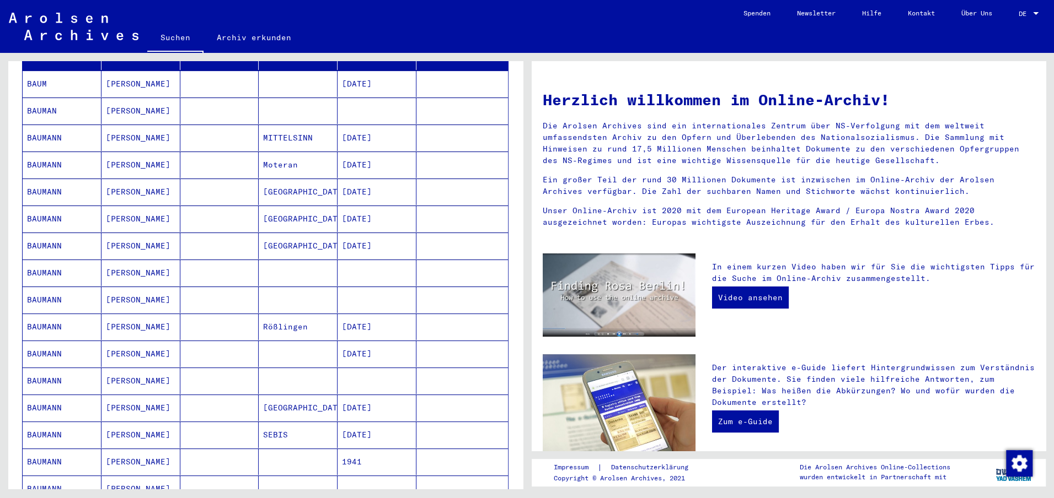
scroll to position [182, 0]
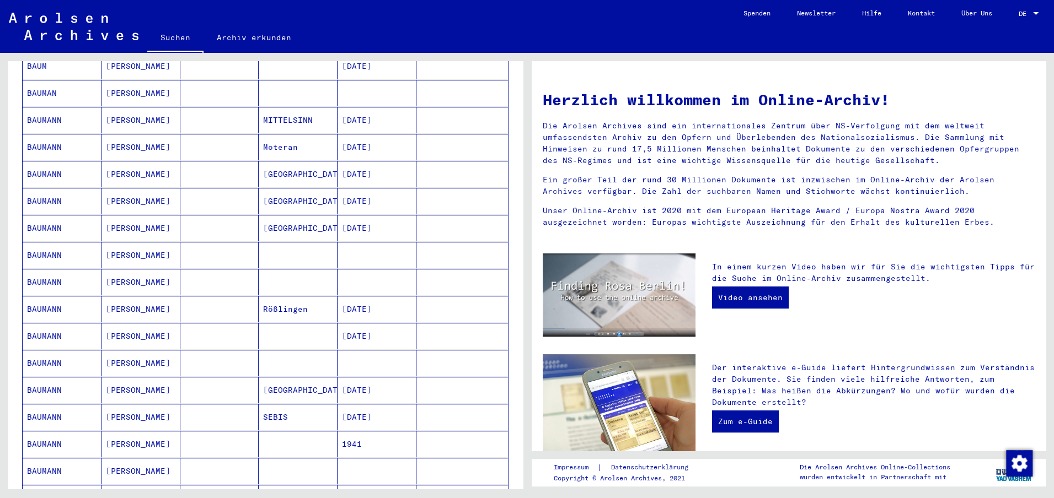
click at [372, 379] on mat-cell "[DATE]" at bounding box center [376, 390] width 79 height 26
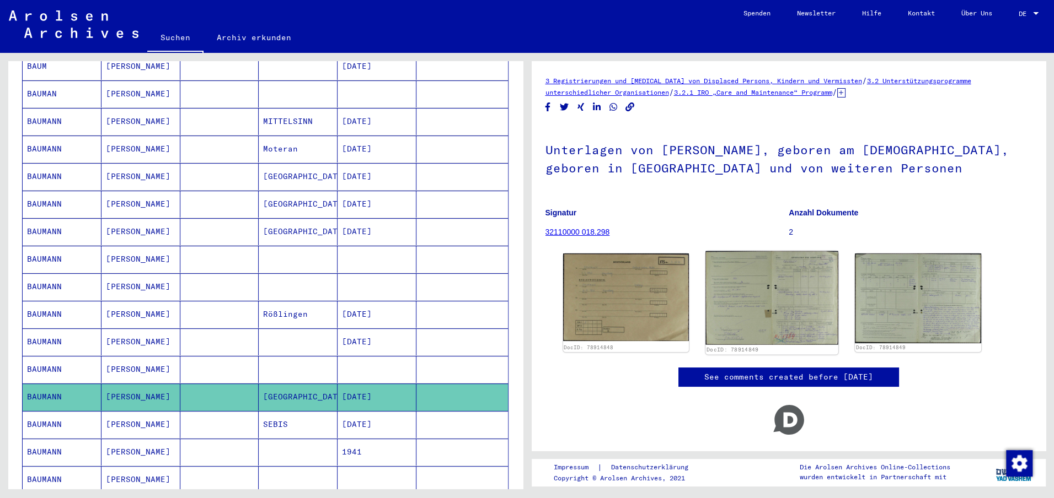
click at [762, 318] on img at bounding box center [772, 298] width 132 height 94
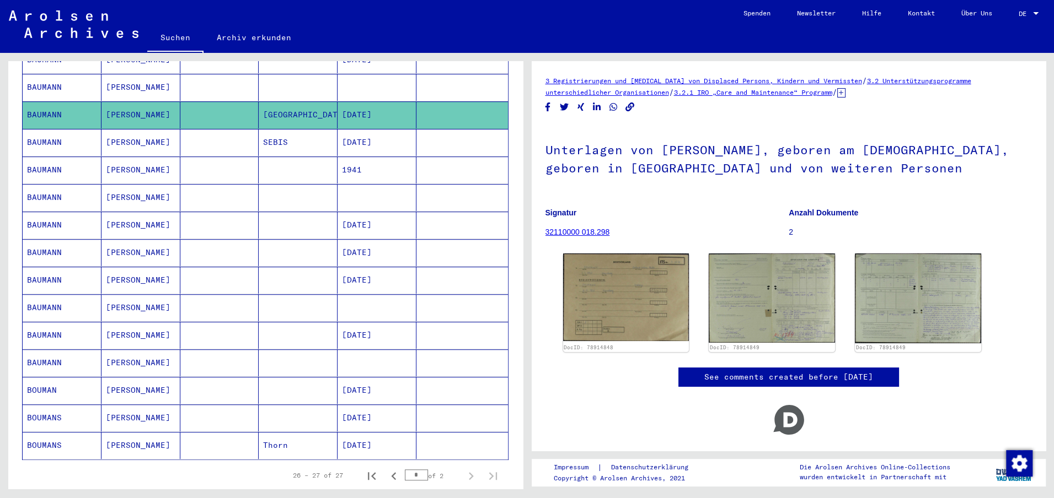
scroll to position [481, 0]
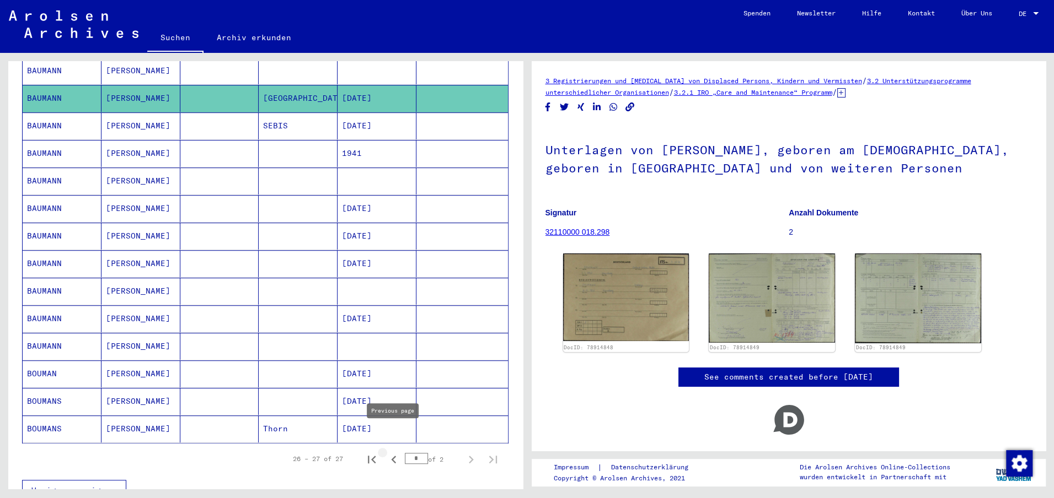
click at [395, 452] on icon "Previous page" at bounding box center [393, 459] width 15 height 15
type input "*"
